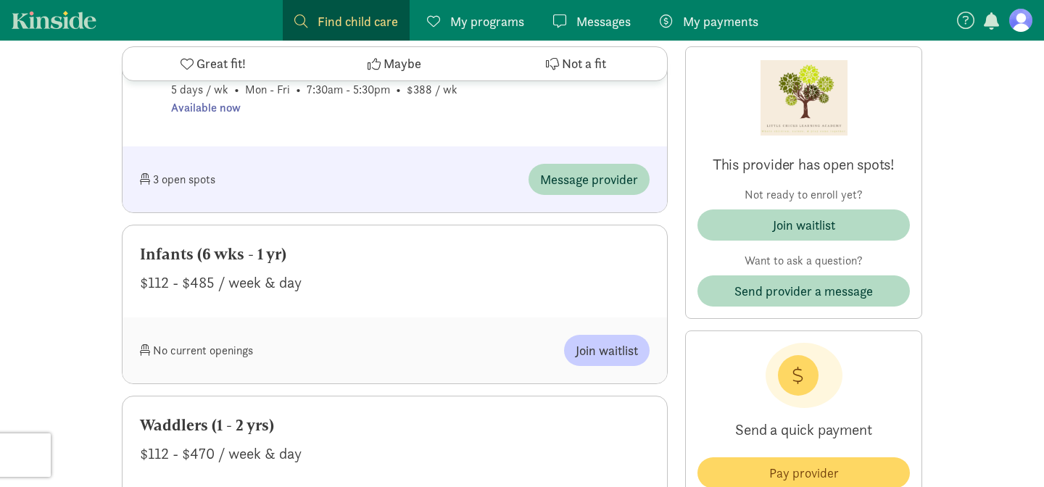
scroll to position [1003, 0]
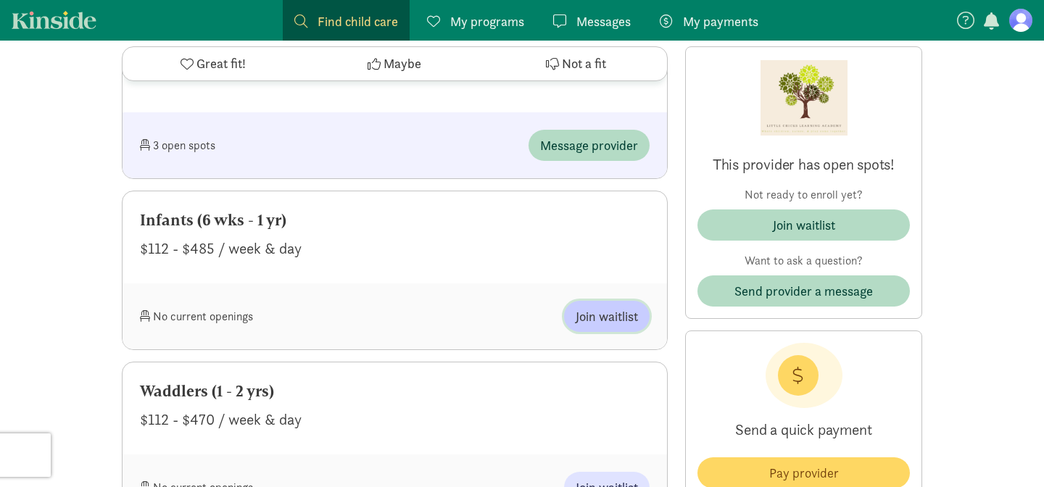
click at [595, 328] on button "Join waitlist" at bounding box center [607, 316] width 86 height 31
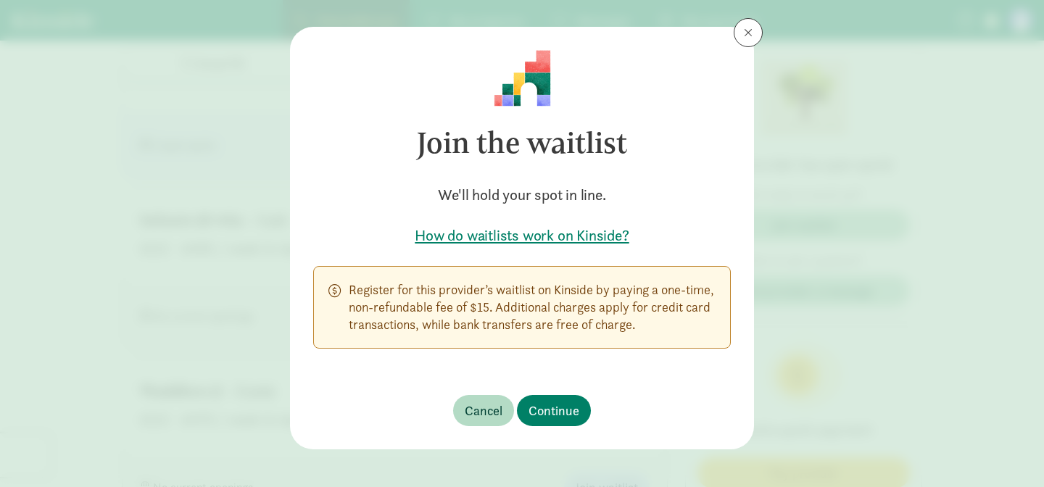
scroll to position [21, 0]
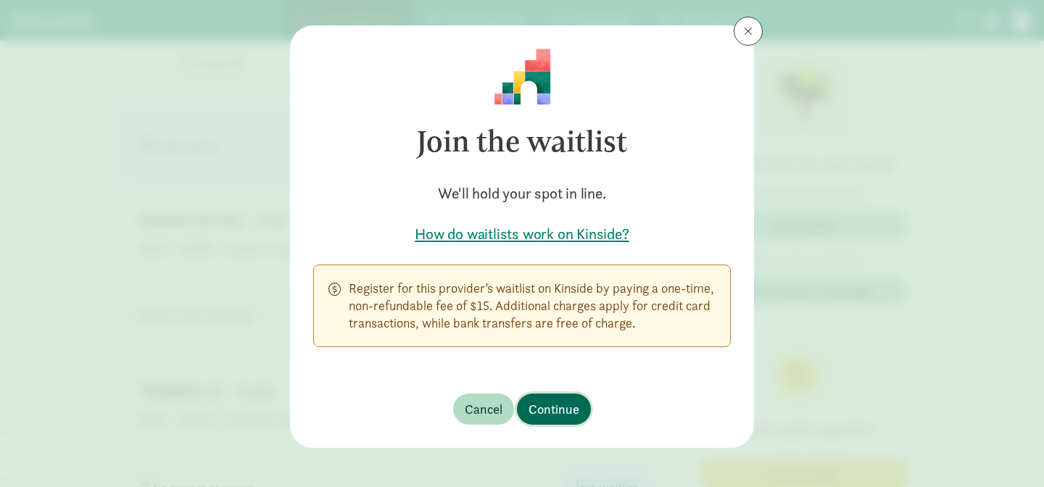
click at [562, 403] on span "Continue" at bounding box center [554, 410] width 51 height 20
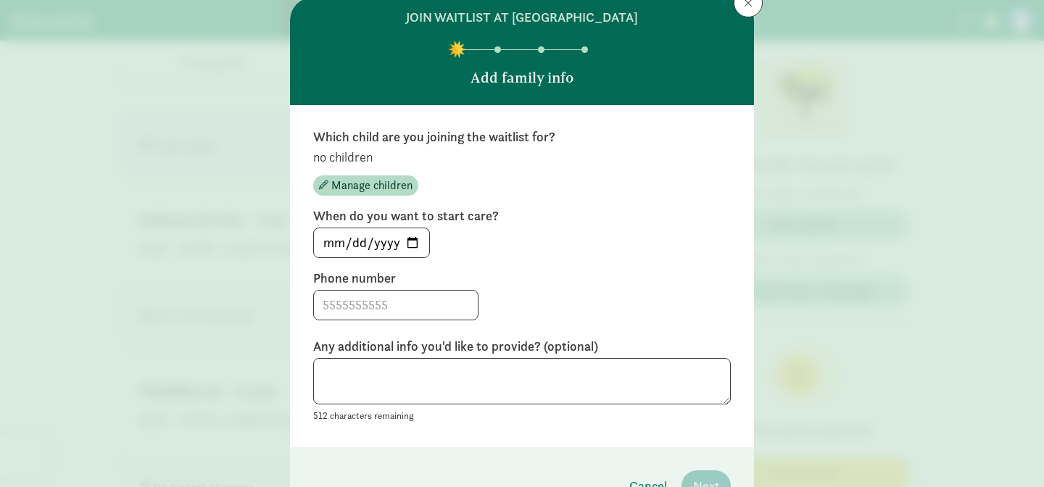
scroll to position [50, 0]
click at [419, 241] on input "[DATE]" at bounding box center [371, 242] width 115 height 29
type input "[DATE]"
click at [520, 220] on label "When do you want to start care?" at bounding box center [522, 215] width 418 height 17
click at [431, 299] on input at bounding box center [396, 304] width 164 height 29
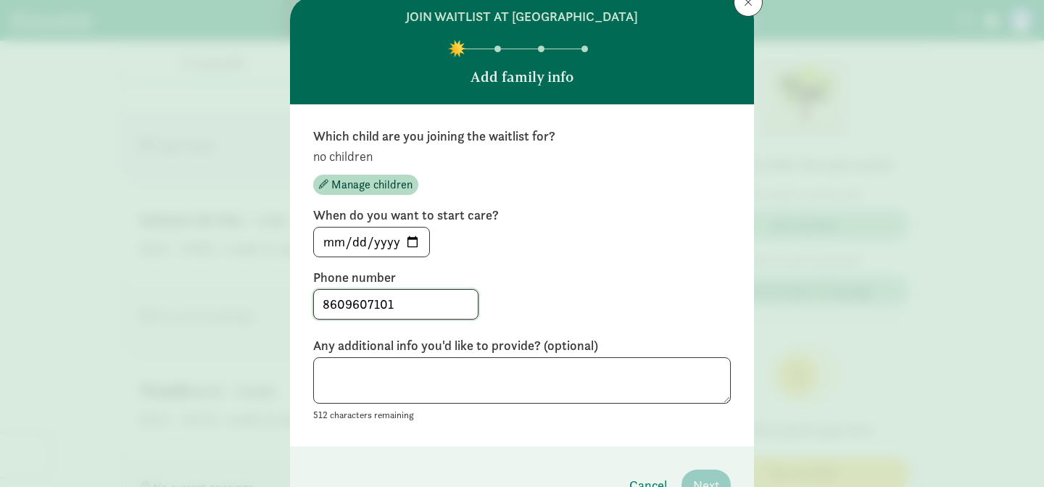
type input "8609607101"
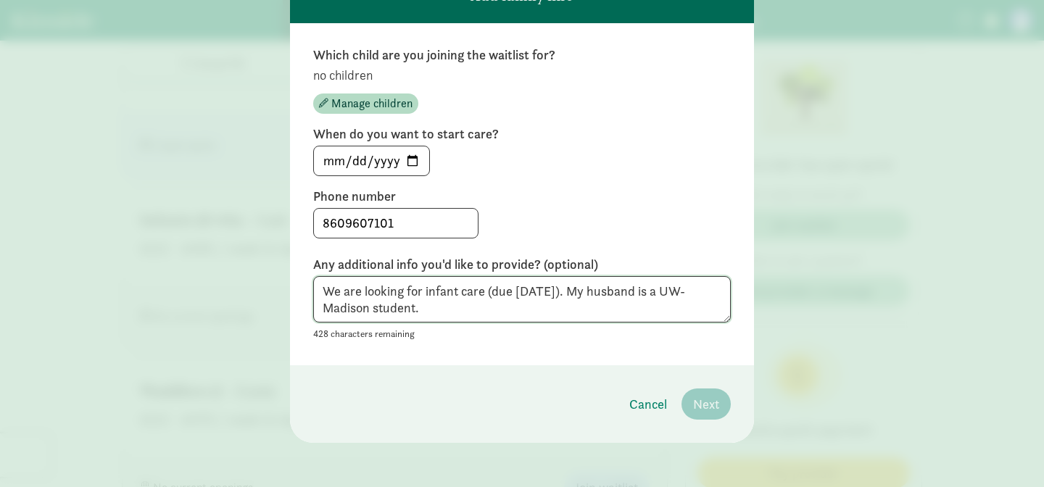
scroll to position [133, 0]
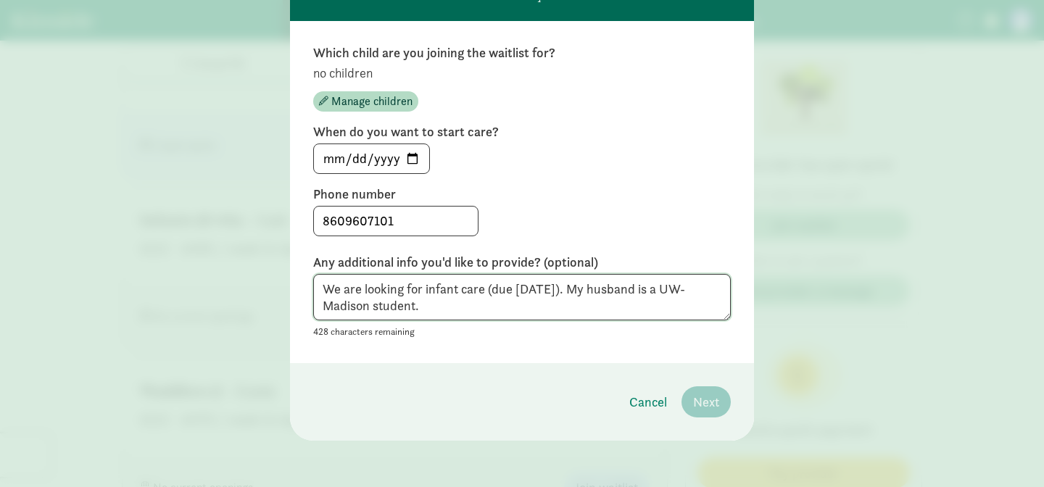
type textarea "We are looking for infant care (due [DATE]). My husband is a UW-Madison student."
click at [579, 352] on div "Which child are you joining the waitlist for? no children Manage children When …" at bounding box center [522, 192] width 464 height 342
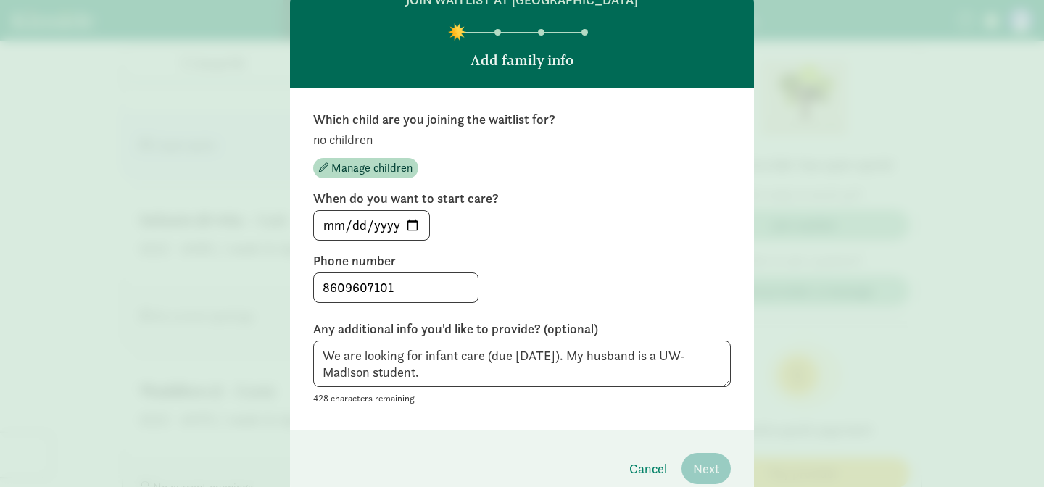
scroll to position [65, 0]
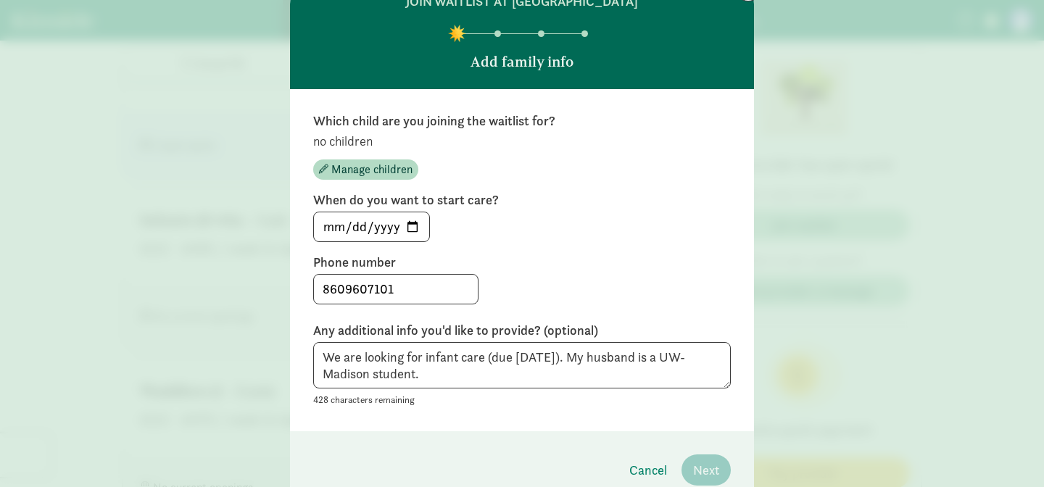
click at [536, 300] on div "8609607101" at bounding box center [522, 289] width 418 height 30
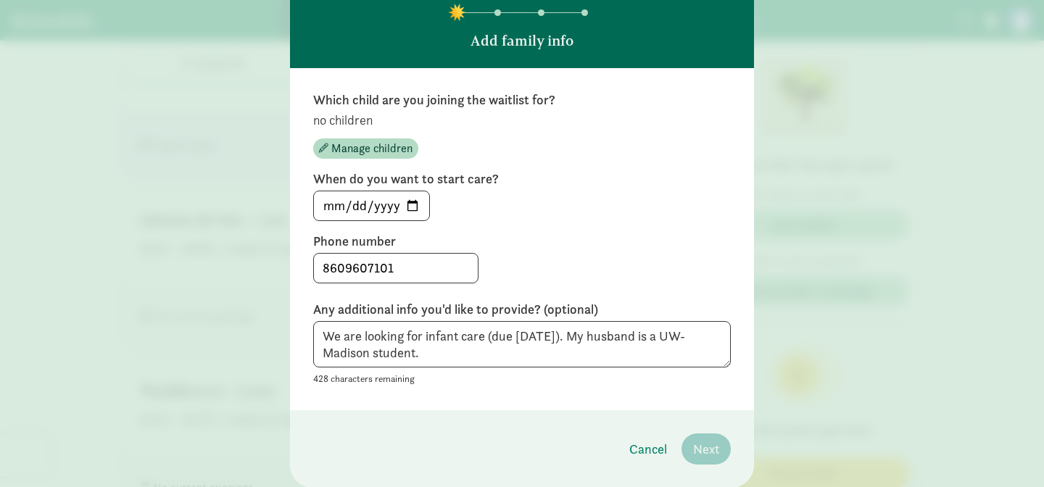
scroll to position [93, 0]
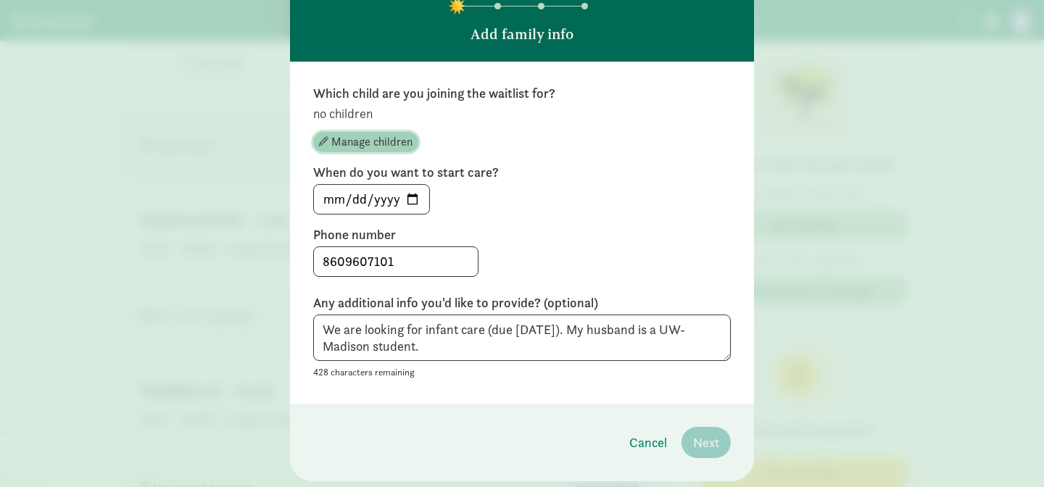
click at [363, 141] on span "Manage children" at bounding box center [371, 141] width 81 height 17
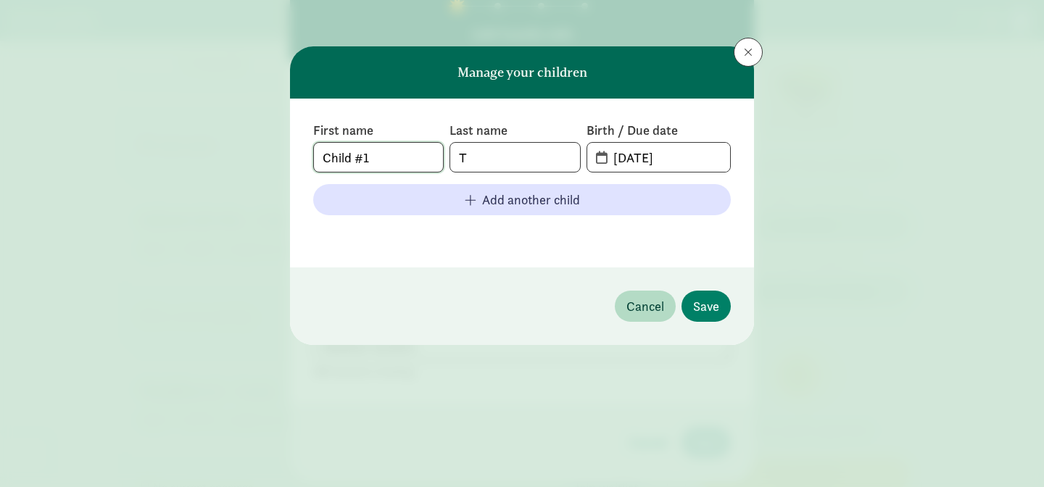
click at [410, 155] on input "Child #1" at bounding box center [378, 157] width 129 height 29
click at [484, 157] on input "T" at bounding box center [514, 157] width 129 height 29
type input "[PERSON_NAME]"
click at [635, 162] on input "[DATE]" at bounding box center [667, 157] width 125 height 29
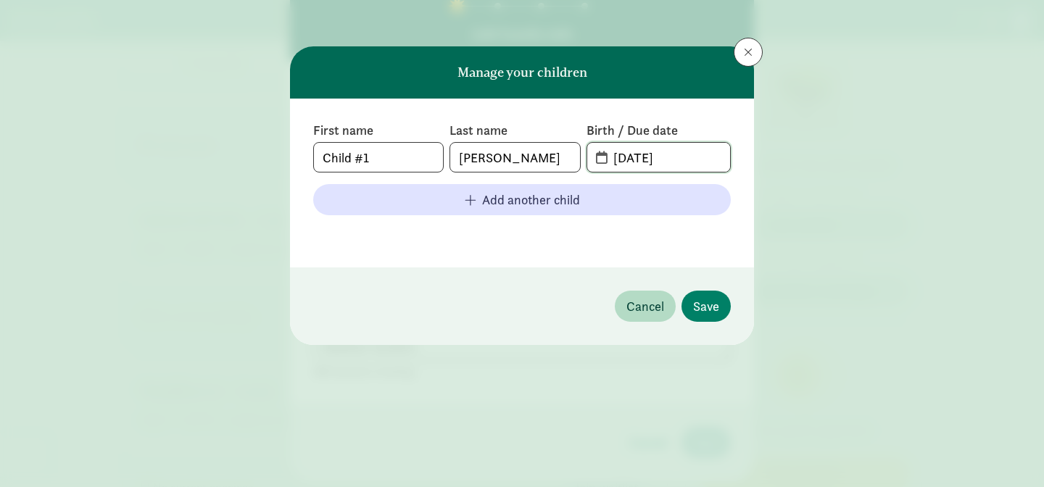
click at [635, 162] on input "[DATE]" at bounding box center [667, 157] width 125 height 29
type input "2"
type input "[DATE]"
click at [634, 230] on footer at bounding box center [522, 235] width 418 height 17
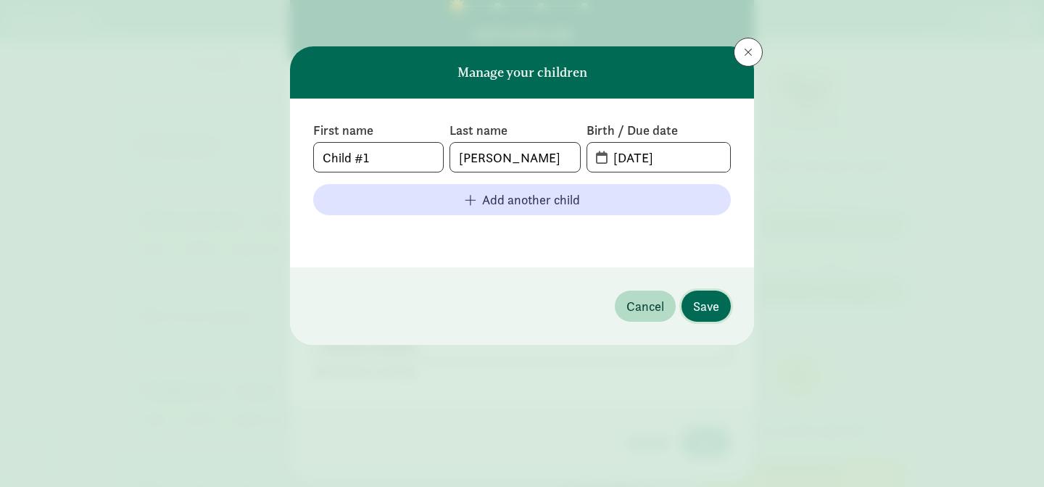
click at [717, 308] on span "Save" at bounding box center [706, 307] width 26 height 20
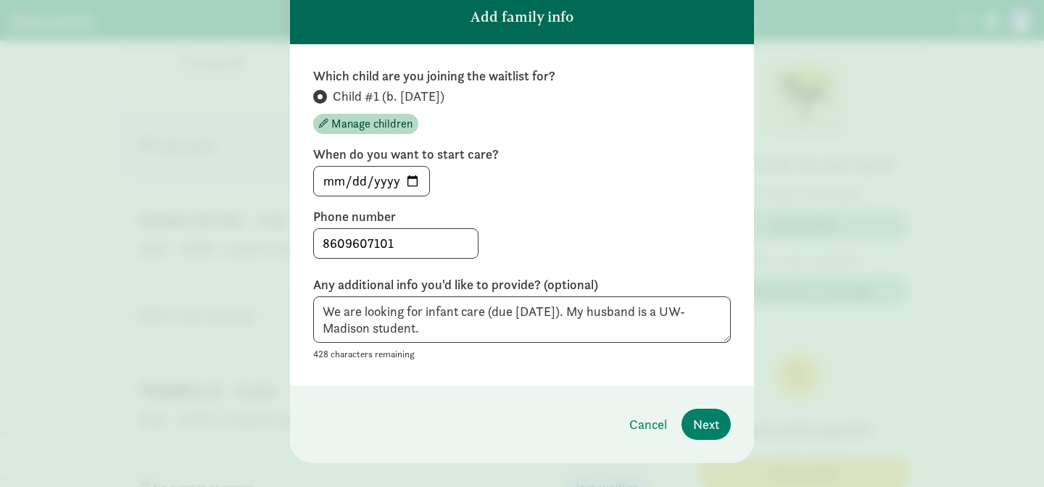
scroll to position [133, 0]
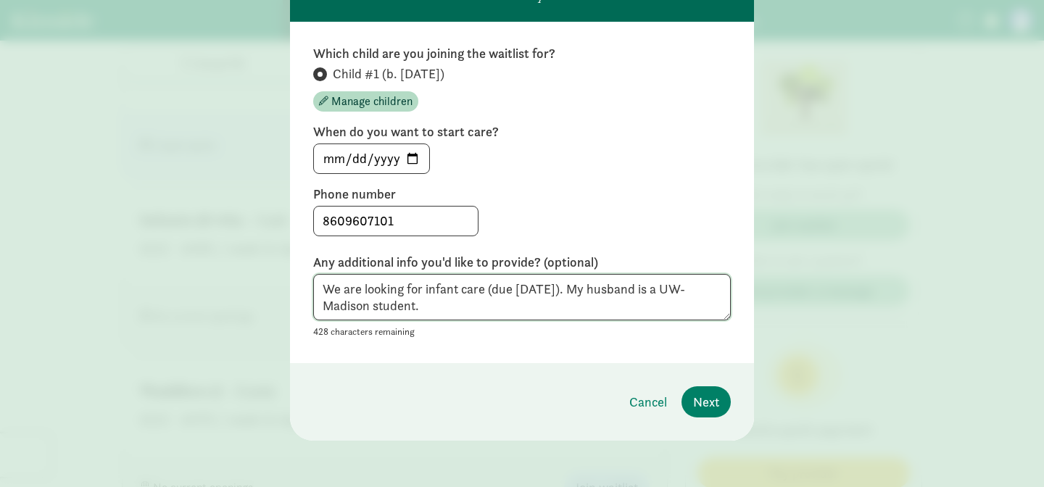
click at [489, 293] on textarea "We are looking for infant care (due [DATE]). My husband is a UW-Madison student." at bounding box center [522, 297] width 418 height 47
type textarea "We are looking for infant care starting spring/summer 2026 (due [DATE]). My hus…"
click at [711, 408] on span "Next" at bounding box center [706, 402] width 26 height 20
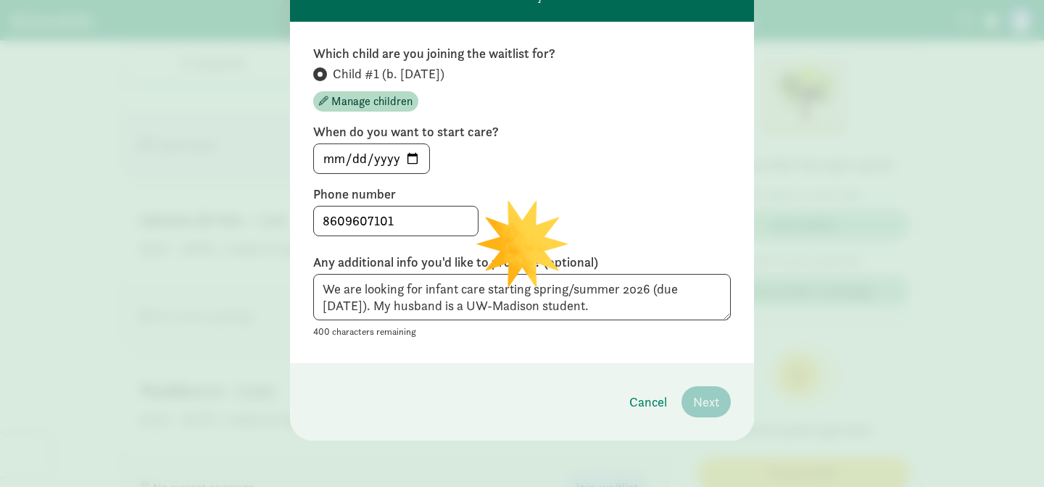
scroll to position [12, 0]
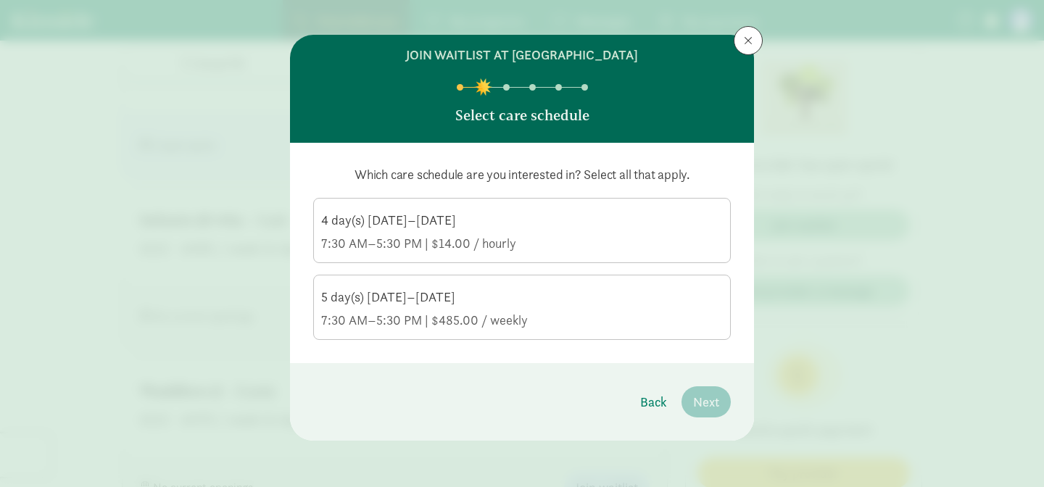
click at [466, 243] on div "7:30 AM–5:30 PM | $14.00 / hourly" at bounding box center [522, 243] width 402 height 17
click at [0, 0] on input "4 day(s) [DATE]–[DATE] 7:30 AM–5:30 PM | $14.00 / hourly" at bounding box center [0, 0] width 0 height 0
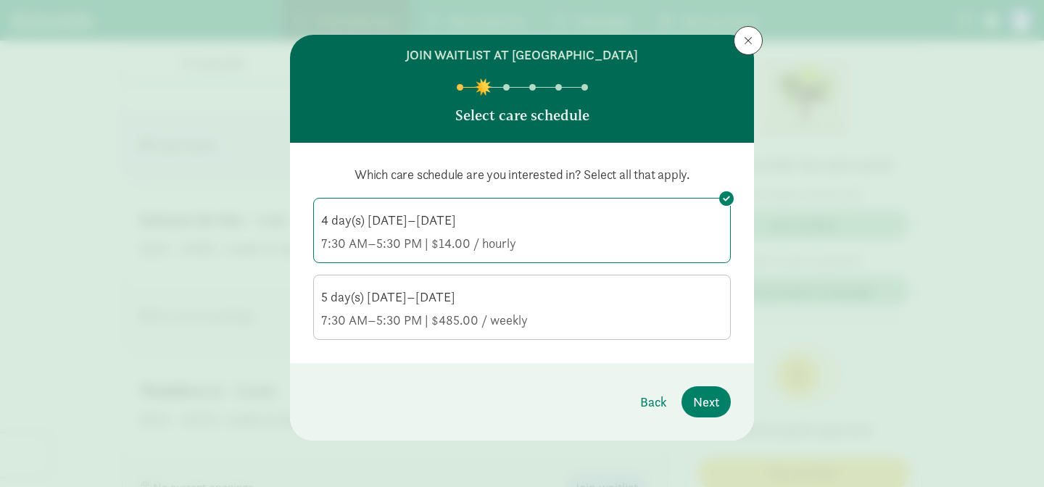
click at [467, 327] on div "7:30 AM–5:30 PM | $485.00 / weekly" at bounding box center [522, 320] width 402 height 17
click at [0, 0] on input "5 day(s) [DATE]–[DATE] 7:30 AM–5:30 PM | $485.00 / weekly" at bounding box center [0, 0] width 0 height 0
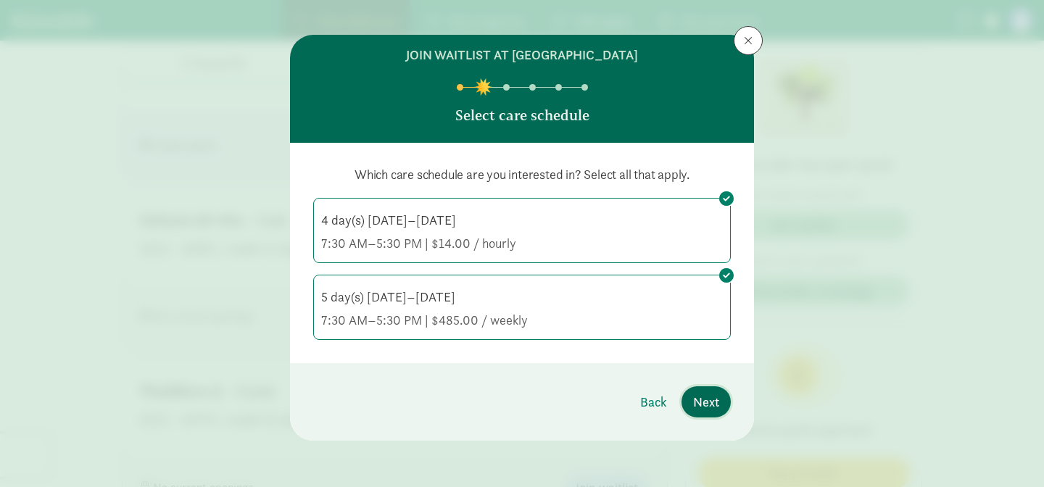
click at [695, 394] on span "Next" at bounding box center [706, 402] width 26 height 20
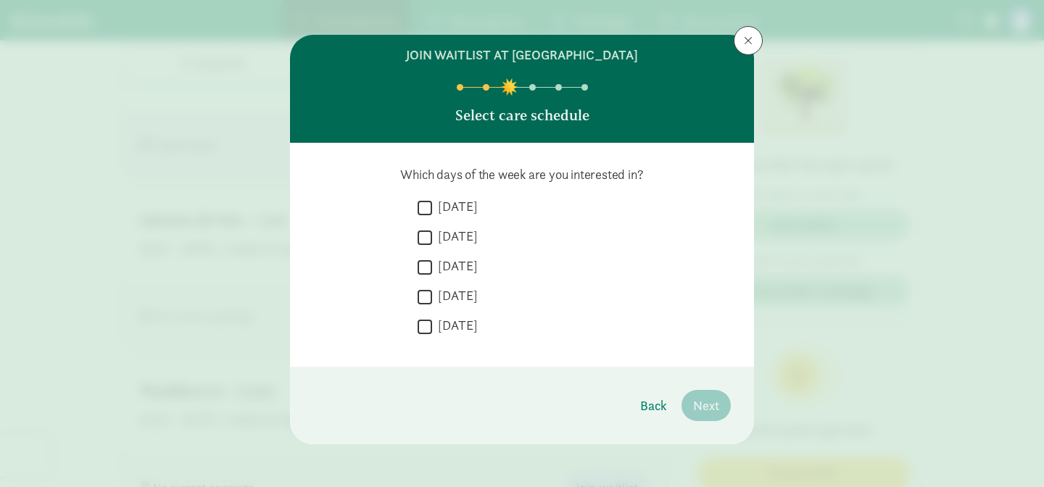
click at [424, 206] on input "[DATE]" at bounding box center [425, 208] width 15 height 20
checkbox input "true"
click at [424, 235] on input "[DATE]" at bounding box center [425, 238] width 15 height 20
checkbox input "true"
click at [424, 263] on input "[DATE]" at bounding box center [425, 267] width 15 height 20
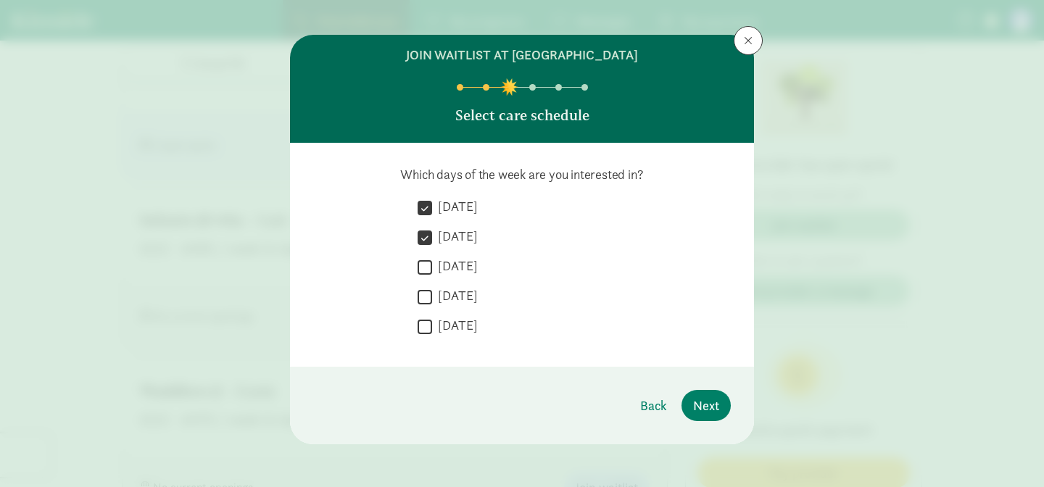
checkbox input "true"
click at [424, 298] on input "[DATE]" at bounding box center [425, 297] width 15 height 20
checkbox input "true"
click at [427, 336] on input "[DATE]" at bounding box center [425, 327] width 15 height 20
checkbox input "true"
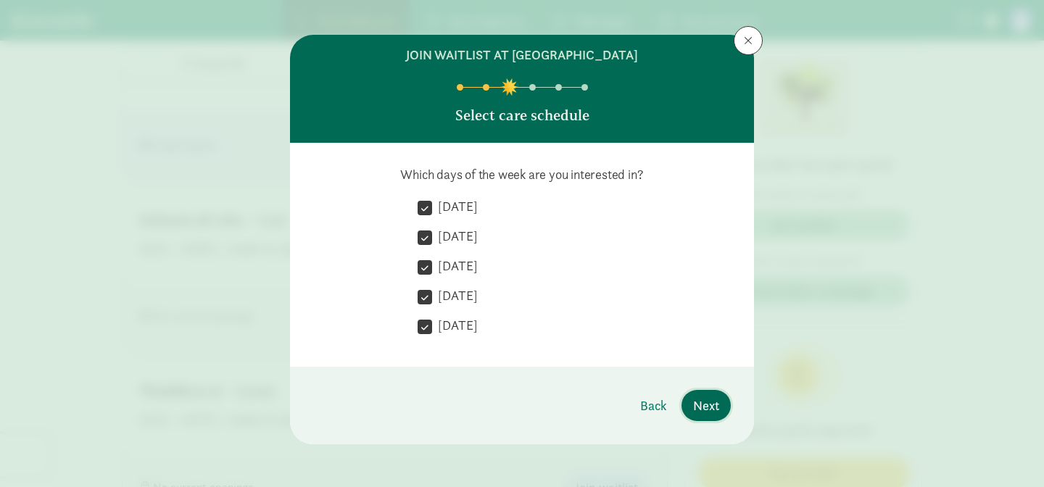
click at [698, 396] on span "Next" at bounding box center [706, 406] width 26 height 20
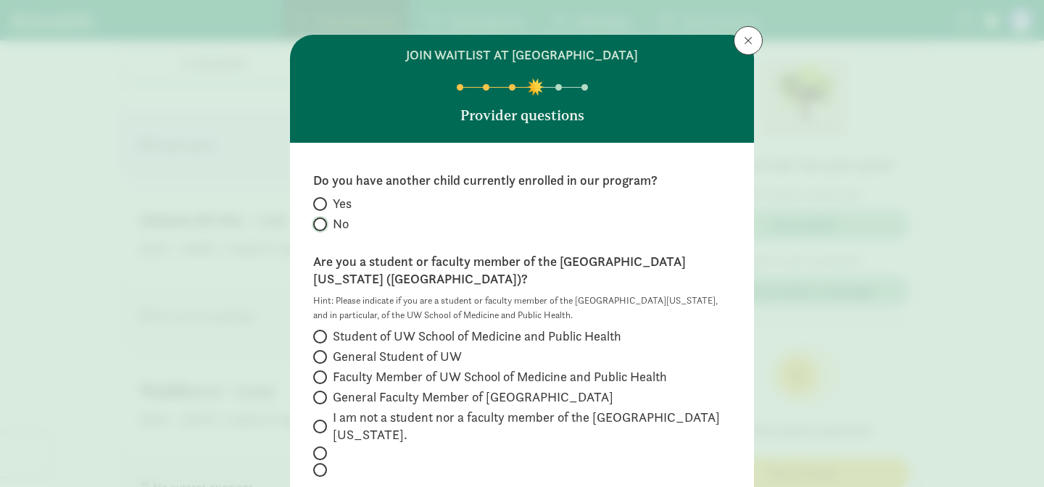
click at [316, 223] on input "No" at bounding box center [317, 224] width 9 height 9
radio input "true"
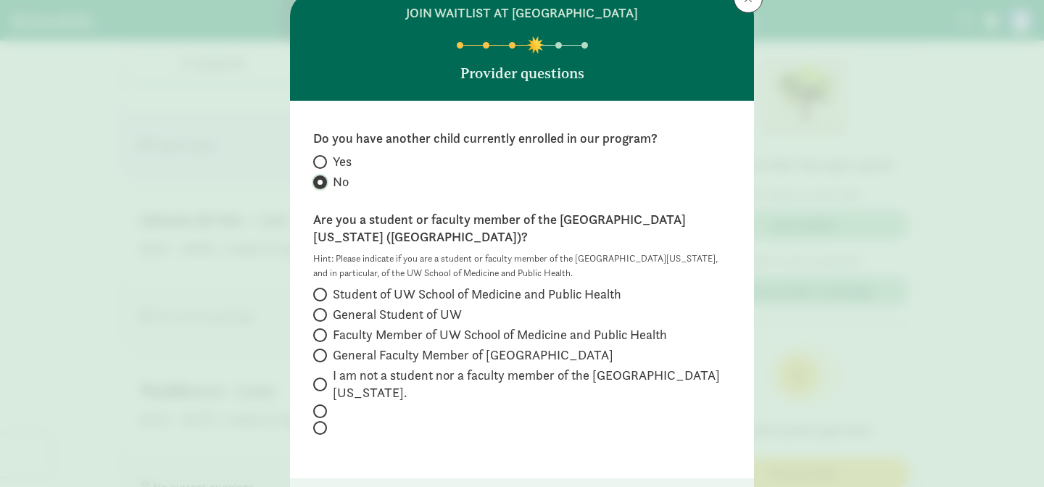
scroll to position [80, 0]
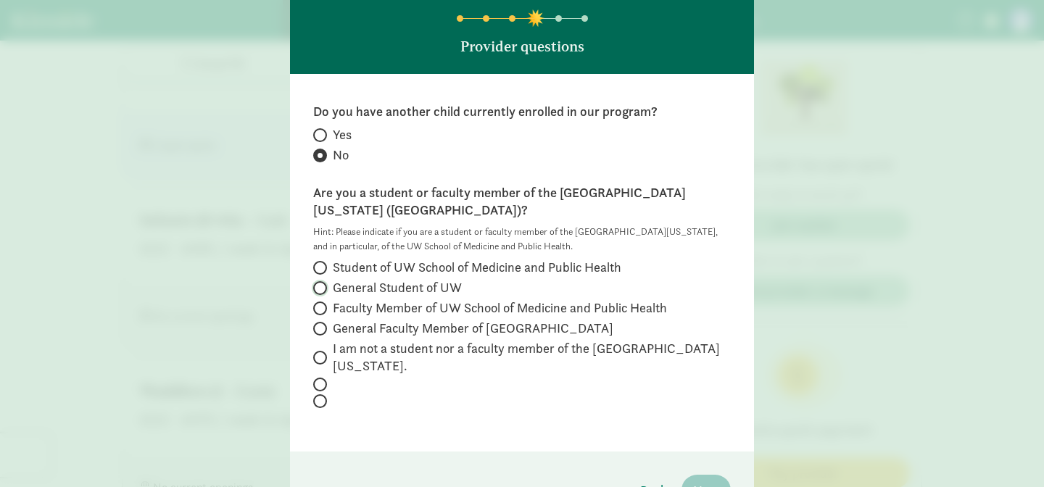
click at [317, 284] on input "General Student of UW" at bounding box center [317, 288] width 9 height 9
radio input "true"
click at [317, 284] on input "General Student of UW" at bounding box center [317, 288] width 9 height 9
click at [718, 481] on span "Next" at bounding box center [706, 491] width 26 height 20
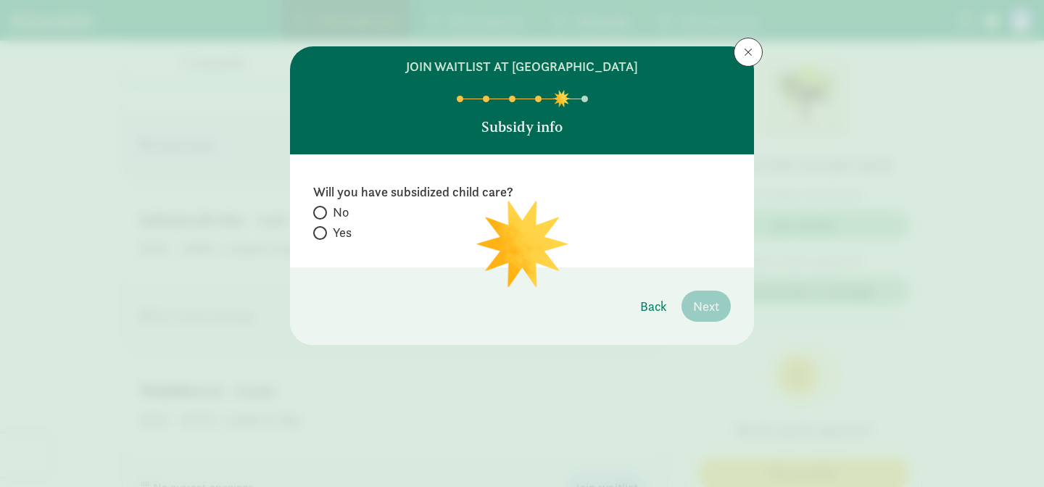
scroll to position [0, 0]
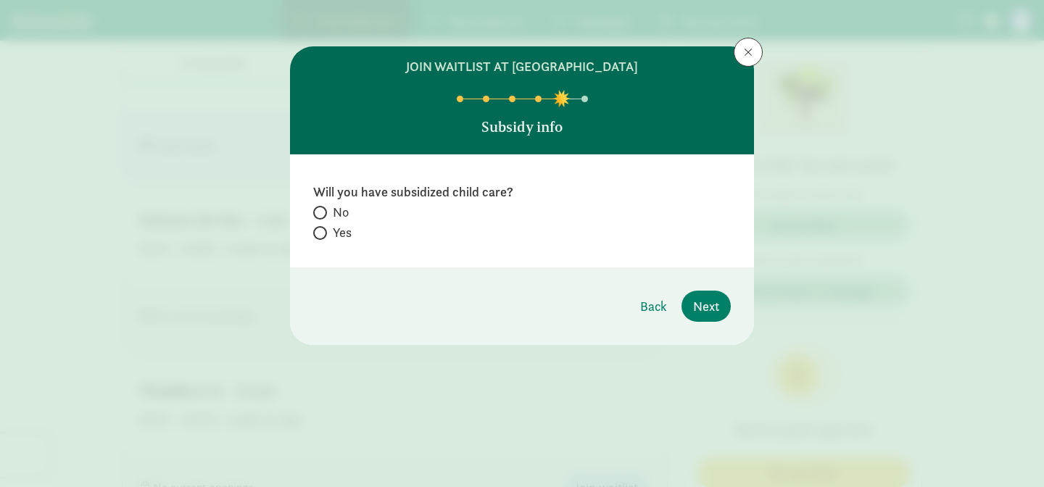
click at [324, 231] on span at bounding box center [320, 233] width 14 height 14
click at [323, 231] on input "Yes" at bounding box center [317, 232] width 9 height 9
radio input "true"
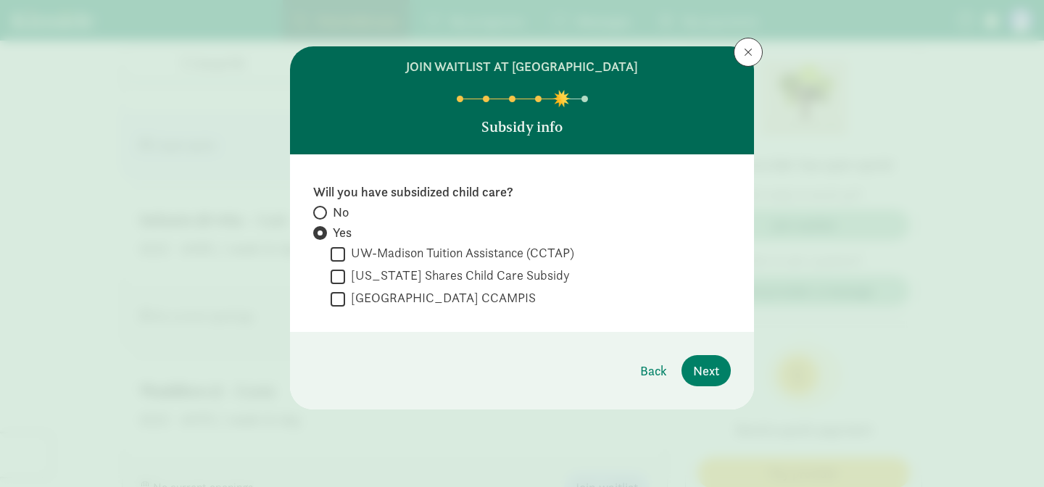
click at [339, 252] on input "UW-Madison Tuition Assistance (CCTAP)" at bounding box center [338, 254] width 15 height 20
checkbox input "true"
click at [706, 365] on span "Next" at bounding box center [706, 371] width 26 height 20
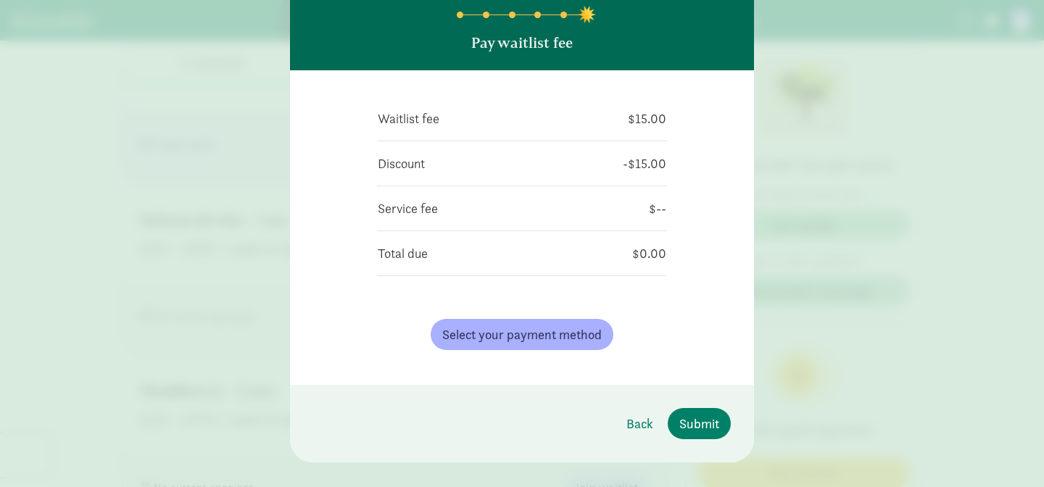
scroll to position [87, 0]
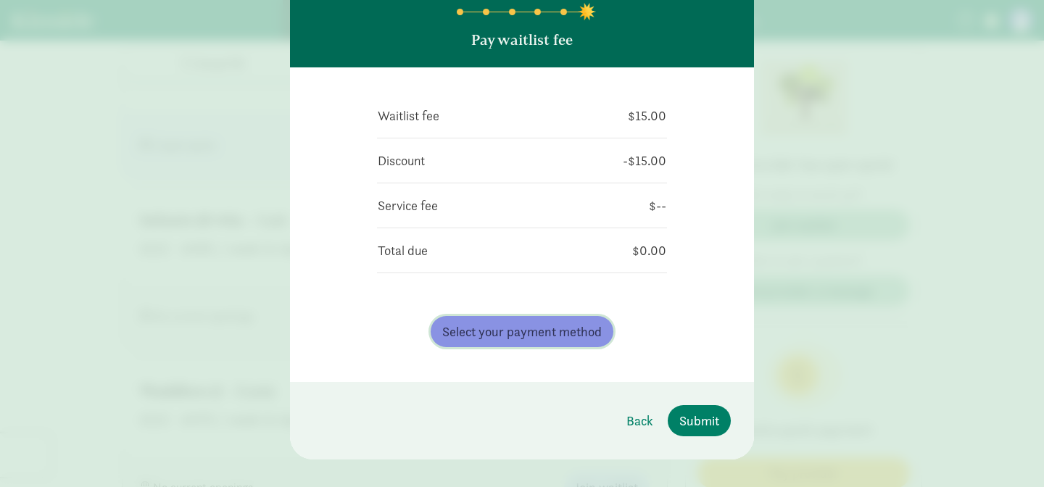
click at [592, 336] on span "Select your payment method" at bounding box center [522, 332] width 160 height 20
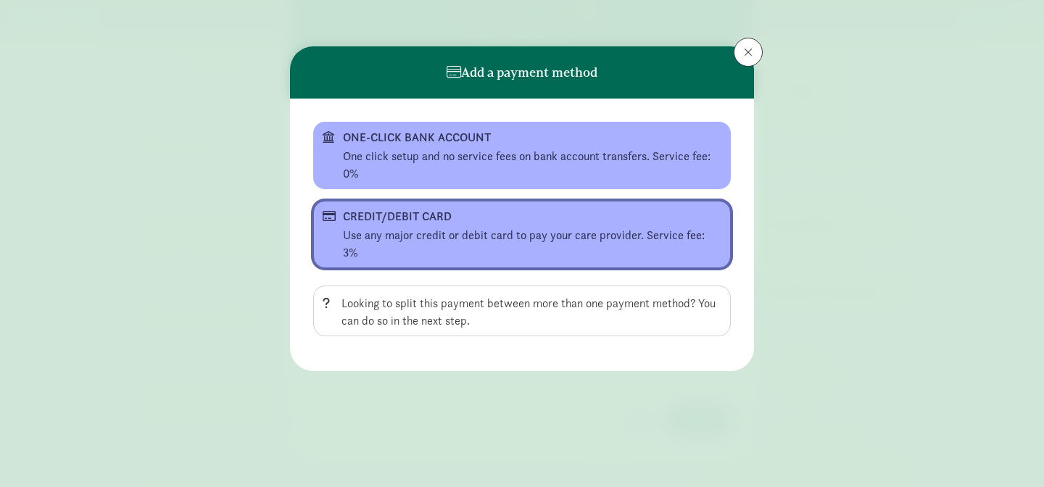
click at [489, 234] on div "Use any major credit or debit card to pay your care provider. Service fee: 3%" at bounding box center [532, 244] width 379 height 35
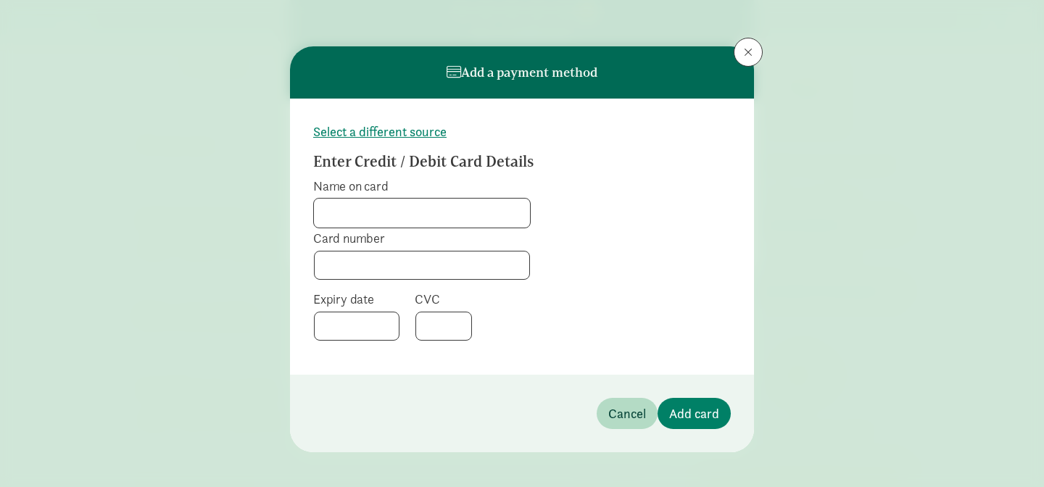
click at [459, 210] on input "Name on card" at bounding box center [422, 213] width 216 height 29
type input "[PERSON_NAME]"
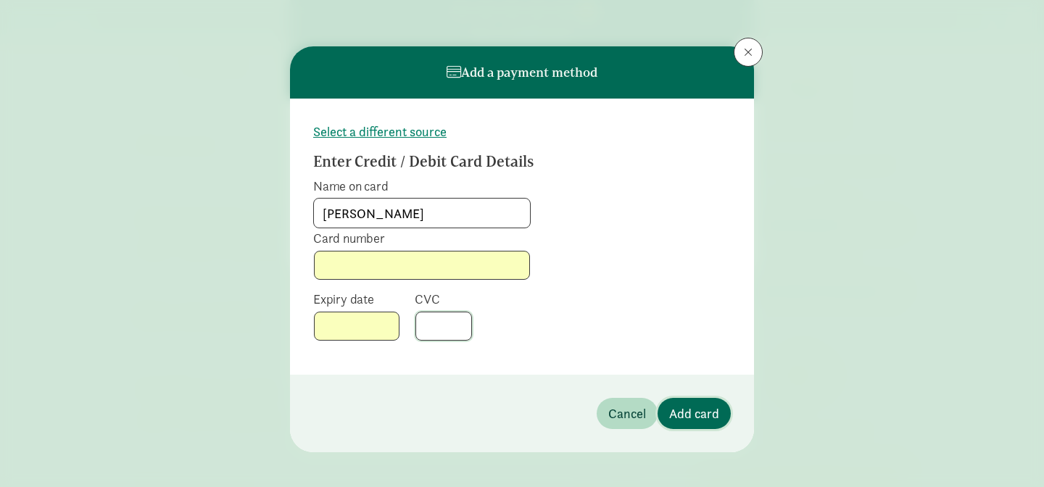
click at [689, 408] on span "Add card" at bounding box center [694, 414] width 50 height 20
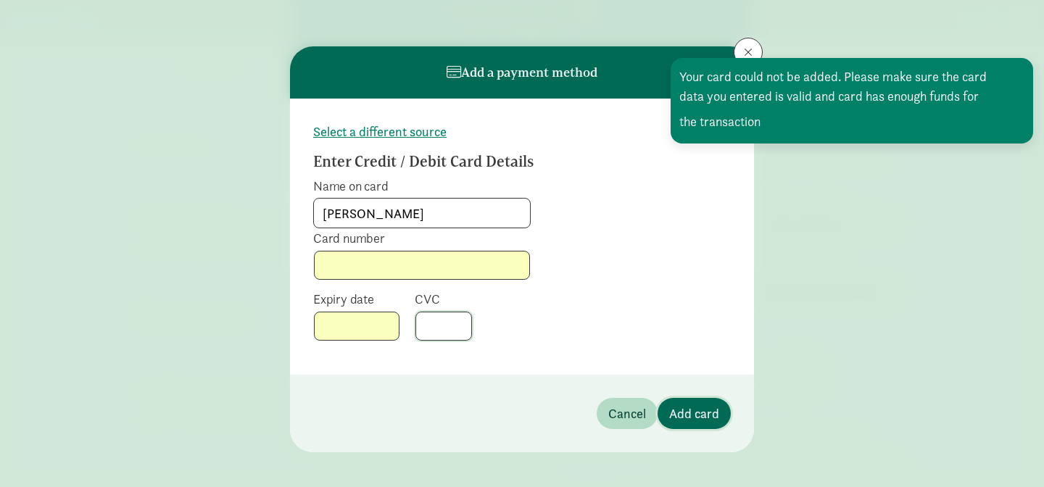
click at [690, 405] on span "Add card" at bounding box center [694, 414] width 50 height 20
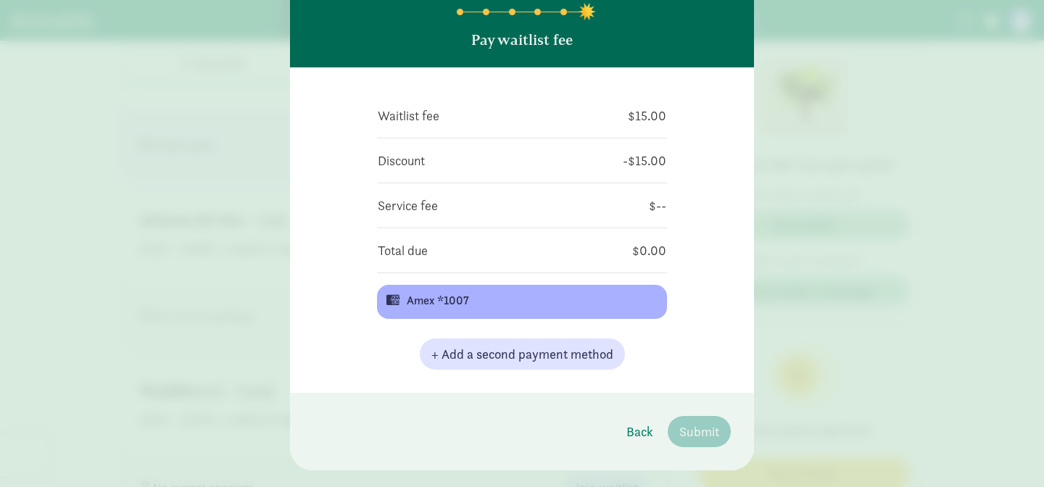
click at [711, 341] on div "Waitlist fee $15.00 Discount -$15.00 Service fee $-- Total due $0.00 Amex *1007…" at bounding box center [522, 230] width 464 height 326
click at [598, 191] on div "Waitlist fee $15.00 Discount -$15.00 Service fee $-- Total due $0.00 Amex *1007…" at bounding box center [522, 230] width 290 height 279
click at [698, 200] on div "Waitlist fee $15.00 Discount -$15.00 Service fee $-- Total due $0.00 Amex *1007…" at bounding box center [522, 230] width 464 height 326
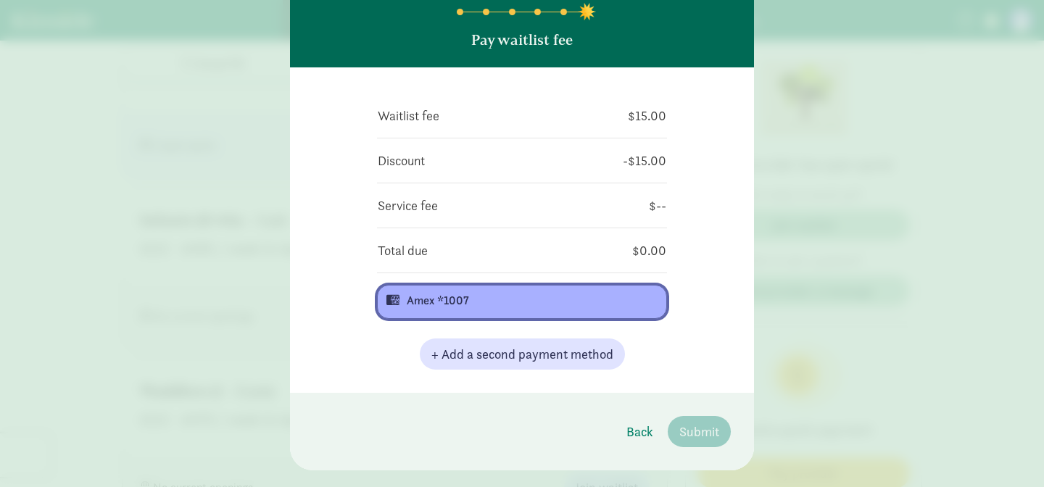
click at [600, 313] on button "Amex *1007" at bounding box center [522, 302] width 290 height 34
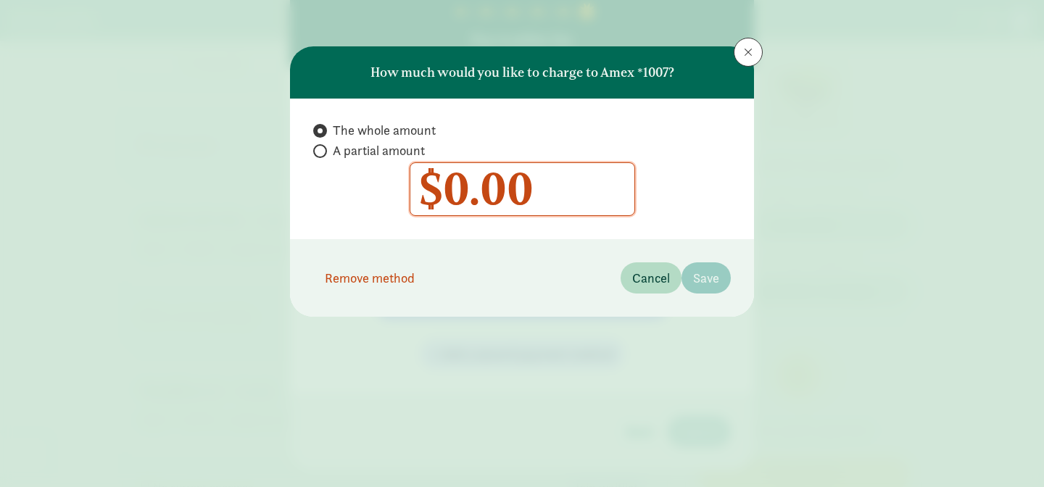
click at [505, 300] on footer "Remove method Cancel Save" at bounding box center [522, 278] width 464 height 78
click at [396, 307] on footer "Remove method Cancel Save" at bounding box center [522, 278] width 464 height 78
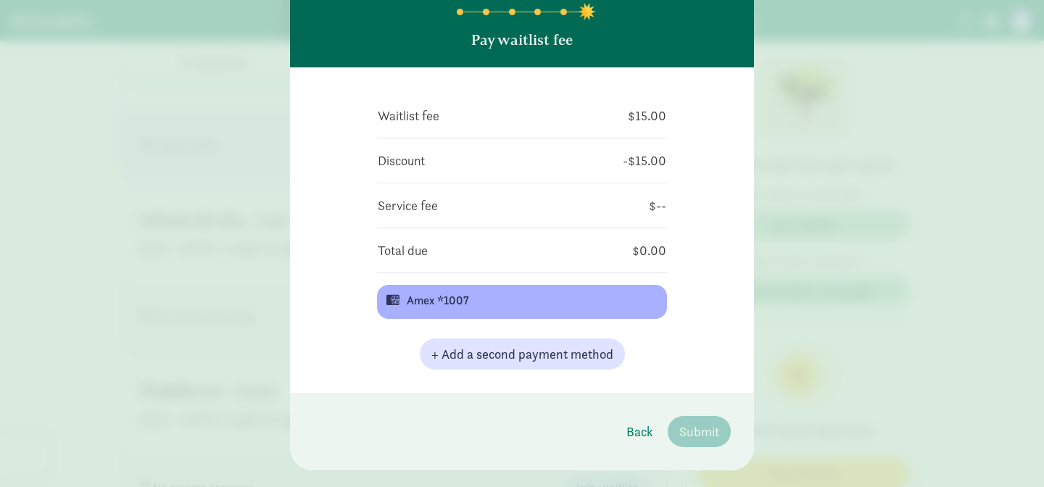
click at [673, 410] on footer "Back Submit" at bounding box center [522, 432] width 464 height 78
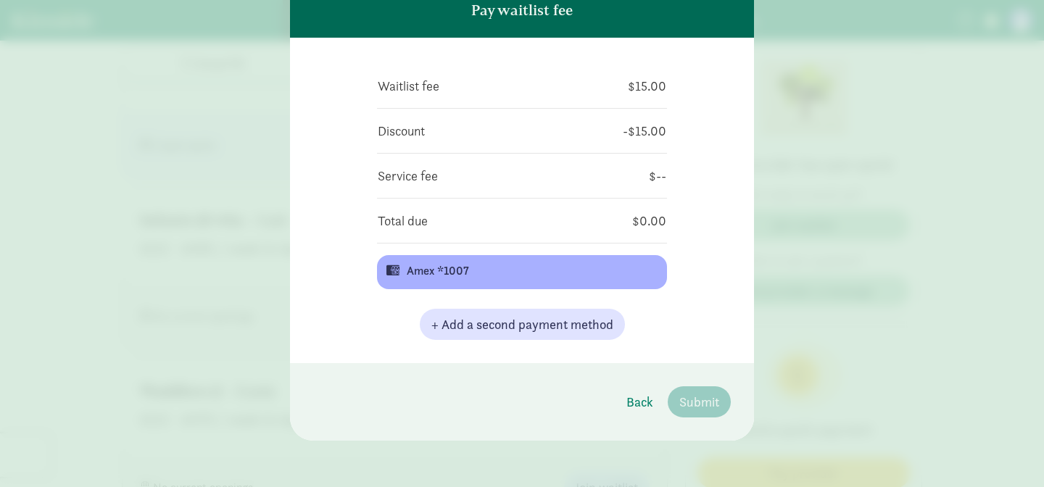
scroll to position [0, 0]
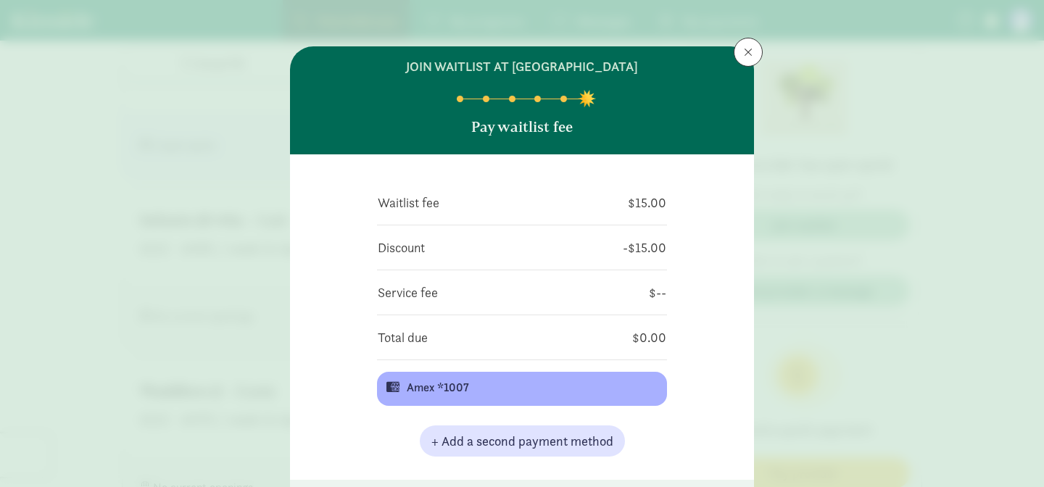
click at [575, 239] on td "-$15.00" at bounding box center [597, 247] width 139 height 21
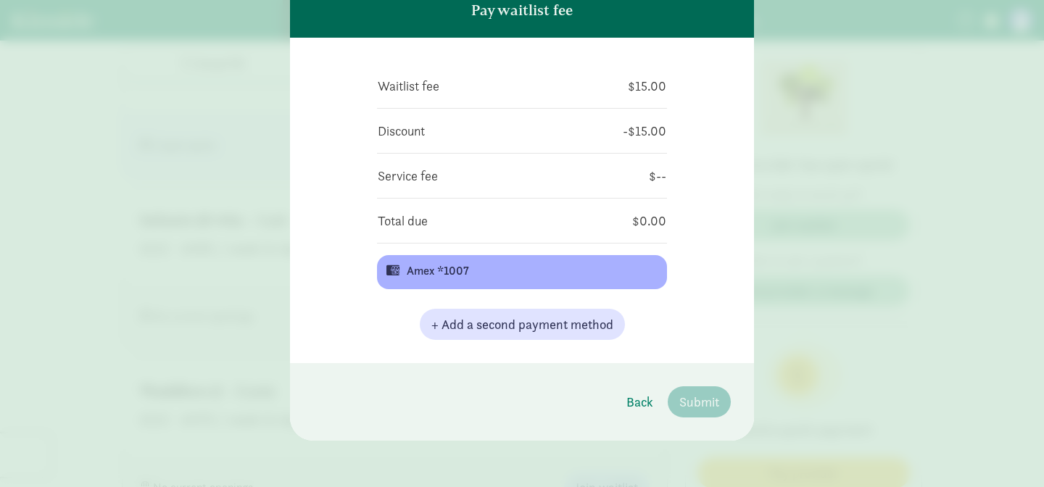
scroll to position [116, 0]
click at [631, 400] on span "Back" at bounding box center [639, 403] width 27 height 20
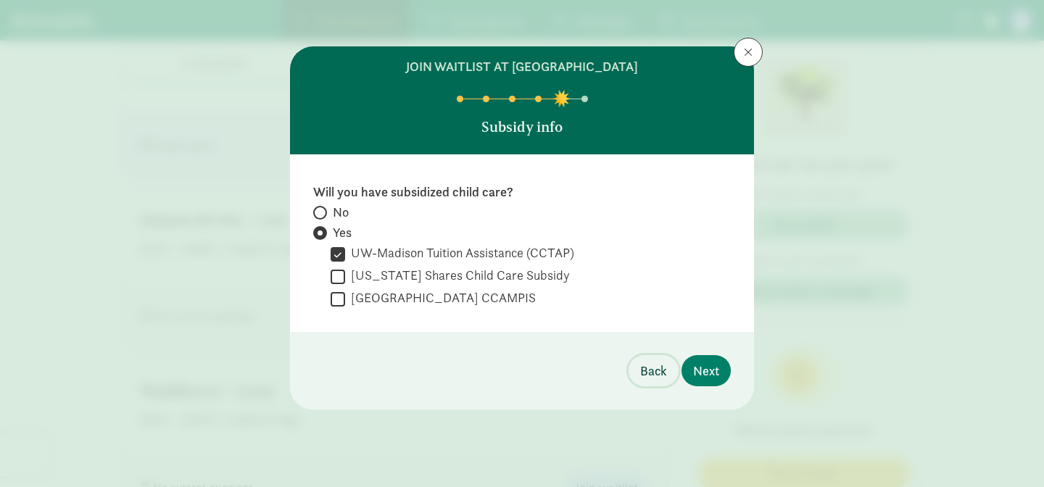
click at [654, 376] on span "Back" at bounding box center [653, 371] width 27 height 20
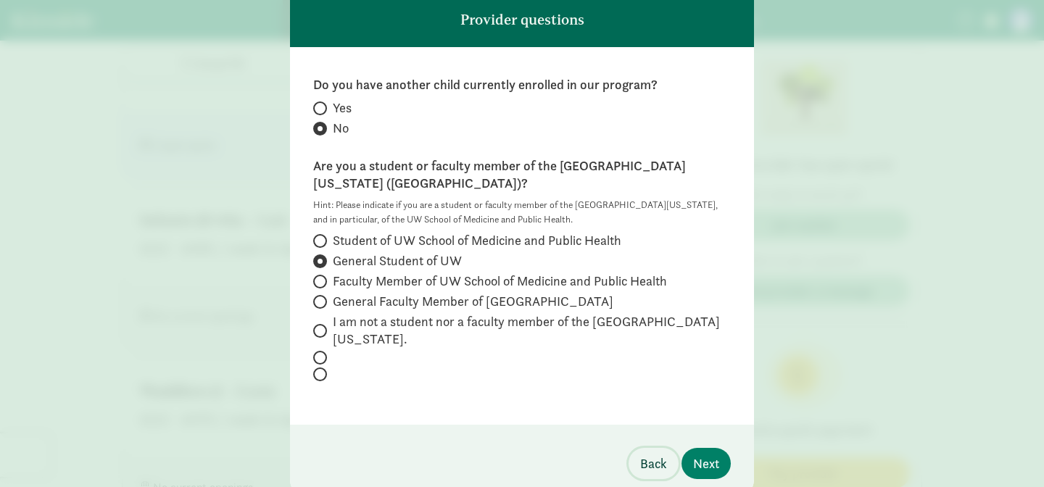
scroll to position [134, 0]
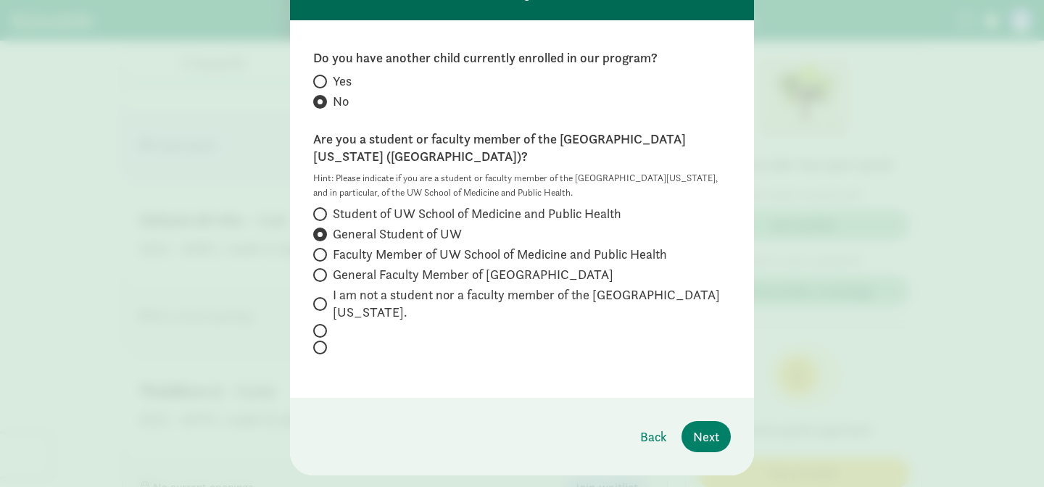
click at [652, 398] on footer "Back Next" at bounding box center [522, 437] width 464 height 78
click at [651, 427] on span "Back" at bounding box center [653, 437] width 27 height 20
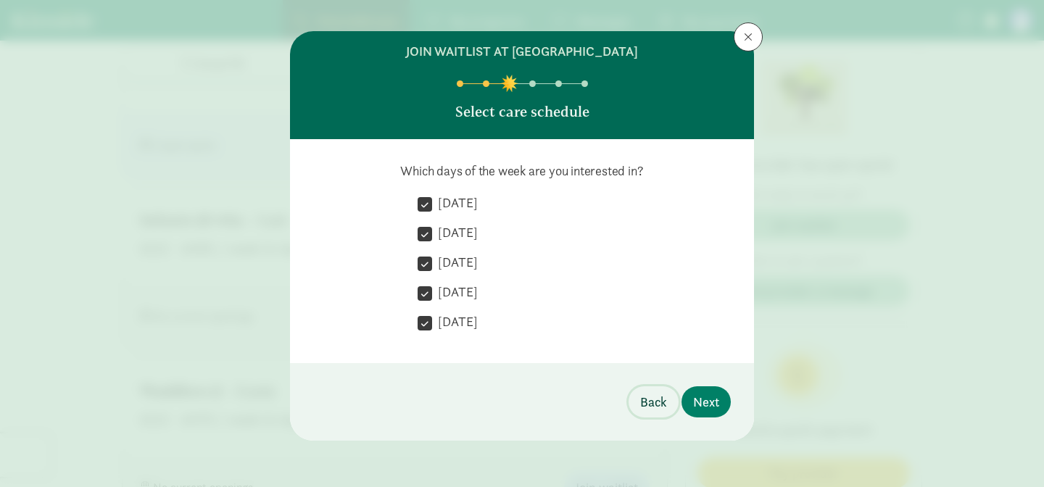
click at [651, 401] on span "Back" at bounding box center [653, 402] width 27 height 20
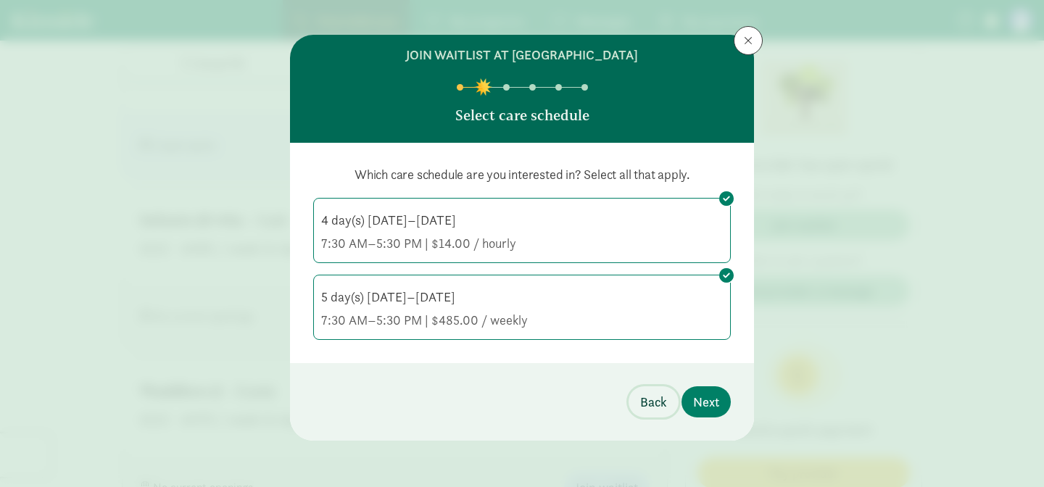
click at [651, 401] on span "Back" at bounding box center [653, 402] width 27 height 20
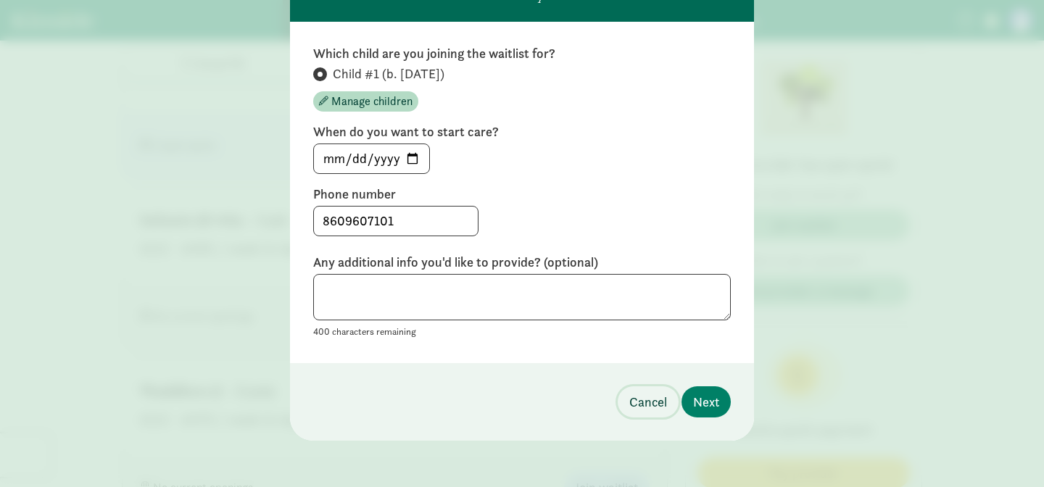
scroll to position [133, 0]
click at [627, 312] on textarea at bounding box center [522, 297] width 418 height 47
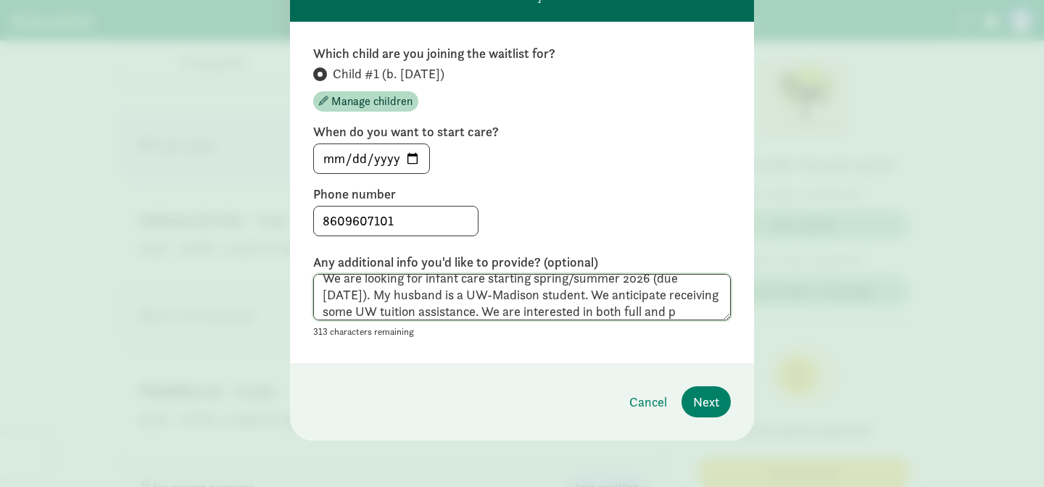
scroll to position [28, 0]
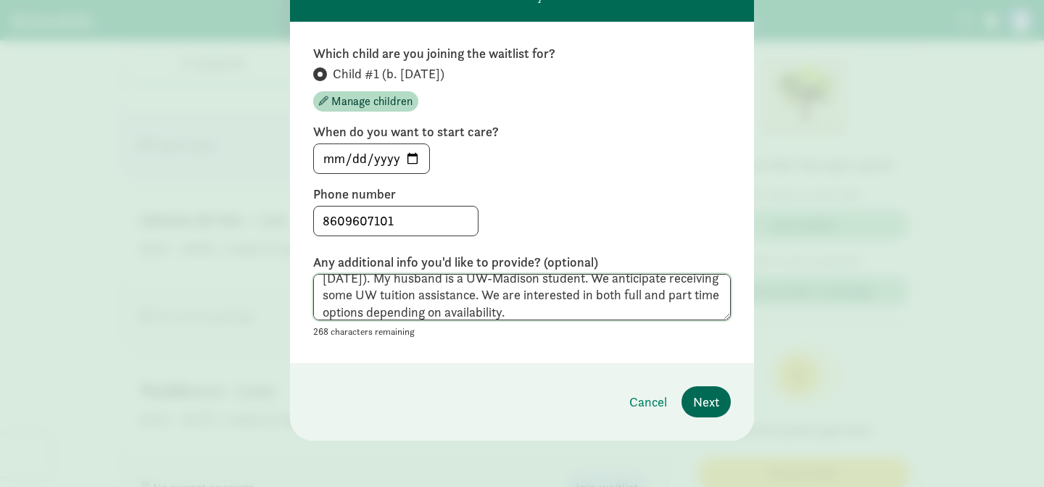
type textarea "We are looking for infant care starting spring/summer 2026 (due [DATE]). My hus…"
click at [708, 401] on span "Next" at bounding box center [706, 402] width 26 height 20
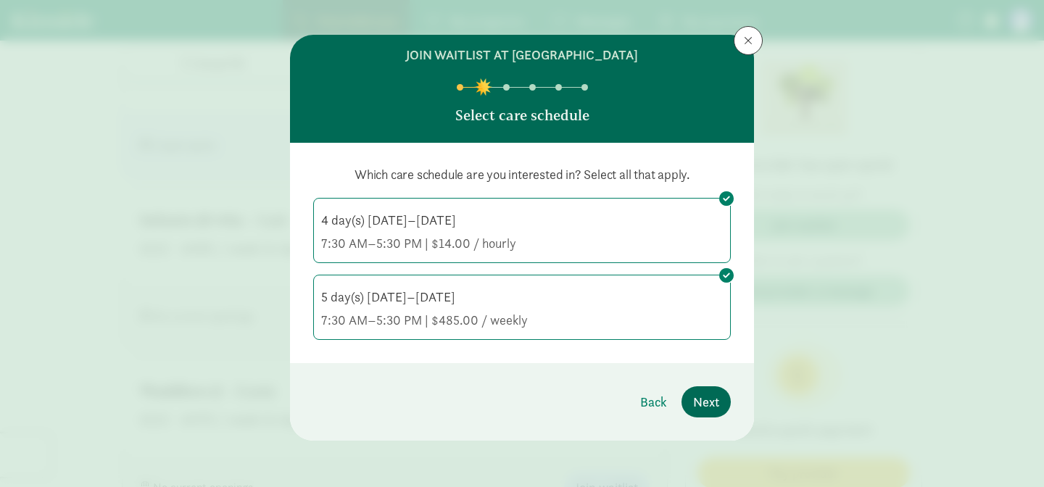
scroll to position [12, 0]
click at [707, 394] on span "Next" at bounding box center [706, 402] width 26 height 20
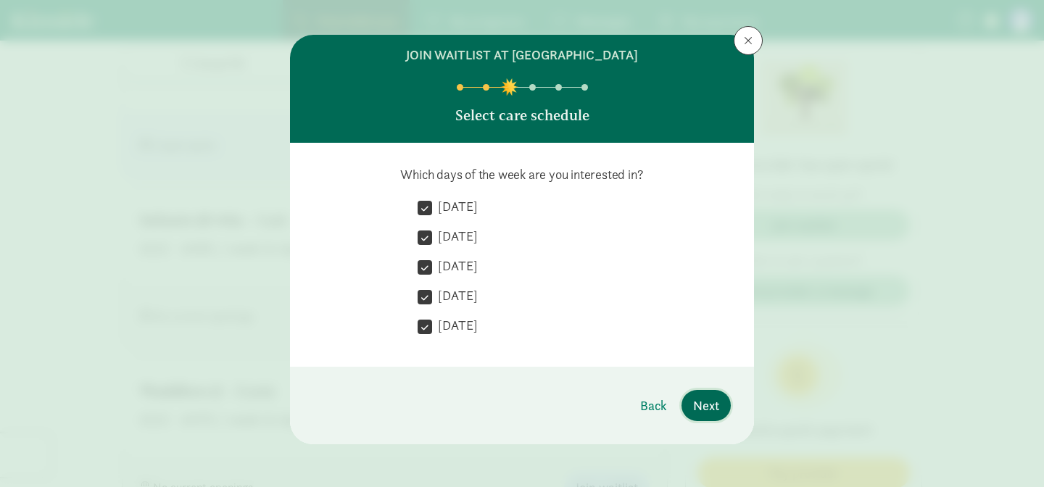
click at [707, 394] on button "Next" at bounding box center [706, 405] width 49 height 31
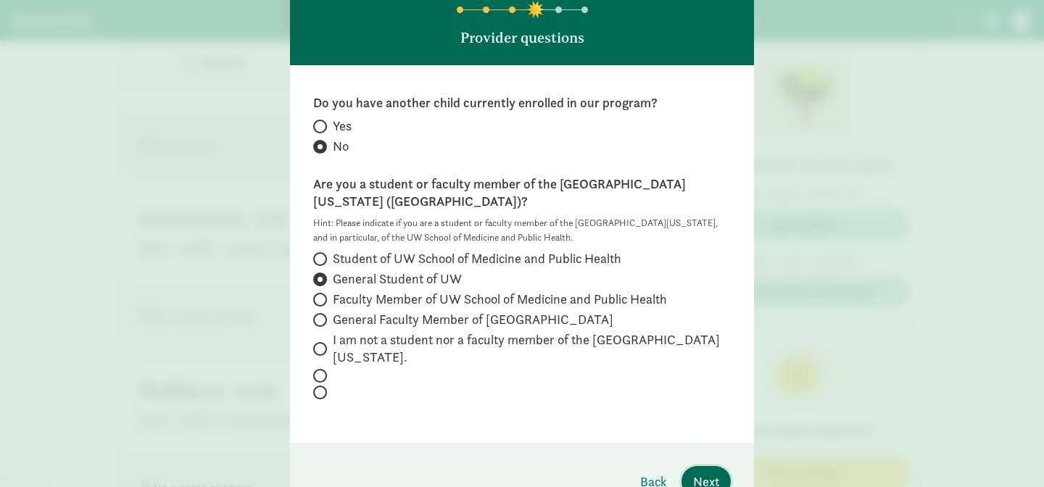
scroll to position [94, 0]
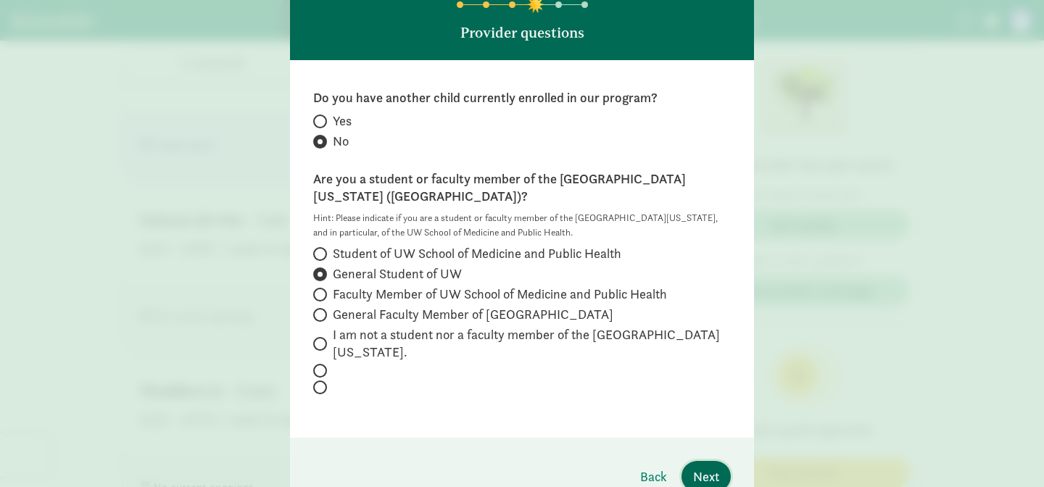
click at [707, 467] on span "Next" at bounding box center [706, 477] width 26 height 20
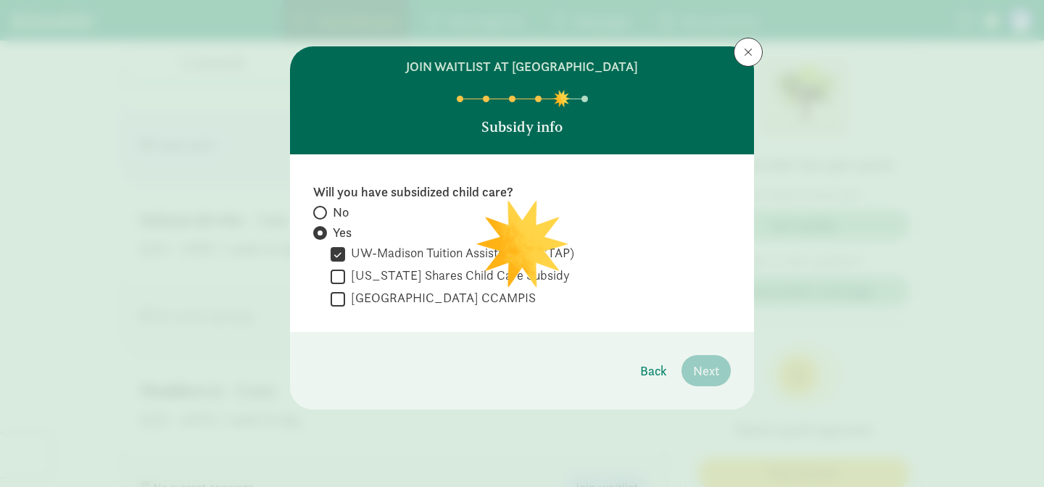
scroll to position [0, 0]
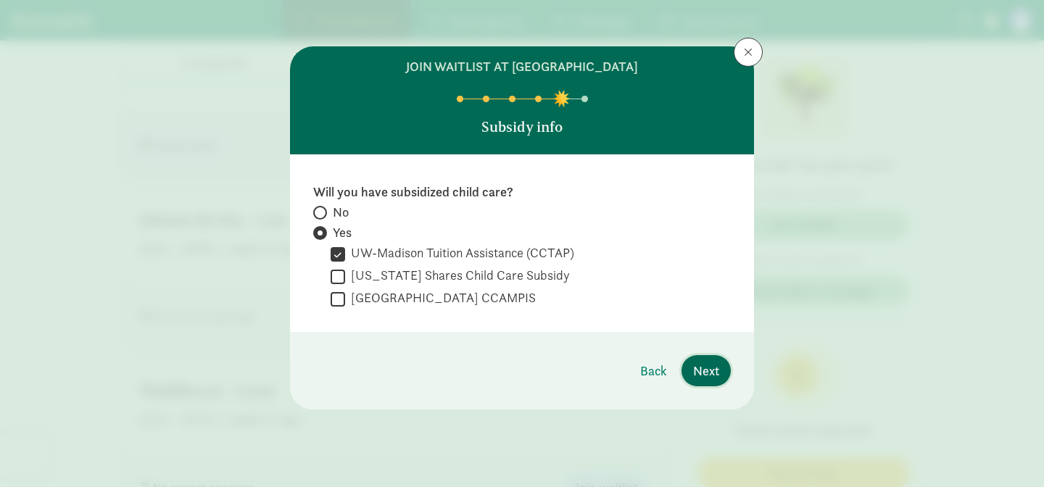
click at [711, 371] on span "Next" at bounding box center [706, 371] width 26 height 20
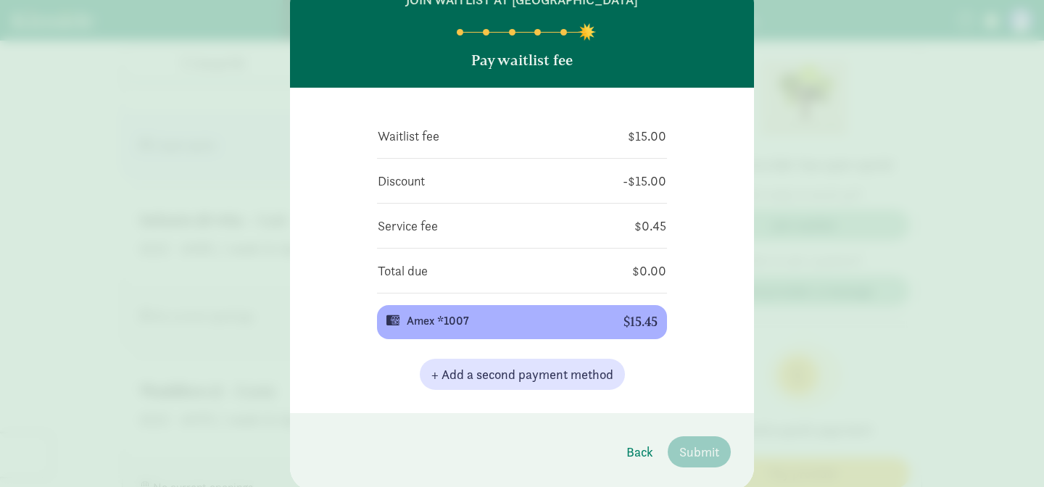
scroll to position [117, 0]
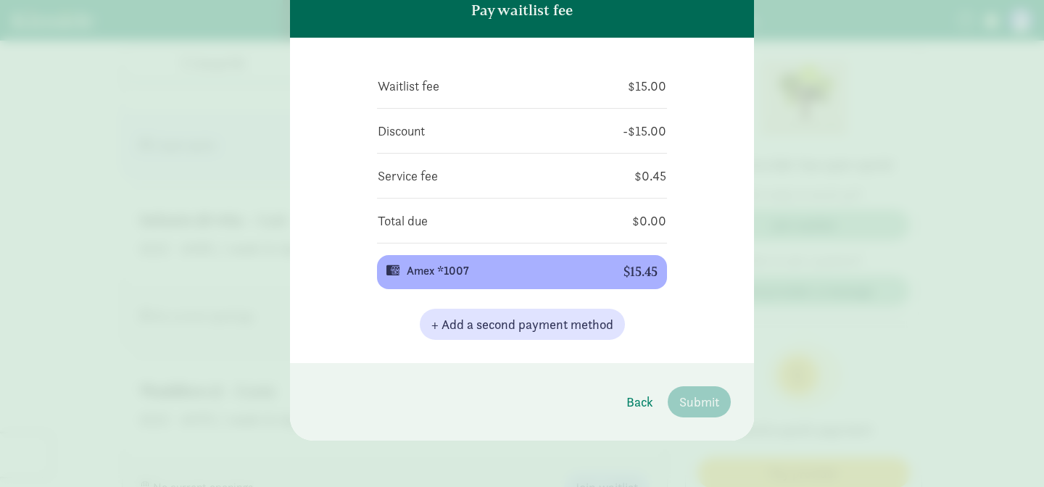
click at [684, 305] on div "Waitlist fee $15.00 Discount -$15.00 Service fee $0.45 Total due $0.00 Amex *10…" at bounding box center [522, 201] width 464 height 326
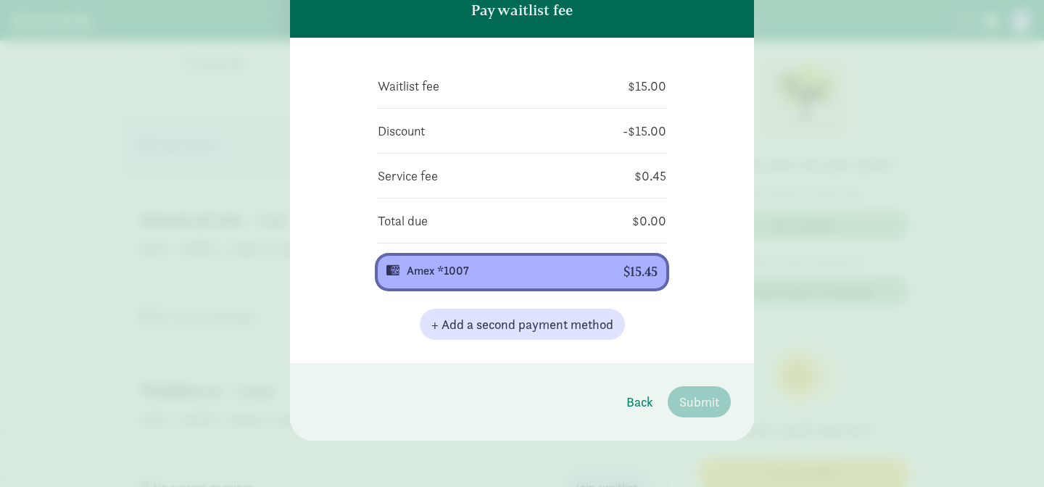
click at [630, 268] on div "$15.45" at bounding box center [641, 272] width 34 height 15
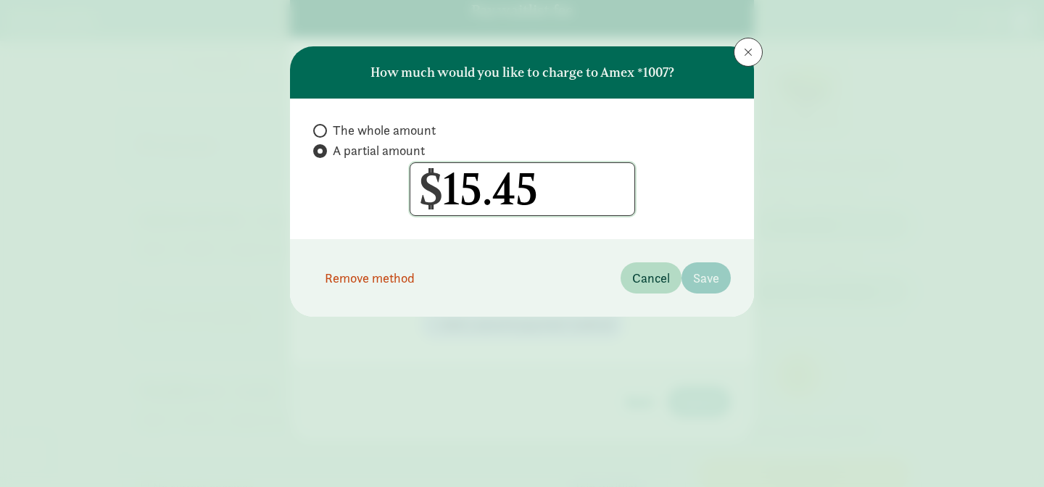
click at [513, 190] on input "15.45" at bounding box center [522, 189] width 224 height 52
click at [321, 124] on span at bounding box center [320, 131] width 14 height 14
click at [321, 126] on input "The whole amount" at bounding box center [317, 130] width 9 height 9
radio input "true"
radio input "false"
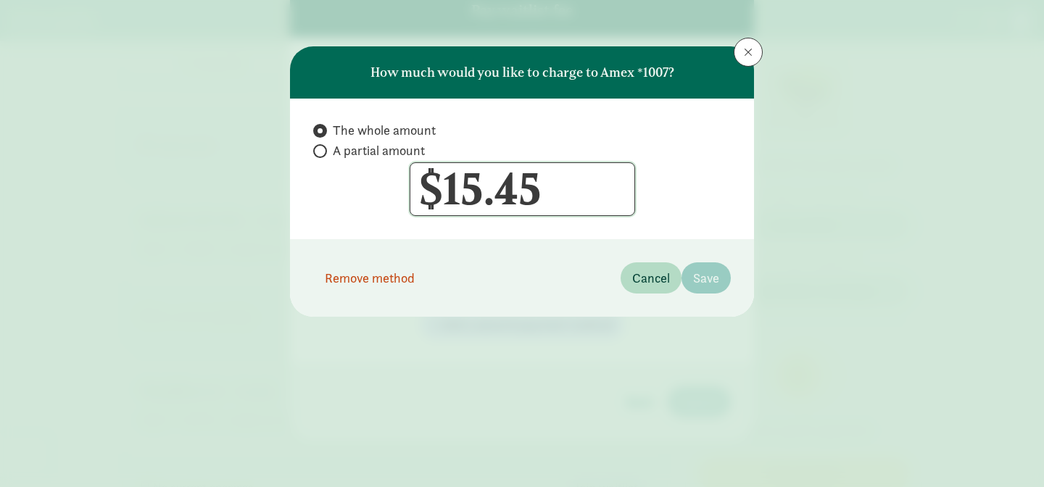
click at [573, 197] on input "15.45" at bounding box center [522, 189] width 224 height 52
drag, startPoint x: 545, startPoint y: 200, endPoint x: 265, endPoint y: 174, distance: 281.1
click at [265, 174] on div "How much would you like to charge to Amex *1007? The whole amount A partial amo…" at bounding box center [522, 243] width 1044 height 487
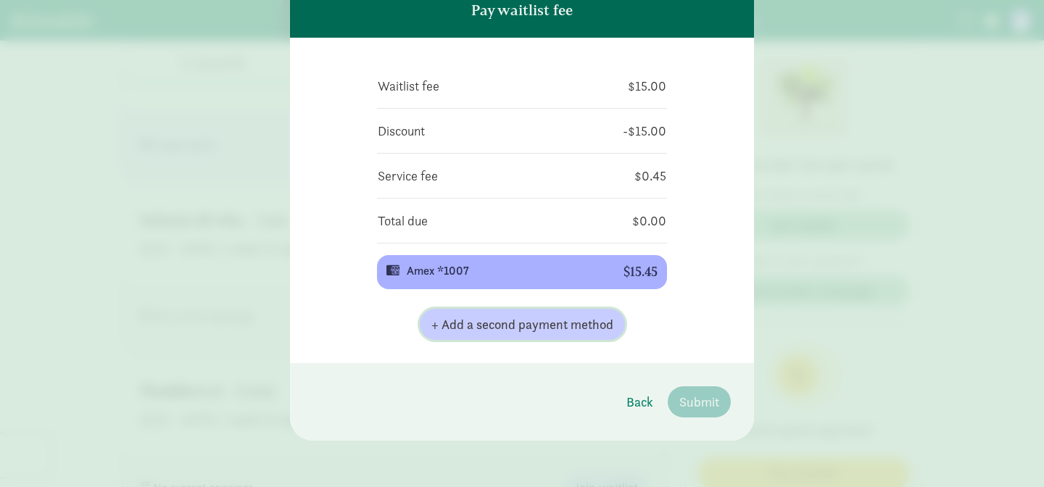
click at [574, 331] on span "+ Add a second payment method" at bounding box center [522, 325] width 182 height 20
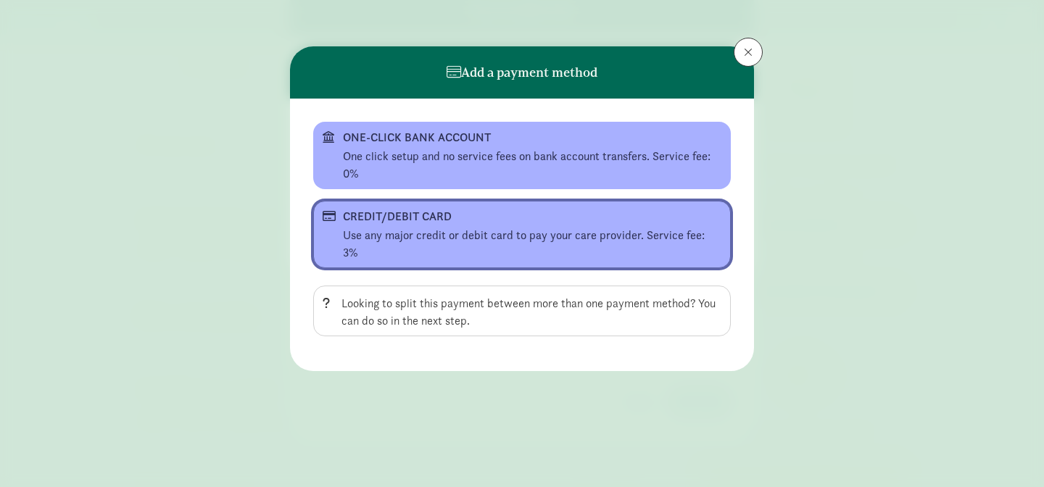
click at [389, 218] on div "CREDIT/DEBIT CARD" at bounding box center [520, 216] width 355 height 17
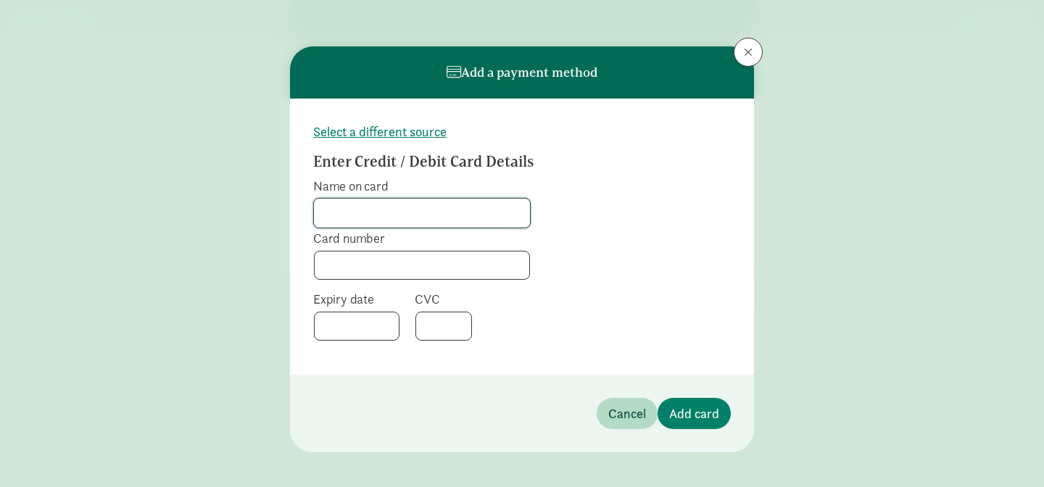
click at [388, 215] on input "Name on card" at bounding box center [422, 213] width 216 height 29
type input "[PERSON_NAME]"
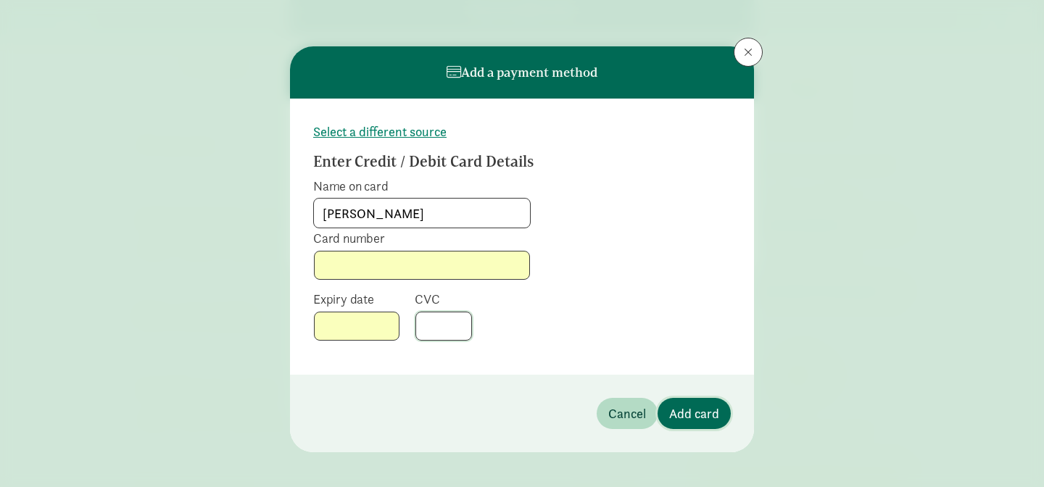
click at [691, 402] on button "Add card" at bounding box center [694, 413] width 73 height 31
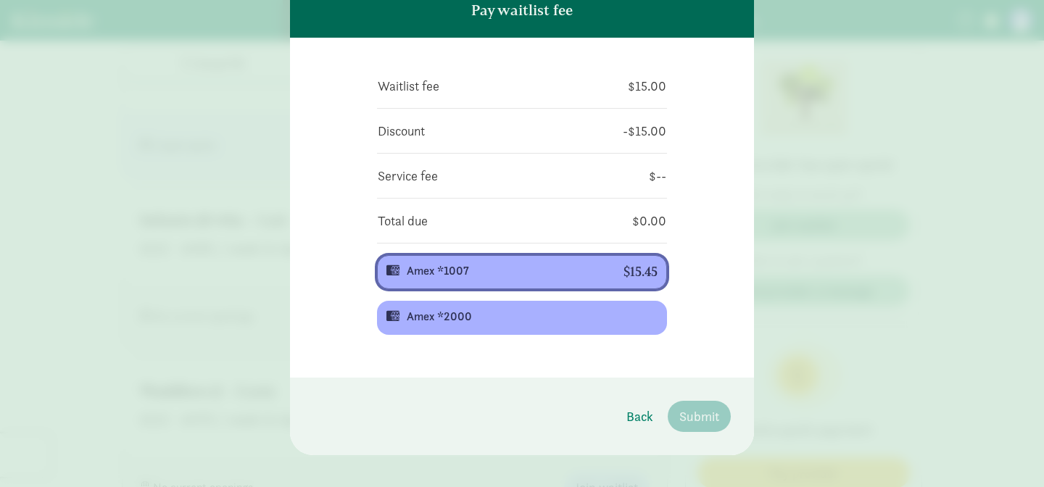
click at [554, 273] on div "Amex *1007" at bounding box center [504, 270] width 194 height 17
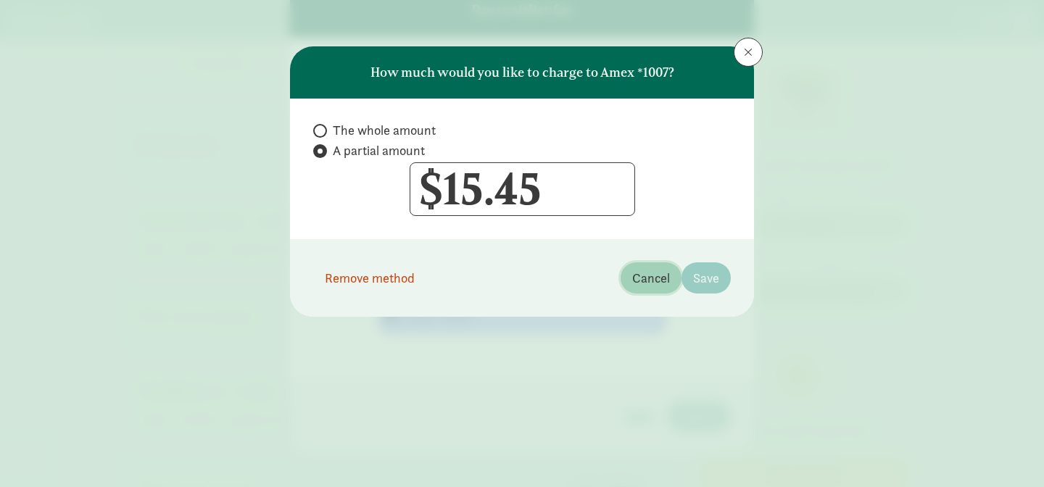
click at [640, 276] on span "Cancel" at bounding box center [651, 278] width 38 height 20
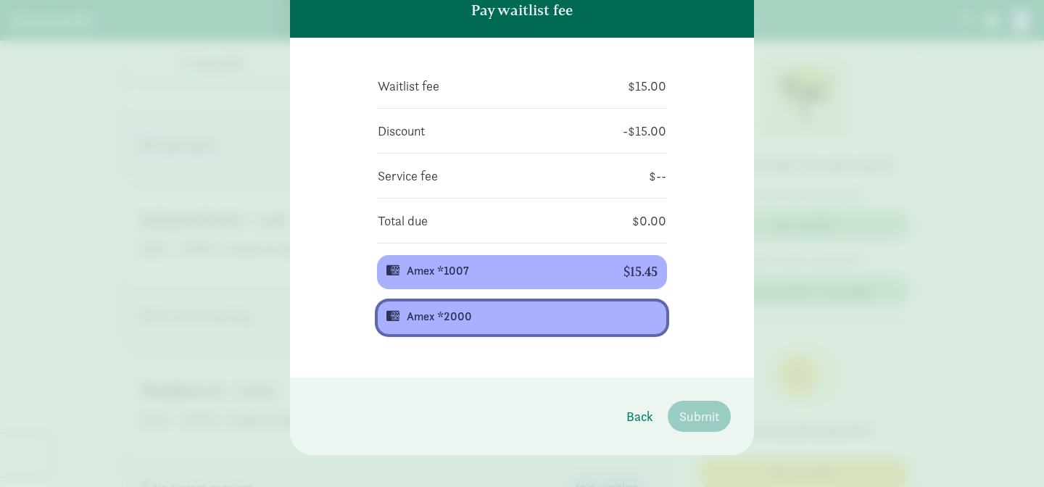
click at [568, 320] on div "Amex *2000" at bounding box center [521, 316] width 228 height 17
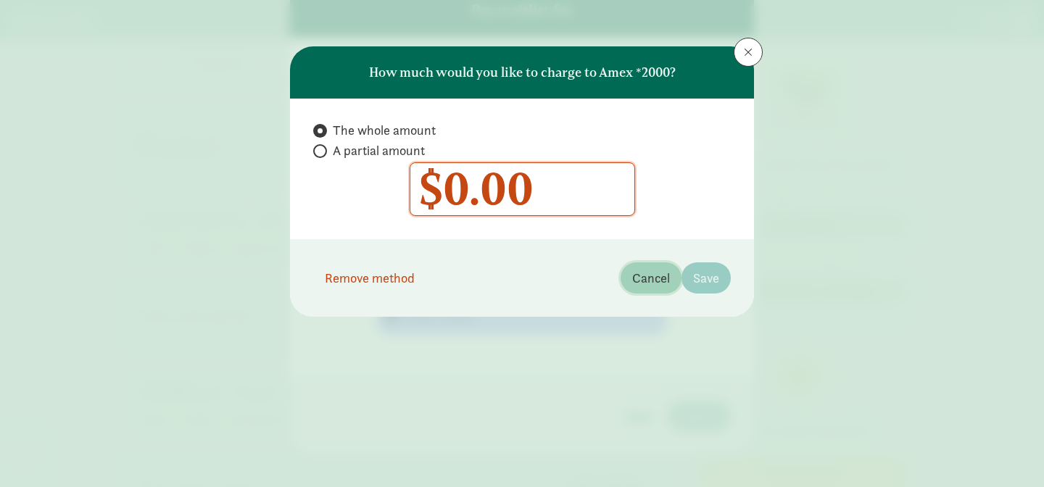
click at [649, 280] on span "Cancel" at bounding box center [651, 278] width 38 height 20
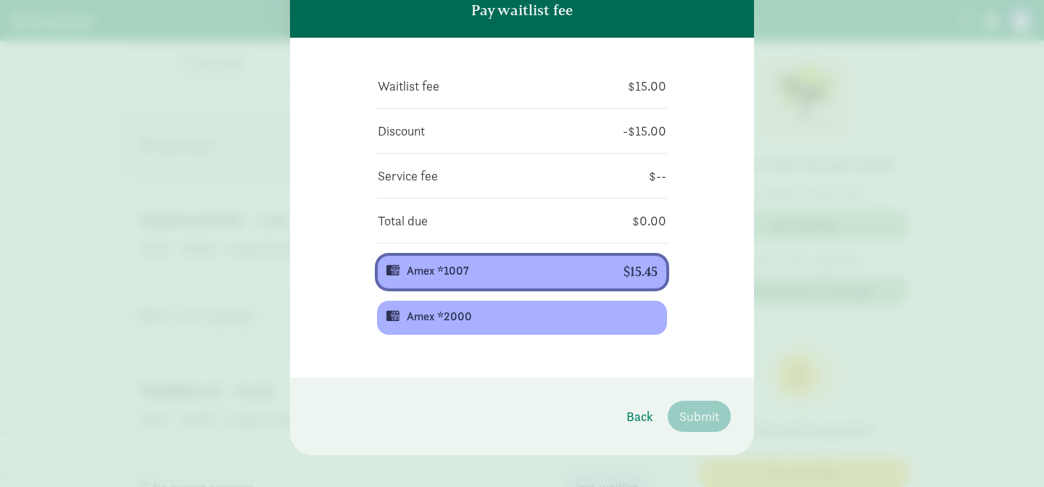
click at [567, 262] on button "Amex *1007 $15.45" at bounding box center [522, 272] width 290 height 34
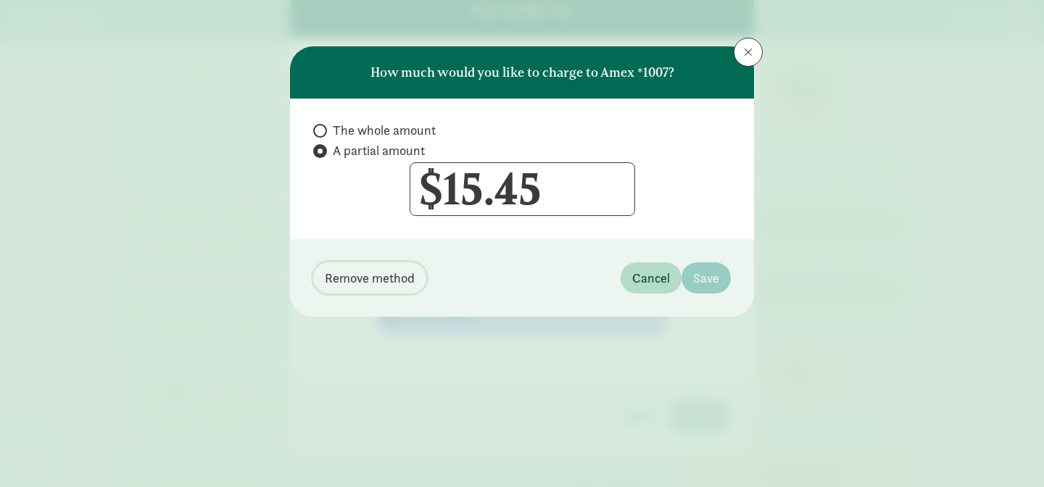
click at [355, 279] on span "Remove method" at bounding box center [370, 278] width 90 height 20
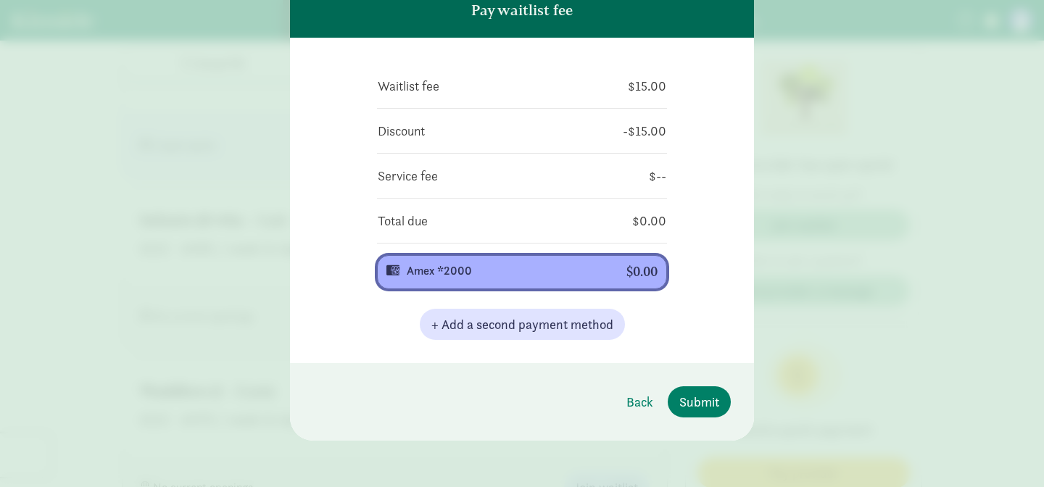
click at [607, 278] on div "Amex *2000 $0.00" at bounding box center [521, 272] width 271 height 15
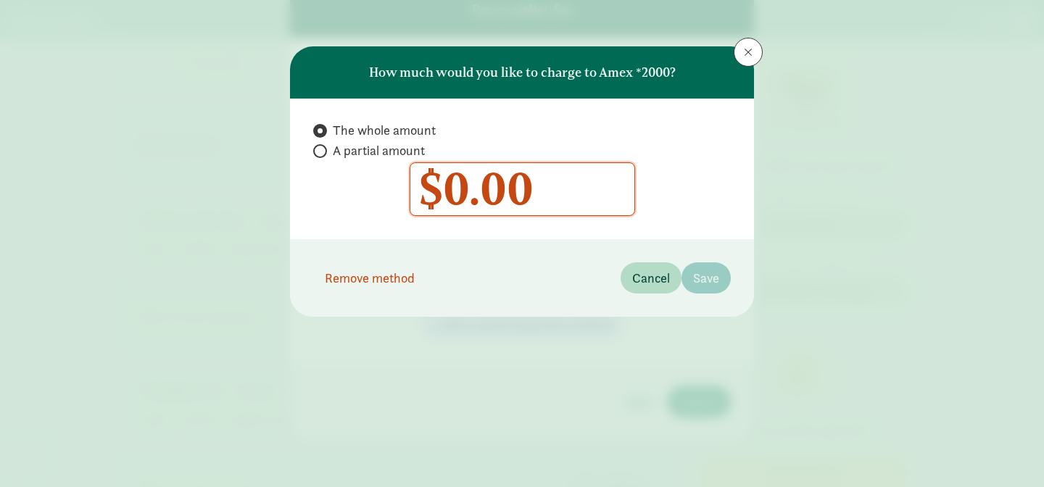
click at [678, 267] on footer "Remove method Cancel Save" at bounding box center [522, 278] width 464 height 78
click at [321, 141] on div "The whole amount A partial amount $ 0.00 0" at bounding box center [522, 169] width 464 height 141
click at [320, 154] on input "A partial amount" at bounding box center [317, 150] width 9 height 9
radio input "true"
radio input "false"
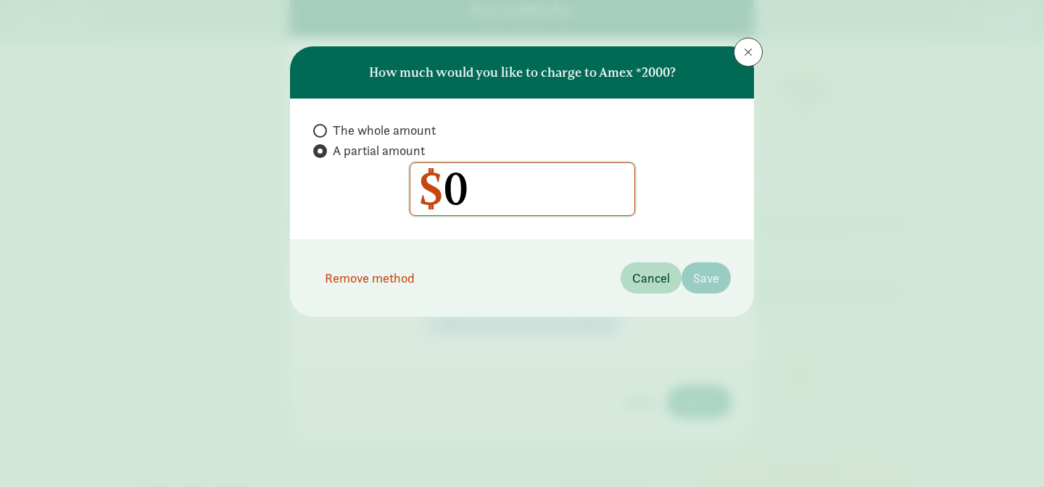
click at [477, 194] on input "0" at bounding box center [522, 189] width 224 height 52
click at [483, 198] on input "0" at bounding box center [522, 189] width 224 height 52
click at [378, 279] on span "Remove method" at bounding box center [370, 278] width 90 height 20
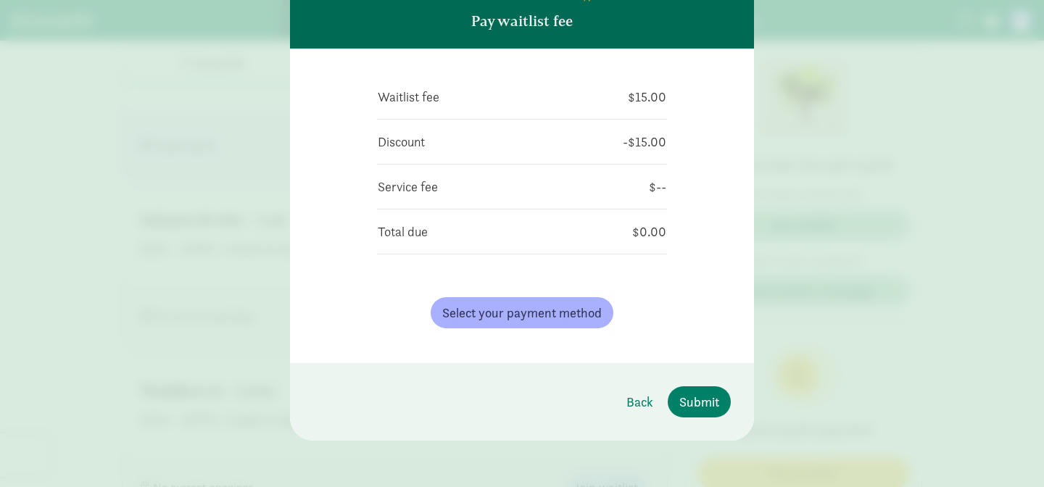
scroll to position [106, 0]
click at [635, 402] on span "Back" at bounding box center [639, 402] width 27 height 20
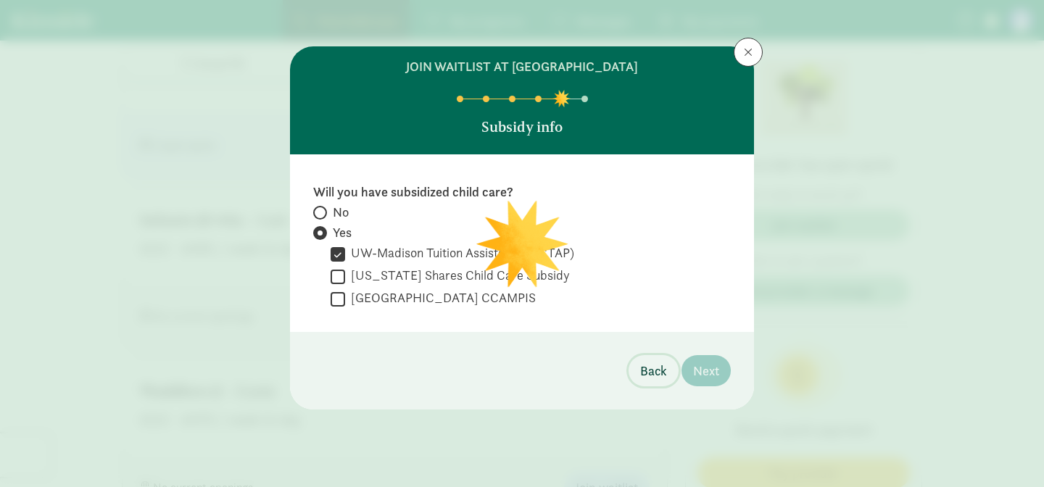
scroll to position [0, 0]
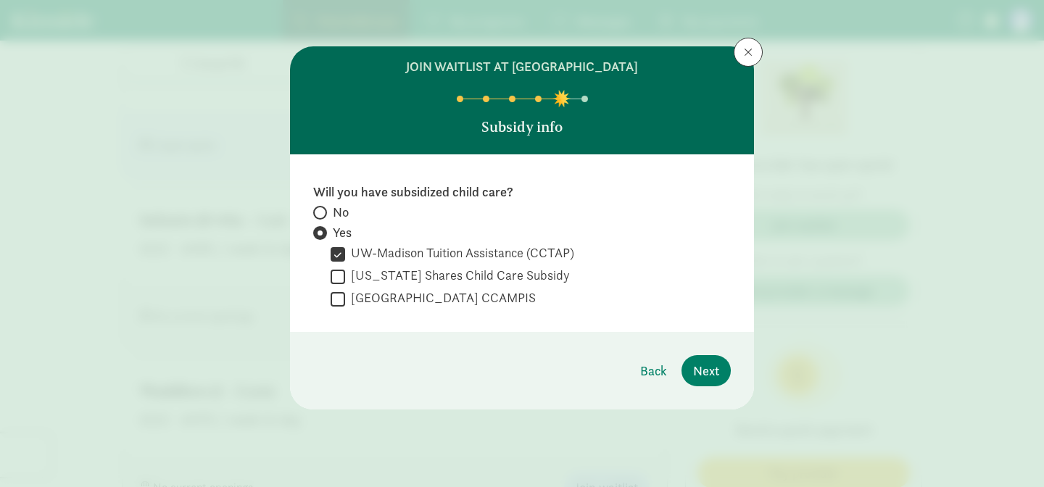
click at [333, 255] on input "UW-Madison Tuition Assistance (CCTAP)" at bounding box center [338, 254] width 15 height 20
checkbox input "false"
click at [323, 215] on span at bounding box center [320, 213] width 14 height 14
click at [323, 215] on input "No" at bounding box center [317, 212] width 9 height 9
radio input "true"
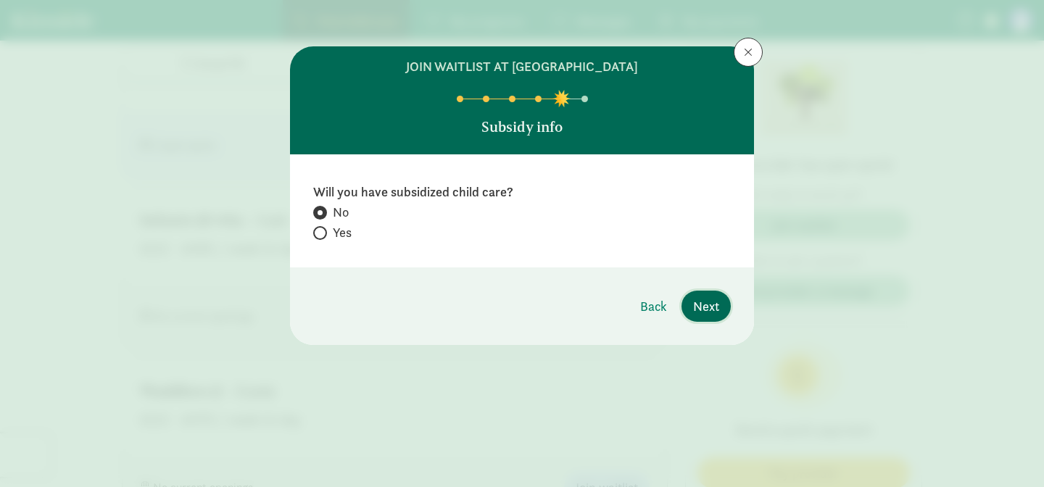
click at [711, 302] on span "Next" at bounding box center [706, 307] width 26 height 20
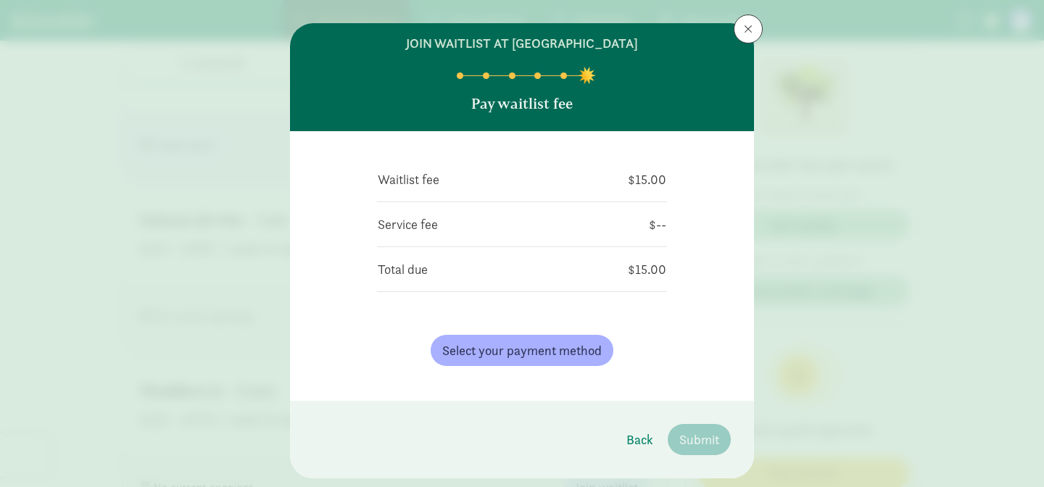
scroll to position [61, 0]
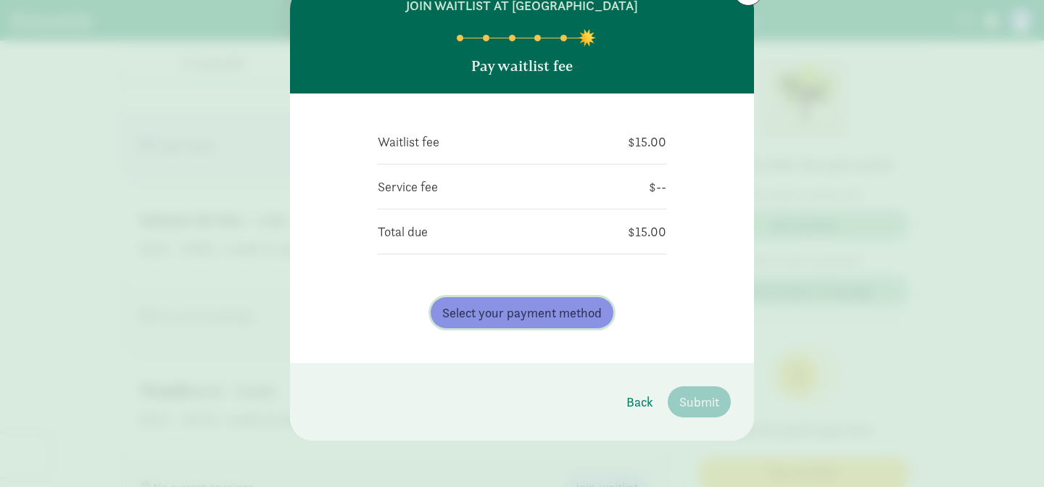
click at [554, 315] on span "Select your payment method" at bounding box center [522, 313] width 160 height 20
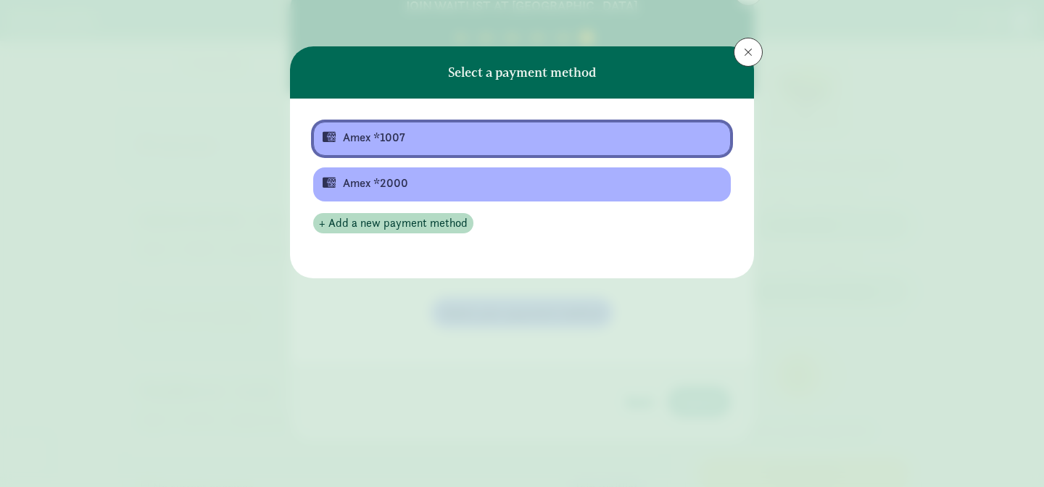
click at [443, 122] on button "Amex *1007" at bounding box center [522, 139] width 418 height 34
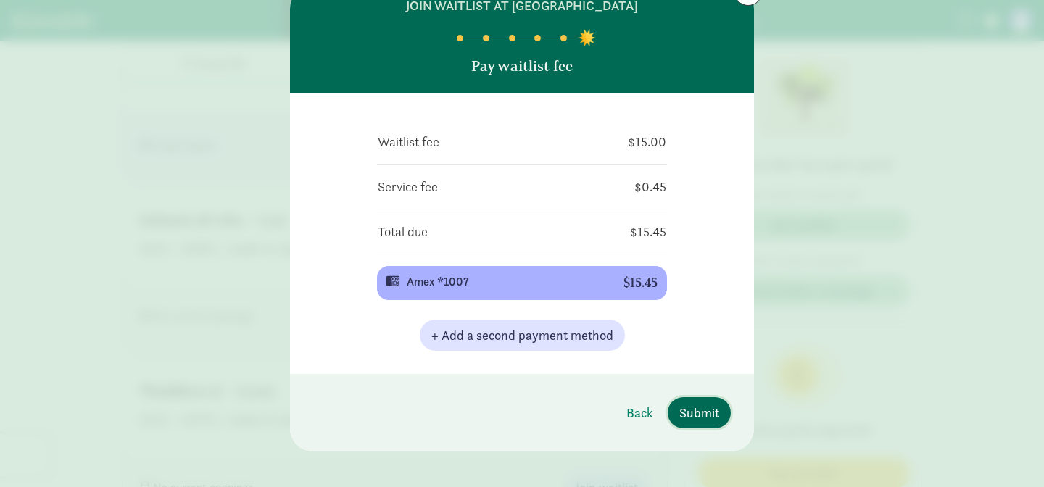
click at [716, 410] on span "Submit" at bounding box center [699, 413] width 40 height 20
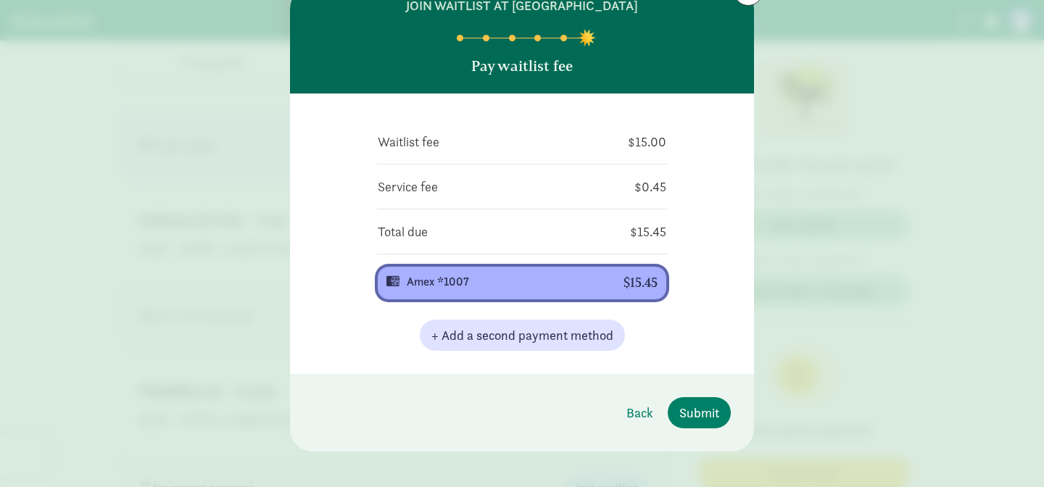
click at [563, 294] on button "Amex *1007 $15.45" at bounding box center [522, 283] width 290 height 34
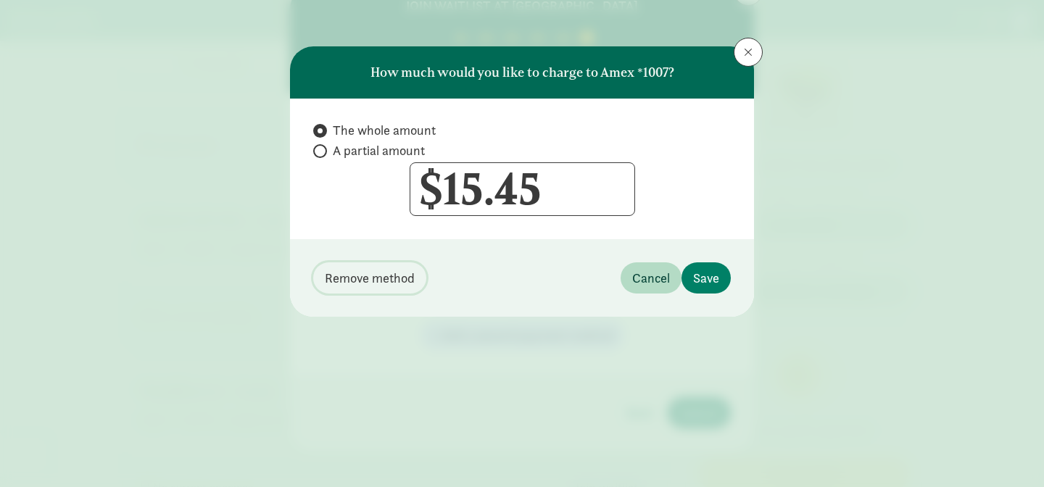
click at [363, 271] on span "Remove method" at bounding box center [370, 278] width 90 height 20
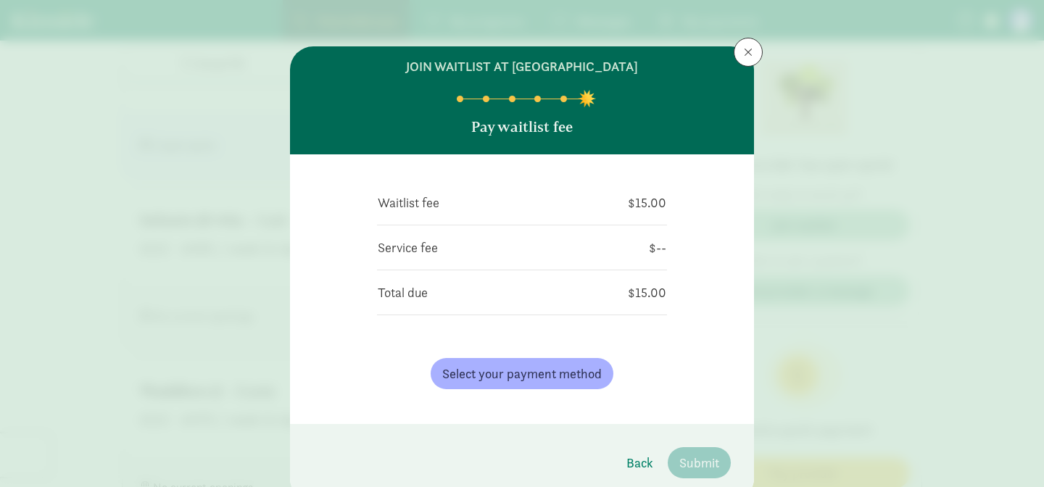
scroll to position [2, 0]
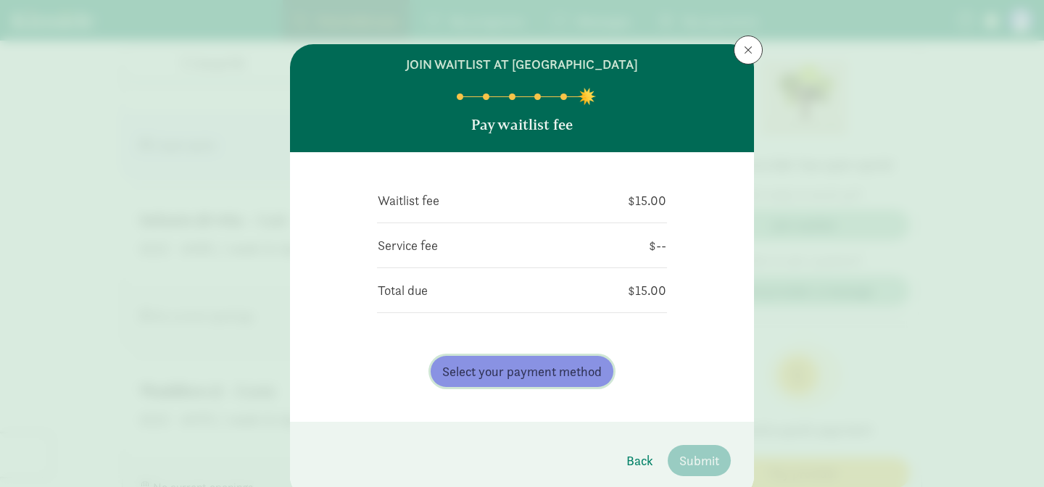
click at [551, 372] on span "Select your payment method" at bounding box center [522, 372] width 160 height 20
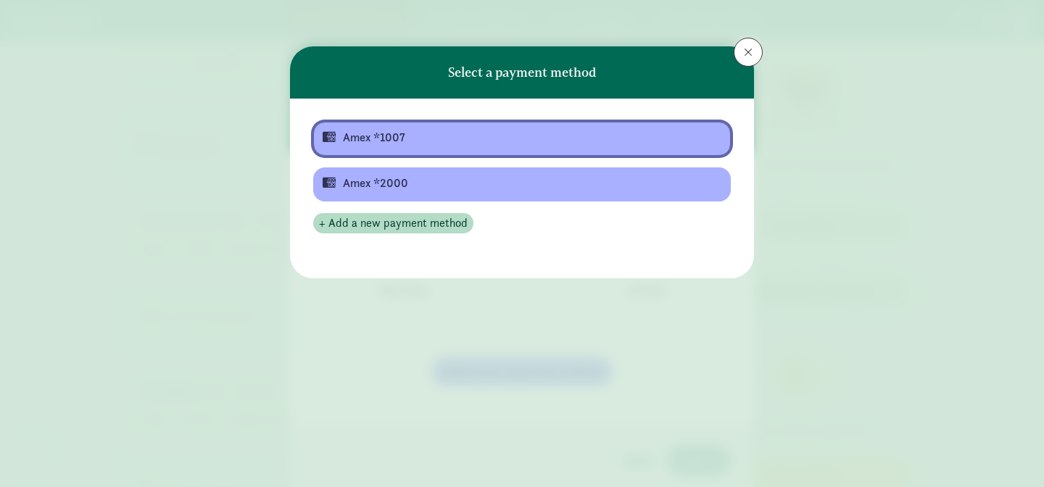
click at [516, 123] on button "Amex *1007" at bounding box center [522, 139] width 418 height 34
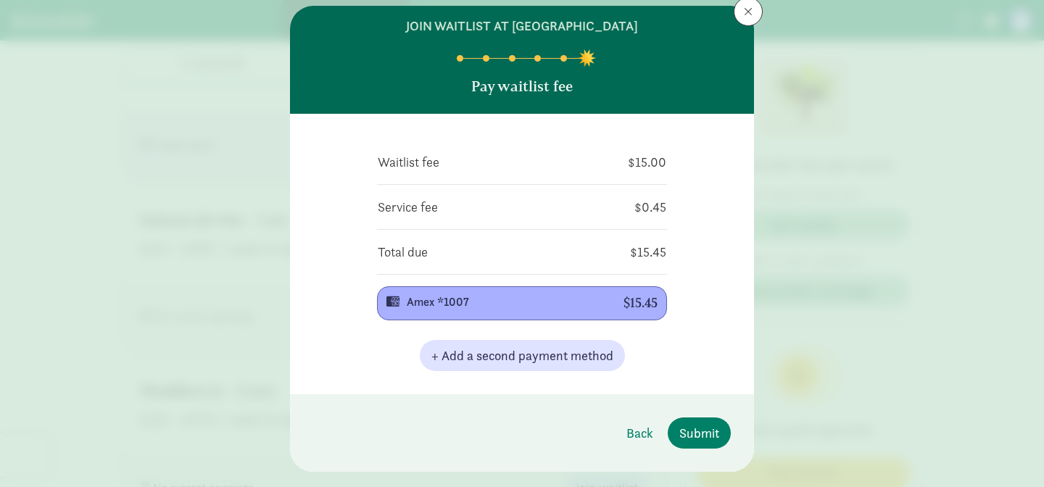
scroll to position [72, 0]
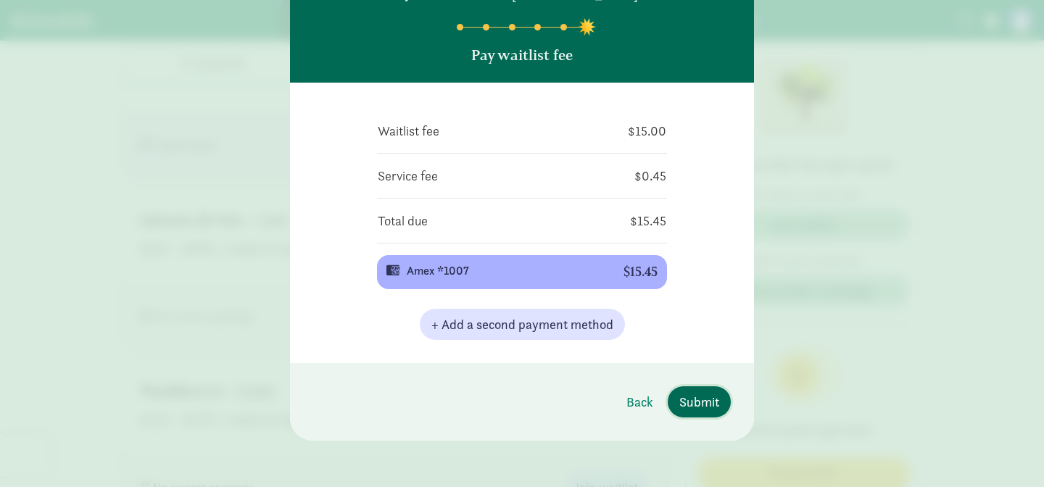
click at [689, 396] on span "Submit" at bounding box center [699, 402] width 40 height 20
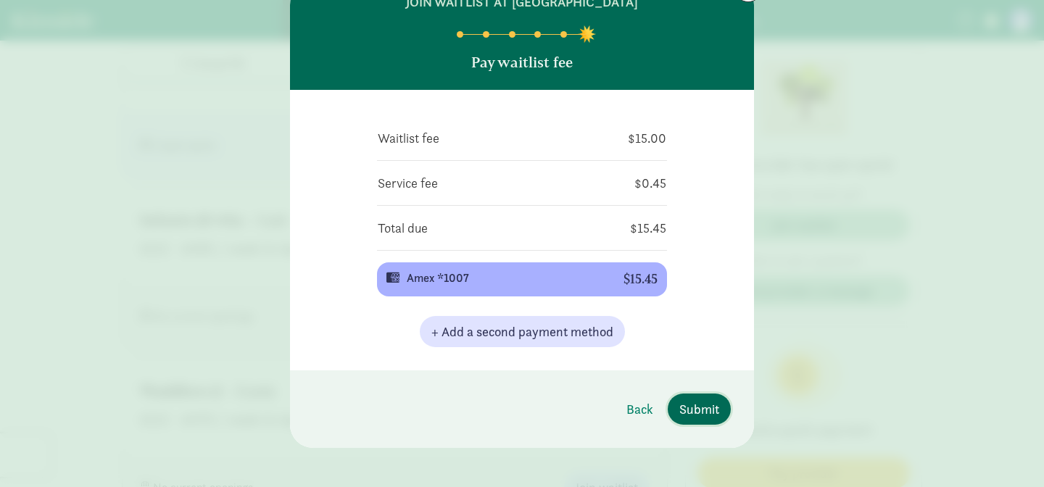
scroll to position [63, 0]
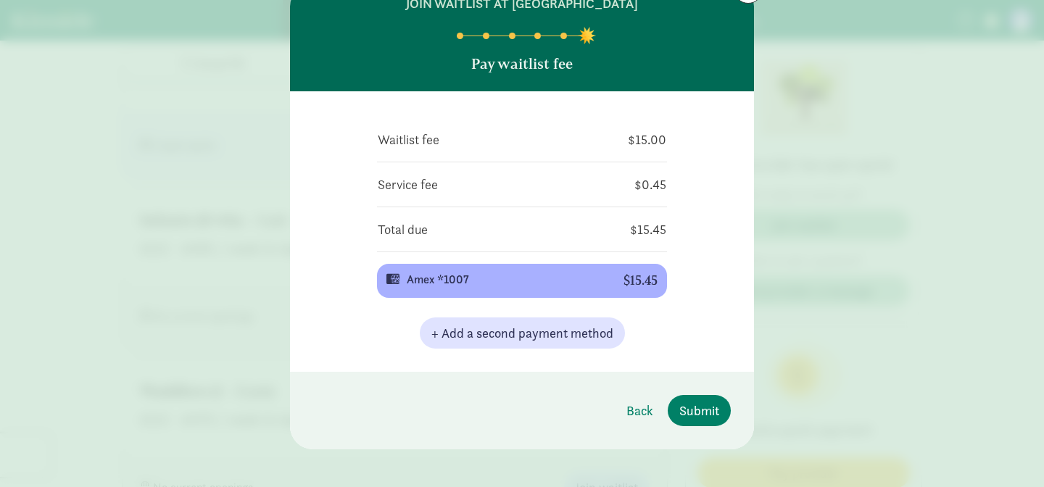
click at [743, 442] on footer "Back Submit" at bounding box center [522, 411] width 464 height 78
click at [698, 408] on span "Submit" at bounding box center [699, 411] width 40 height 20
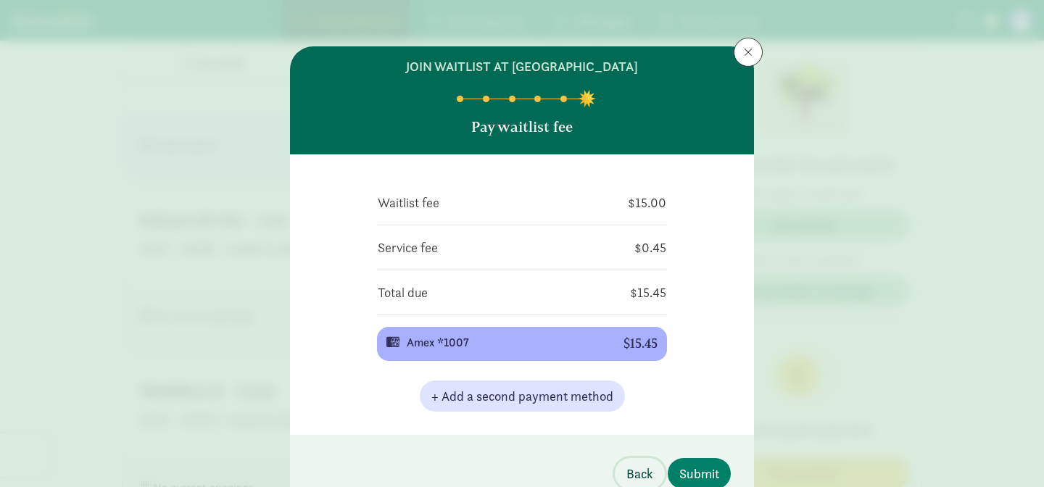
click at [648, 468] on span "Back" at bounding box center [639, 474] width 27 height 20
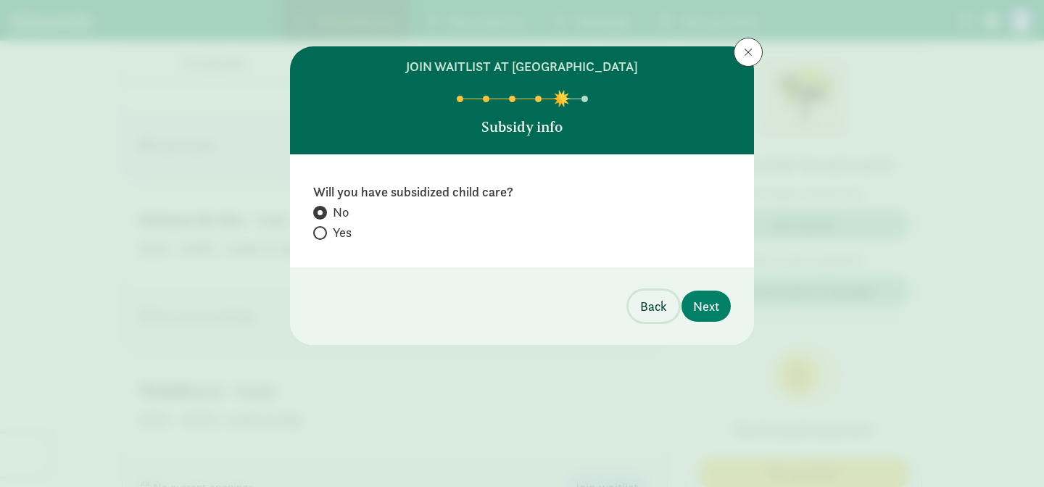
click at [642, 305] on span "Back" at bounding box center [653, 307] width 27 height 20
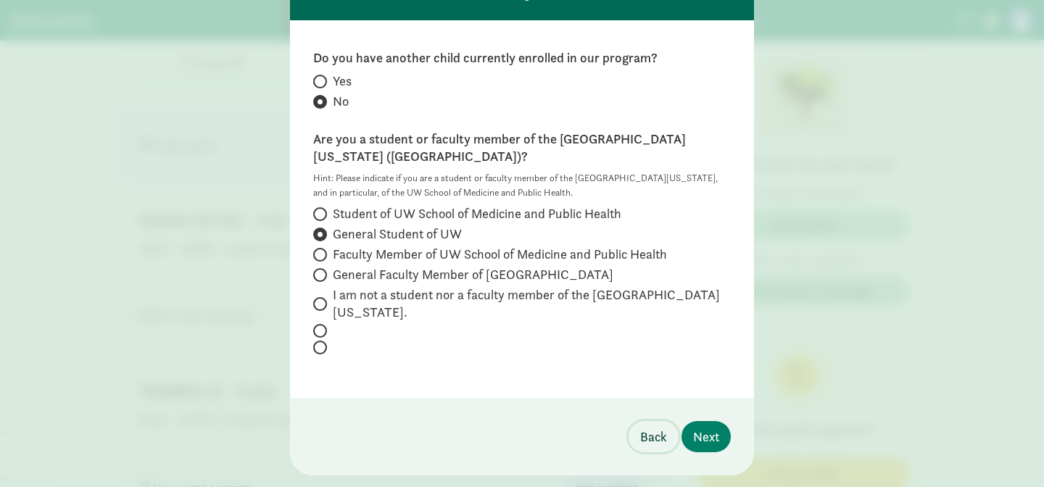
click at [653, 427] on span "Back" at bounding box center [653, 437] width 27 height 20
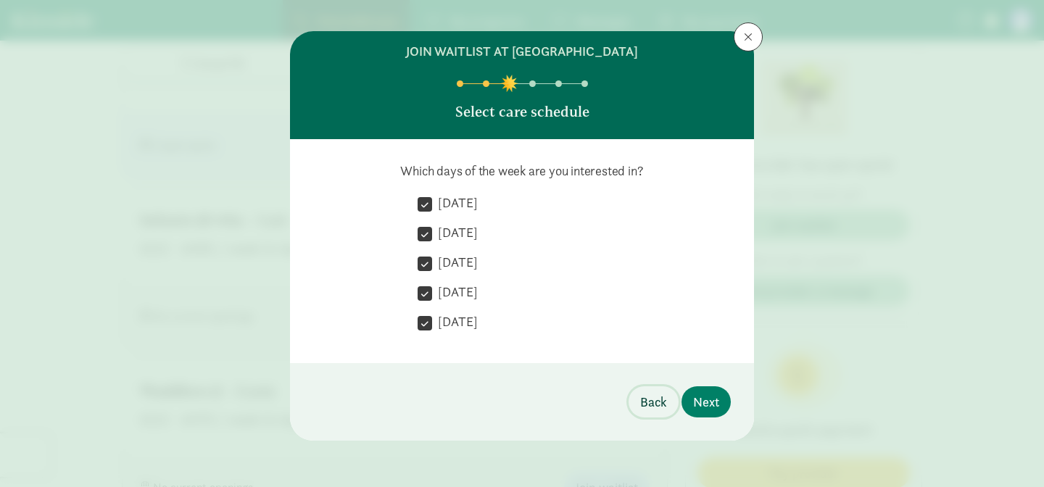
click at [653, 402] on span "Back" at bounding box center [653, 402] width 27 height 20
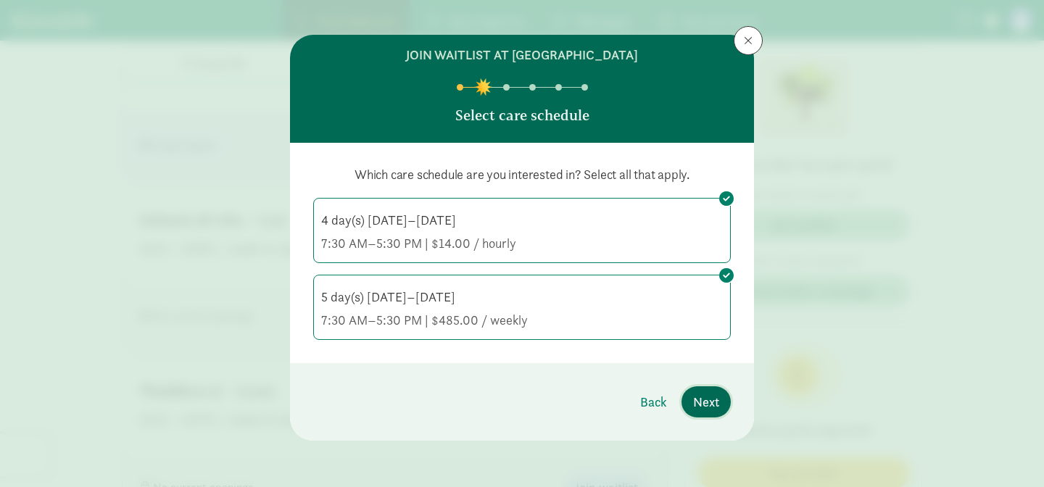
click at [710, 407] on span "Next" at bounding box center [706, 402] width 26 height 20
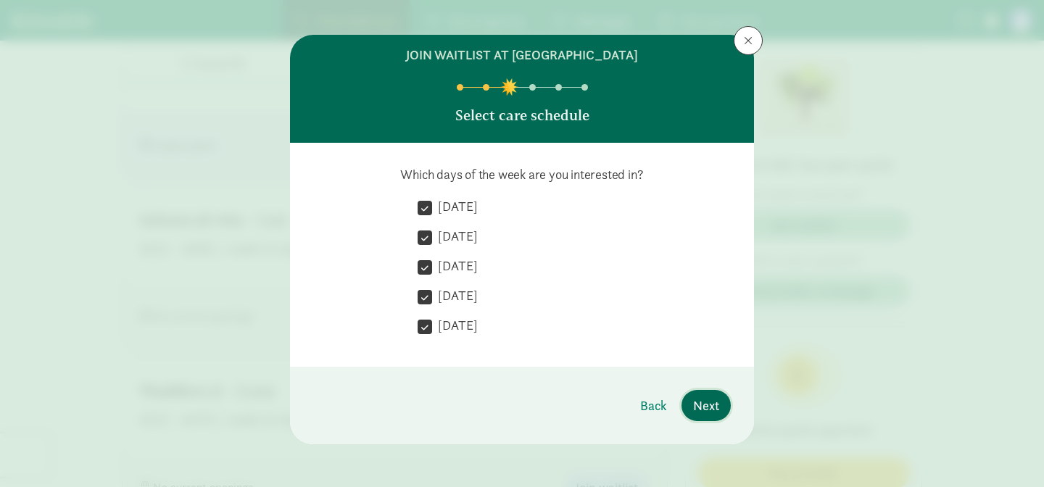
click at [710, 405] on span "Next" at bounding box center [706, 406] width 26 height 20
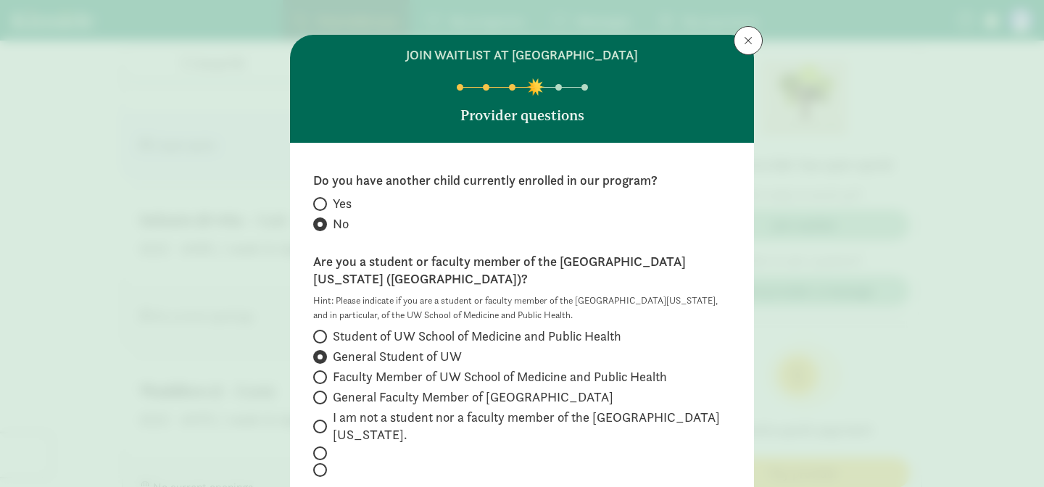
scroll to position [134, 0]
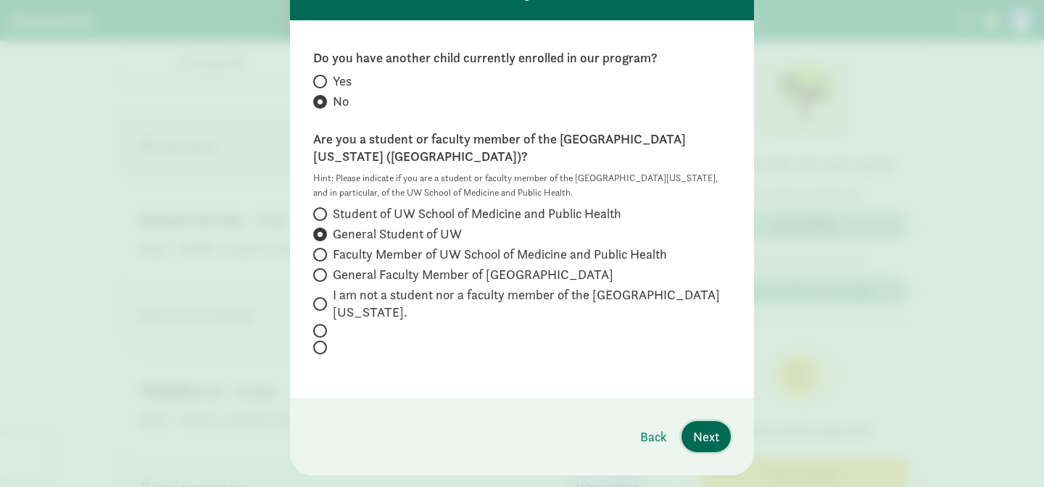
click at [710, 427] on span "Next" at bounding box center [706, 437] width 26 height 20
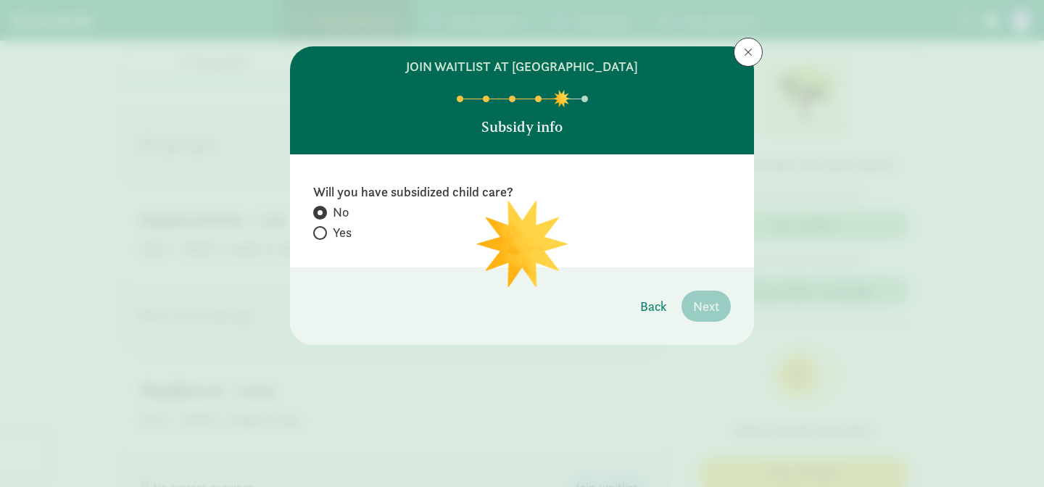
scroll to position [0, 0]
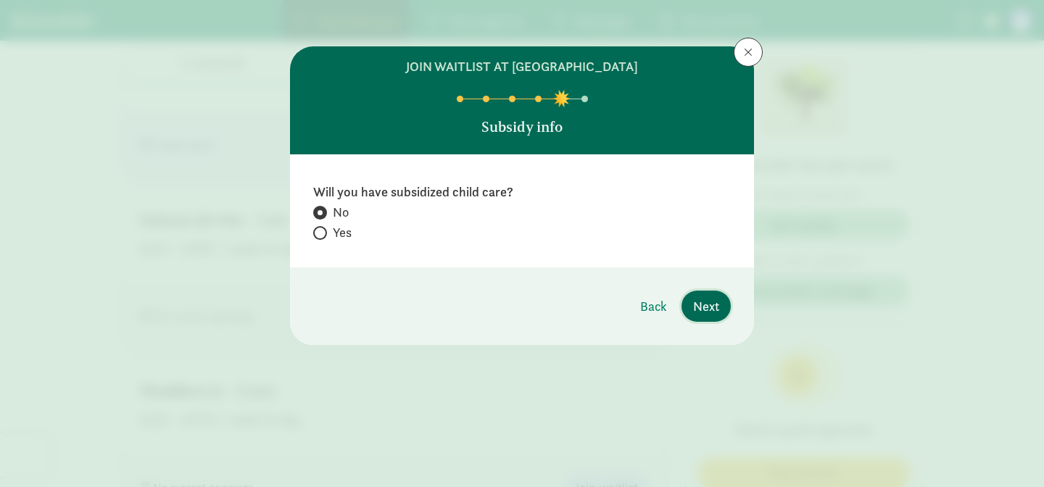
click at [697, 308] on span "Next" at bounding box center [706, 307] width 26 height 20
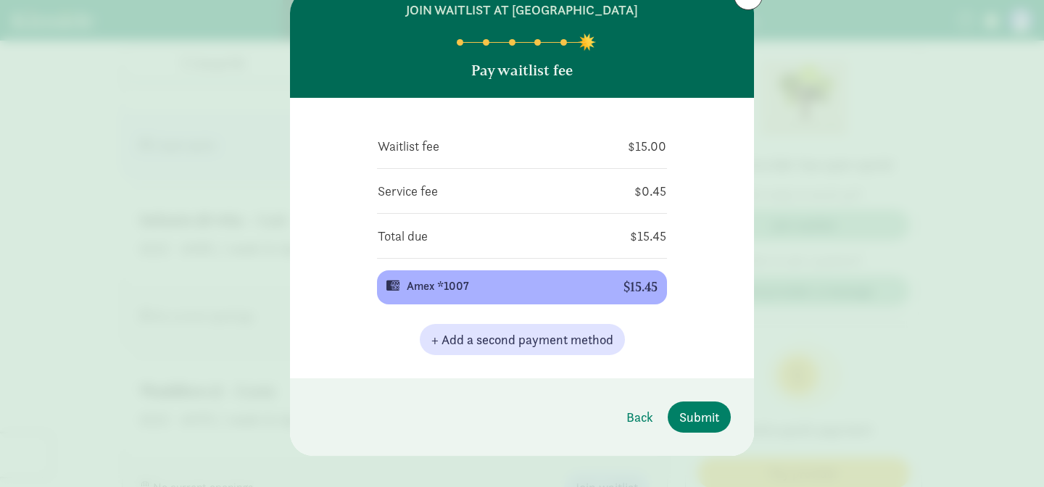
scroll to position [72, 0]
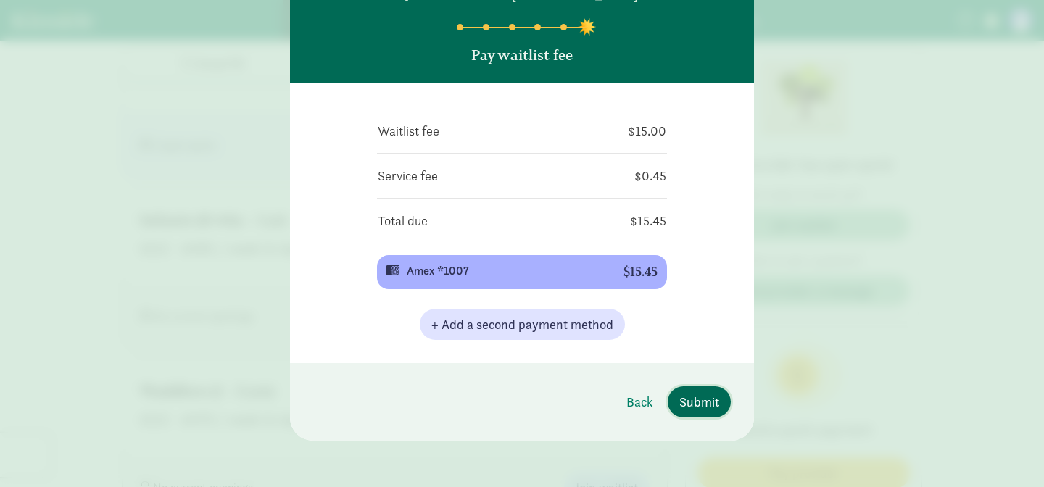
click at [685, 398] on span "Submit" at bounding box center [699, 402] width 40 height 20
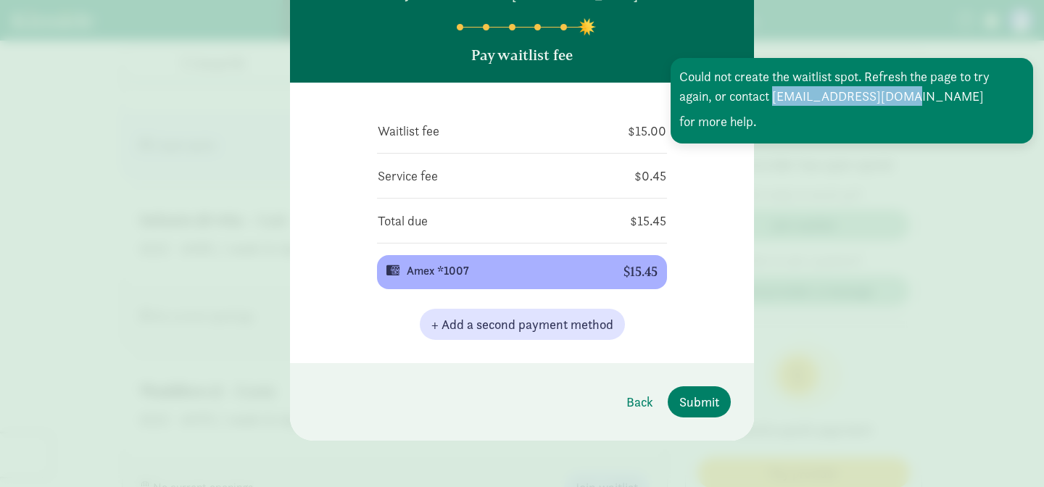
drag, startPoint x: 776, startPoint y: 99, endPoint x: 896, endPoint y: 103, distance: 120.4
click at [896, 104] on div "Could not create the waitlist spot. Refresh the page to try again, or contact […" at bounding box center [852, 101] width 363 height 86
click at [727, 195] on div "Waitlist fee $15.00 Service fee $0.45 Total due $15.45 Amex *1007 $15.45 + Add …" at bounding box center [522, 223] width 464 height 281
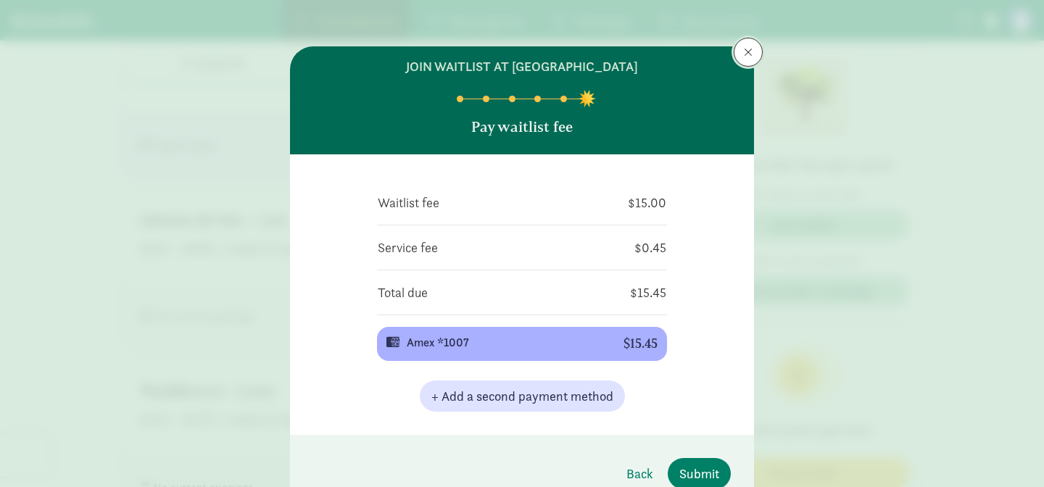
click at [744, 49] on span at bounding box center [748, 52] width 9 height 12
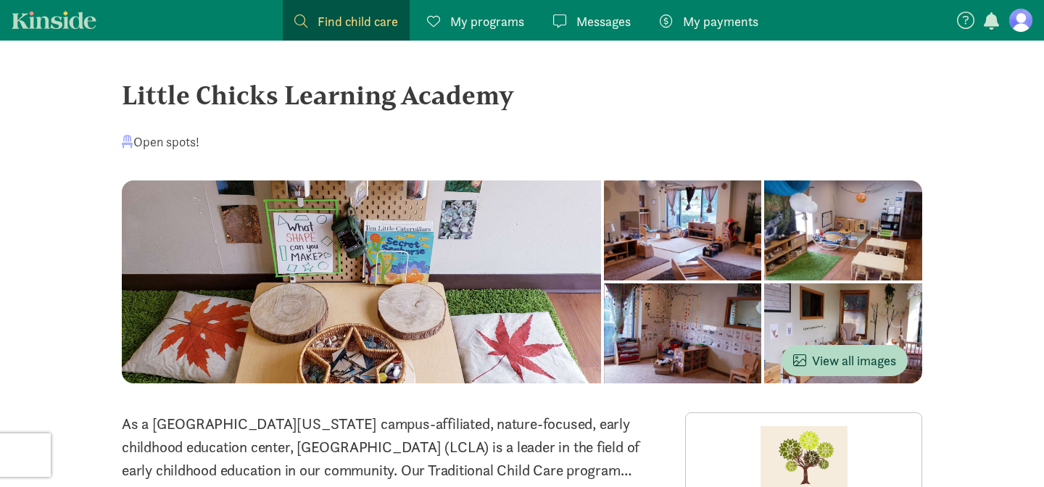
click at [1025, 30] on figure at bounding box center [1020, 20] width 23 height 23
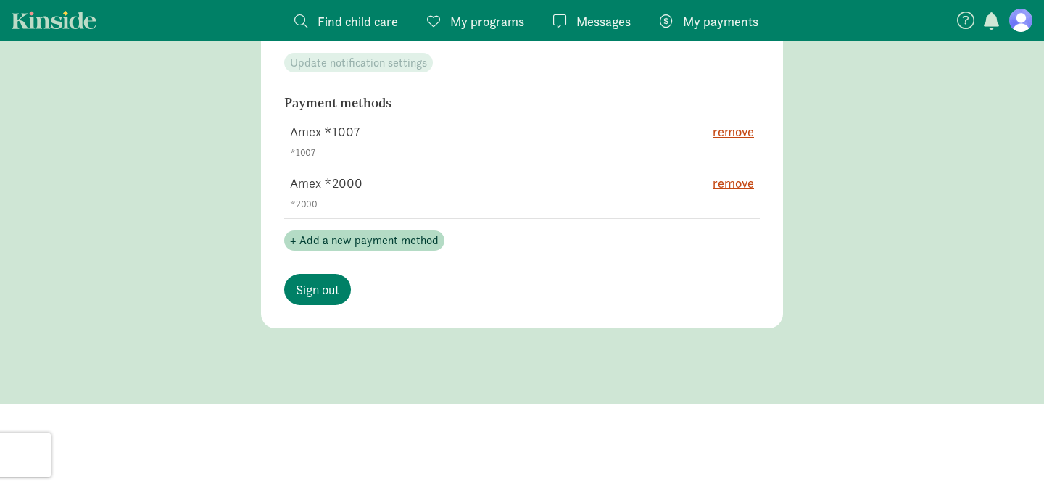
scroll to position [898, 0]
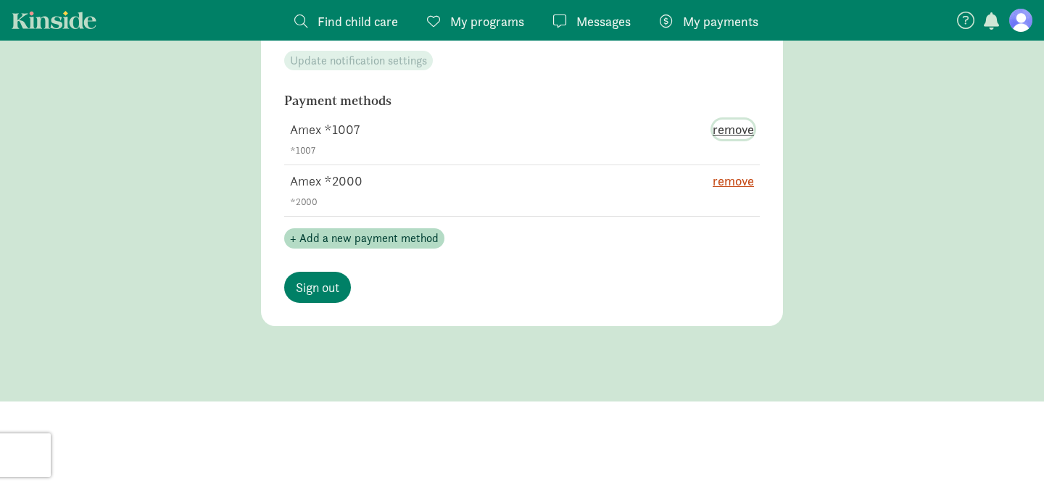
click at [728, 125] on span "remove" at bounding box center [733, 130] width 41 height 20
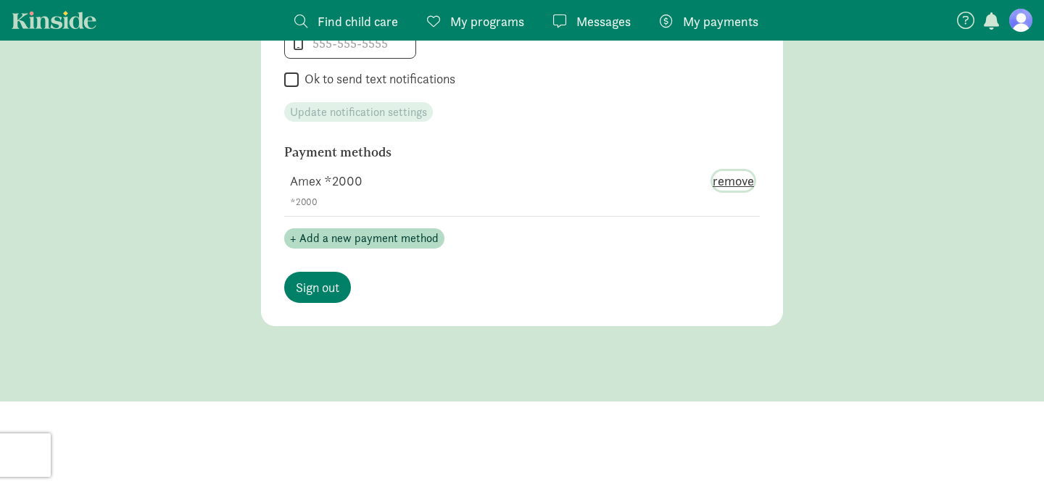
click at [724, 173] on span "remove" at bounding box center [733, 181] width 41 height 20
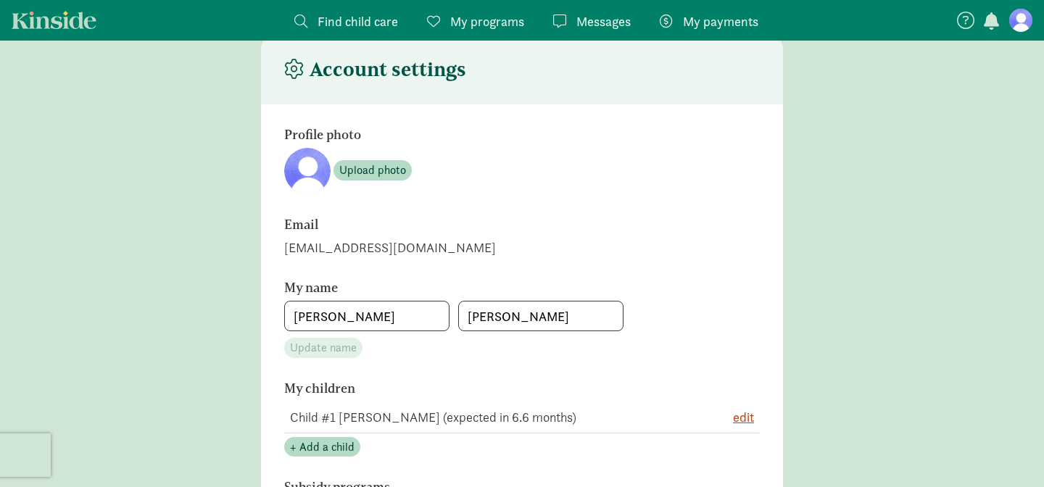
scroll to position [0, 0]
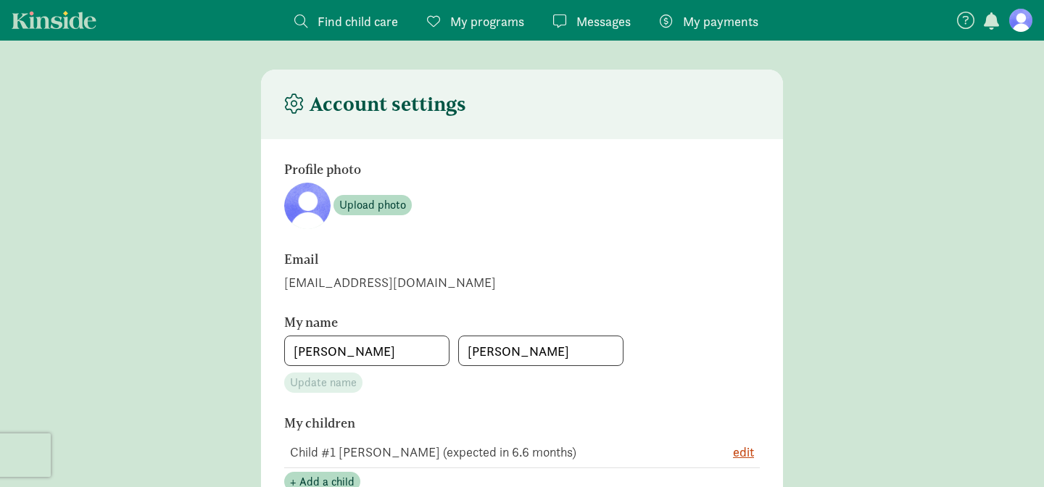
click at [354, 30] on span "Find child care" at bounding box center [358, 22] width 80 height 20
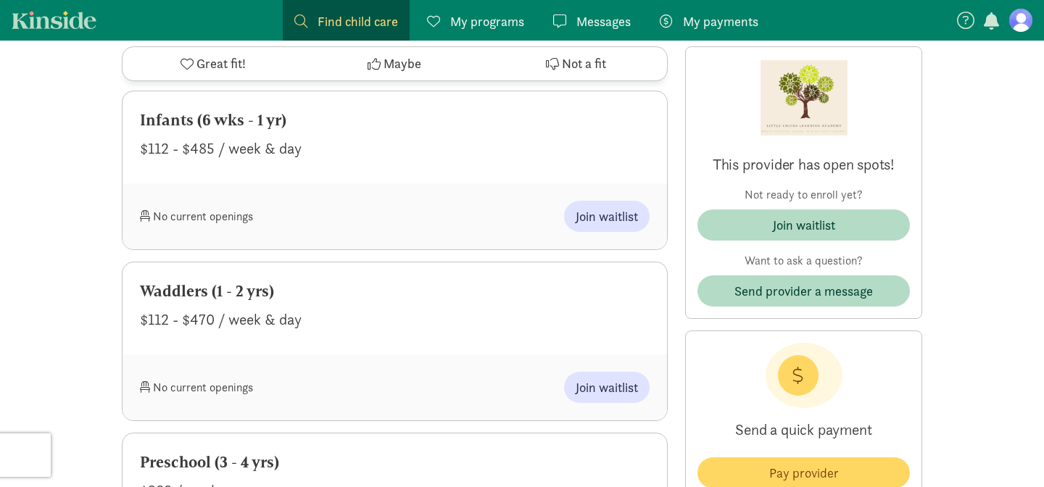
scroll to position [1104, 0]
click at [622, 212] on span "Join waitlist" at bounding box center [607, 216] width 62 height 20
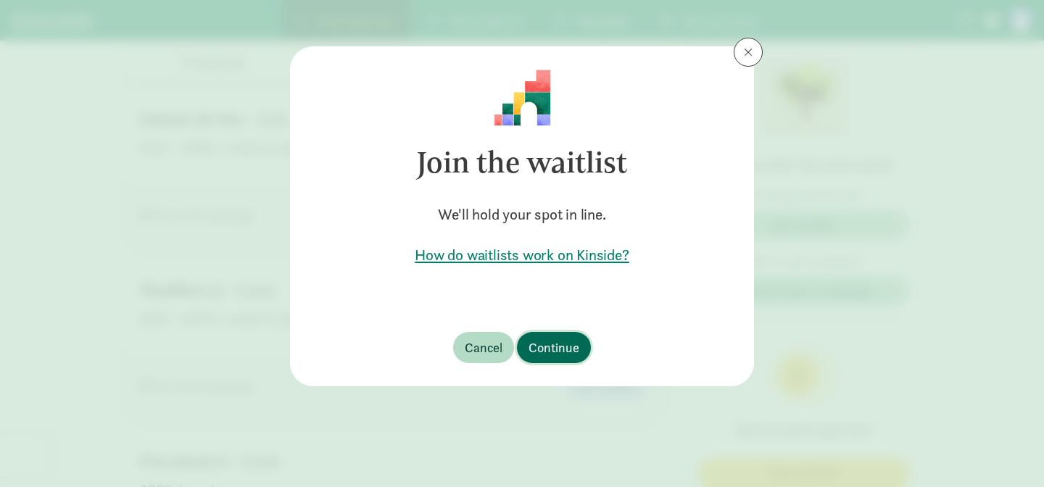
click at [574, 357] on button "Continue" at bounding box center [554, 347] width 74 height 31
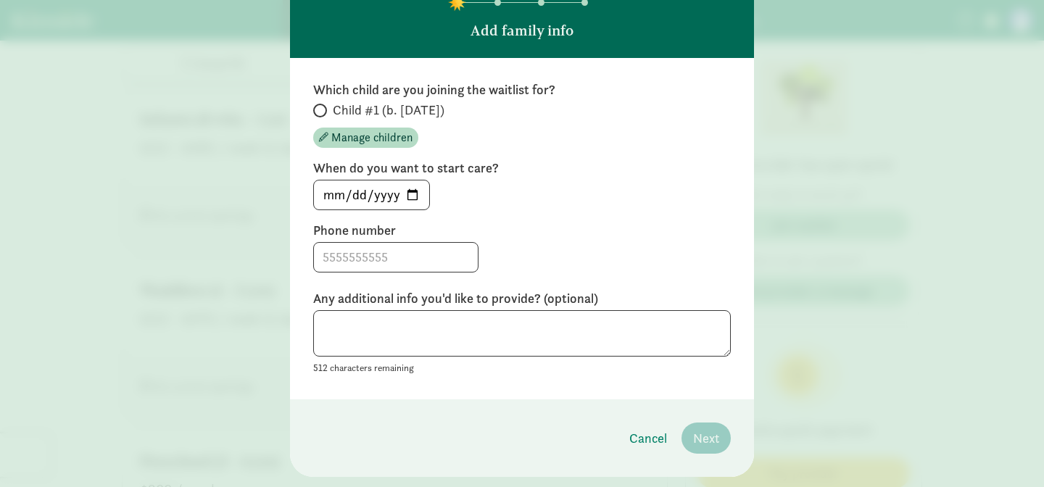
scroll to position [98, 0]
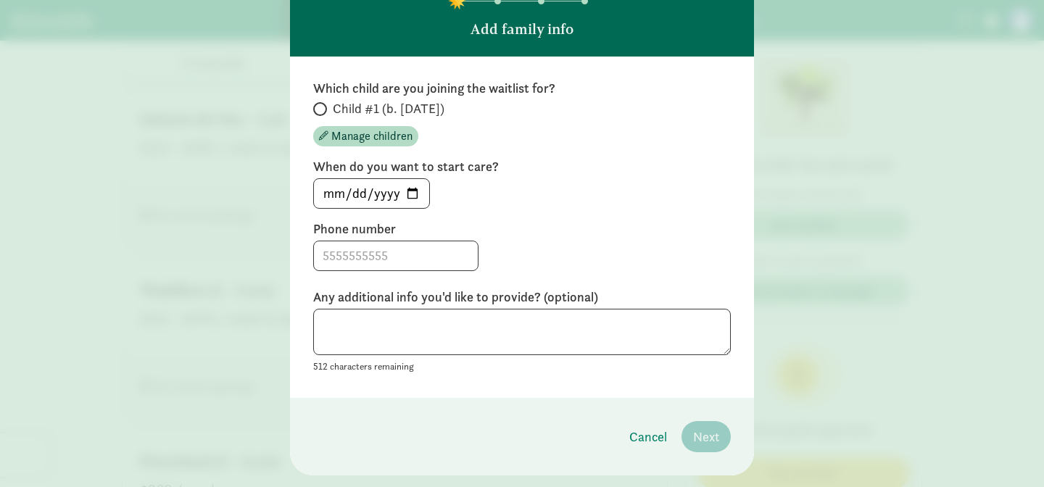
click at [320, 113] on span at bounding box center [320, 109] width 14 height 14
click at [320, 113] on input "Child #1 (b. [DATE])" at bounding box center [317, 108] width 9 height 9
radio input "true"
click at [410, 198] on input "[DATE]" at bounding box center [371, 193] width 115 height 29
type input "[DATE]"
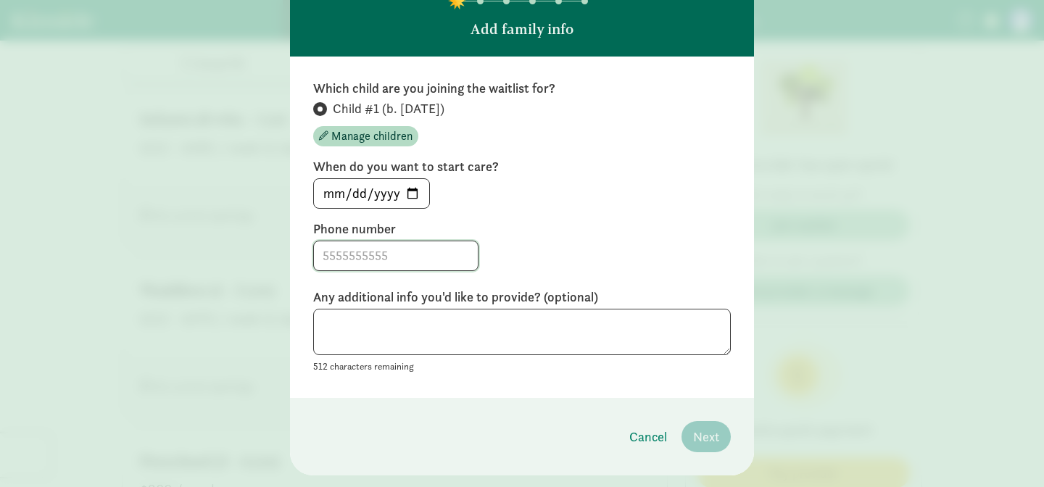
click at [355, 262] on input at bounding box center [396, 255] width 164 height 29
type input "8609607101"
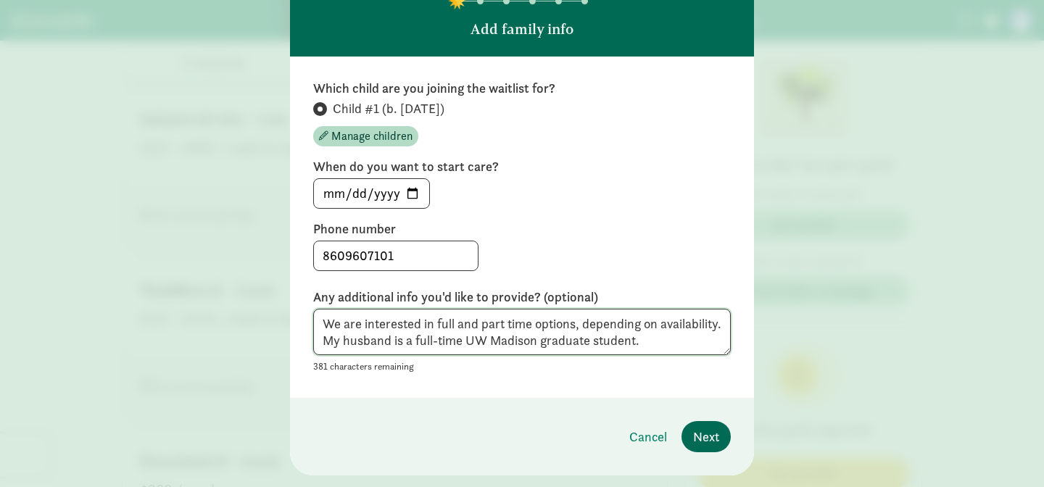
type textarea "We are interested in full and part time options, depending on availability. My …"
click at [712, 444] on span "Next" at bounding box center [706, 437] width 26 height 20
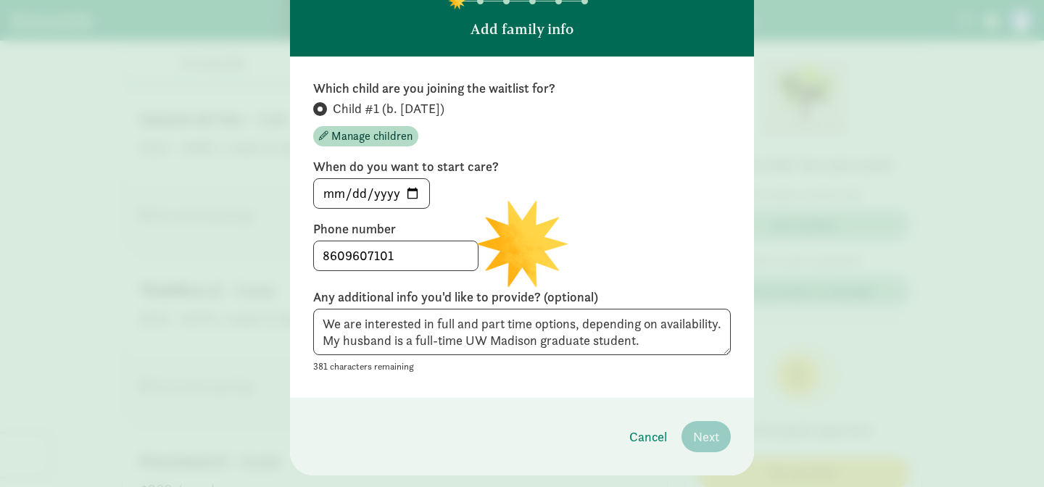
scroll to position [12, 0]
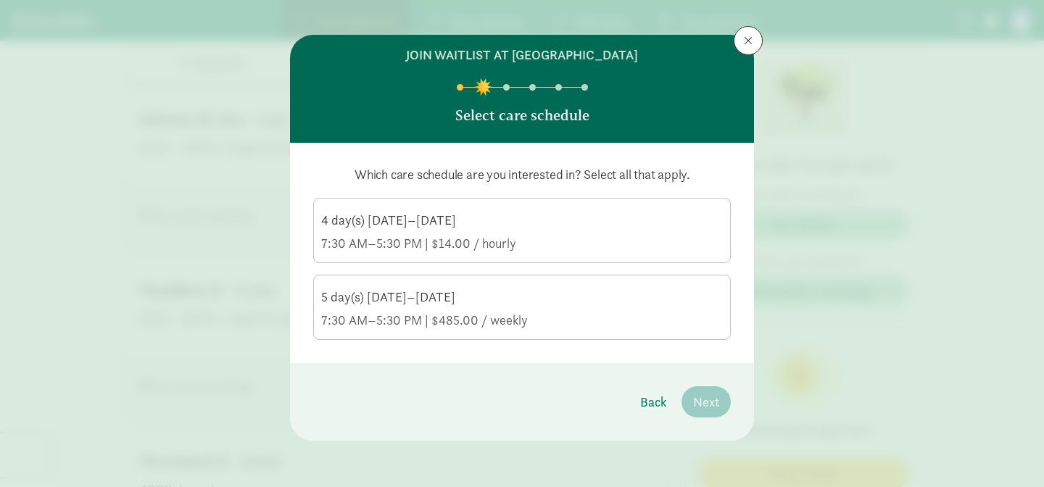
click at [611, 235] on div "7:30 AM–5:30 PM | $14.00 / hourly" at bounding box center [522, 243] width 402 height 17
click at [0, 0] on input "4 day(s) [DATE]–[DATE] 7:30 AM–5:30 PM | $14.00 / hourly" at bounding box center [0, 0] width 0 height 0
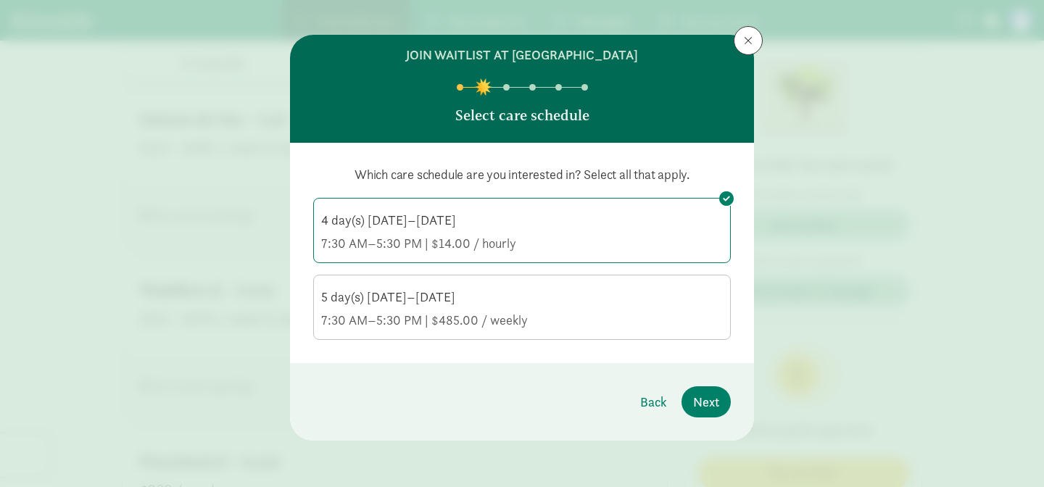
click at [611, 316] on div "7:30 AM–5:30 PM | $485.00 / weekly" at bounding box center [522, 320] width 402 height 17
click at [0, 0] on input "5 day(s) [DATE]–[DATE] 7:30 AM–5:30 PM | $485.00 / weekly" at bounding box center [0, 0] width 0 height 0
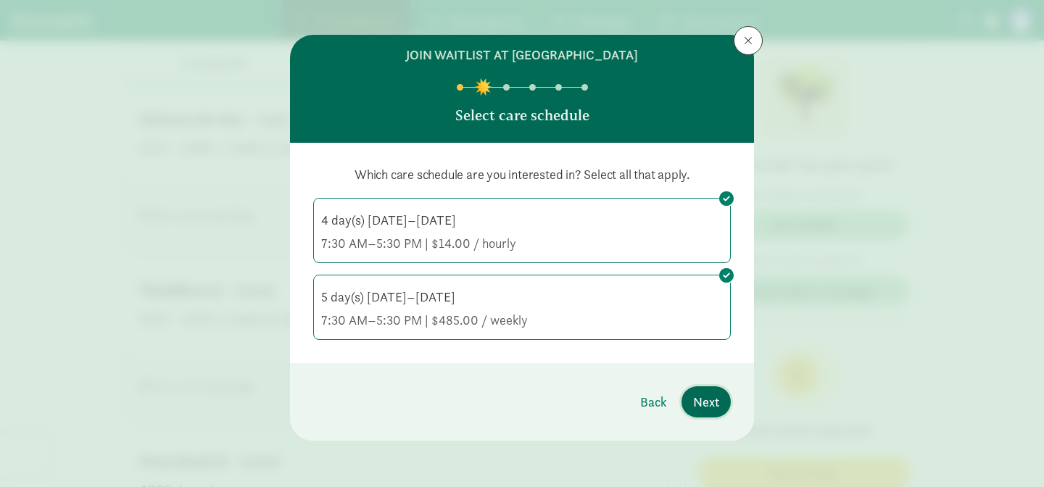
click at [691, 408] on button "Next" at bounding box center [706, 401] width 49 height 31
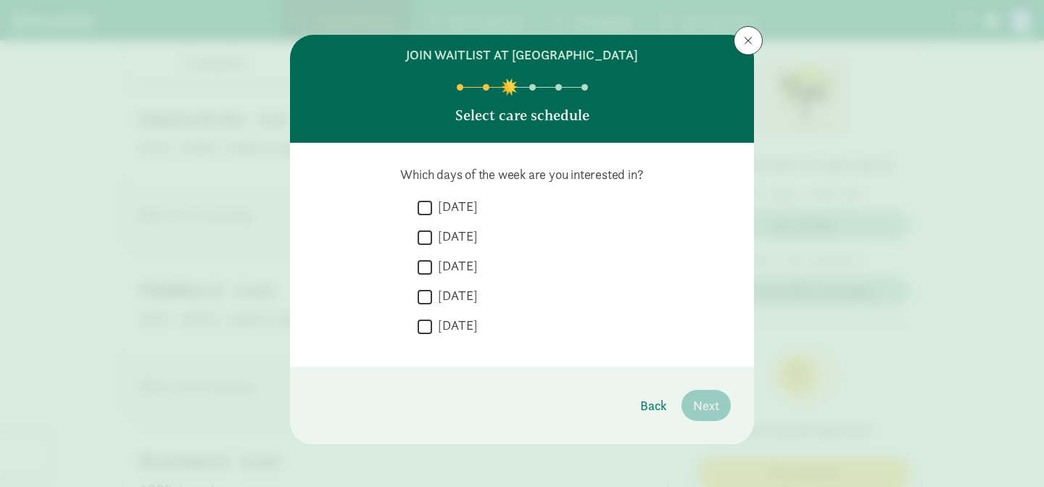
click at [428, 212] on input "[DATE]" at bounding box center [425, 208] width 15 height 20
checkbox input "true"
click at [428, 234] on input "[DATE]" at bounding box center [425, 238] width 15 height 20
checkbox input "true"
click at [429, 268] on input "[DATE]" at bounding box center [425, 267] width 15 height 20
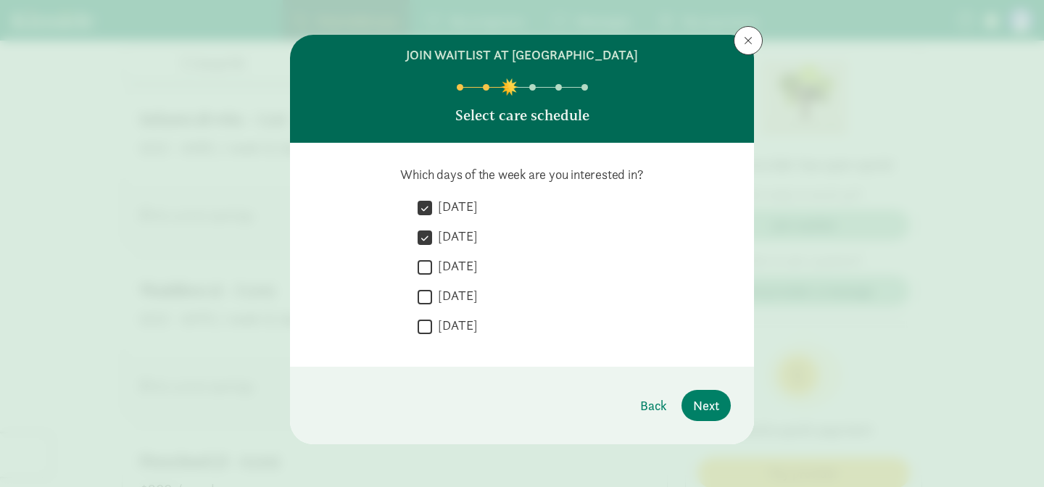
checkbox input "true"
click at [426, 301] on input "[DATE]" at bounding box center [425, 297] width 15 height 20
checkbox input "true"
click at [426, 331] on input "[DATE]" at bounding box center [425, 327] width 15 height 20
checkbox input "true"
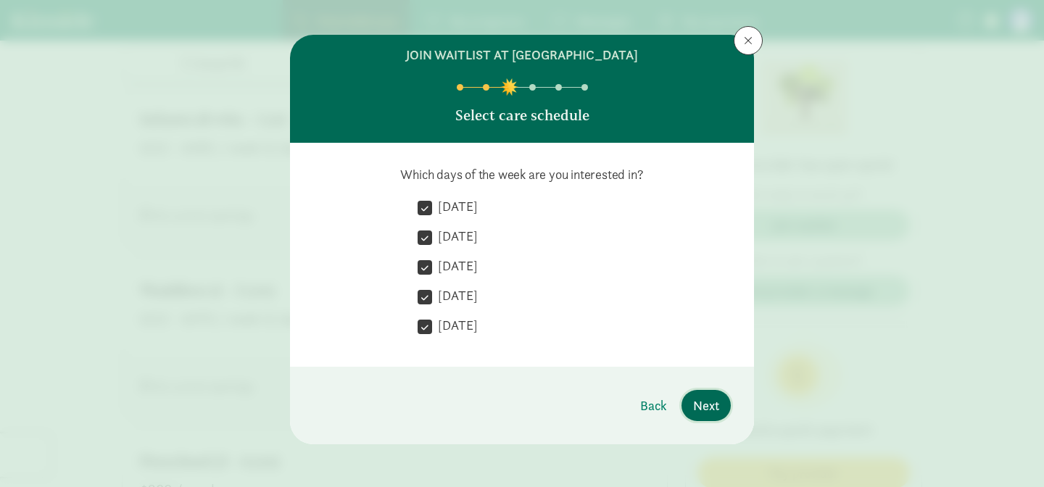
click at [700, 397] on span "Next" at bounding box center [706, 406] width 26 height 20
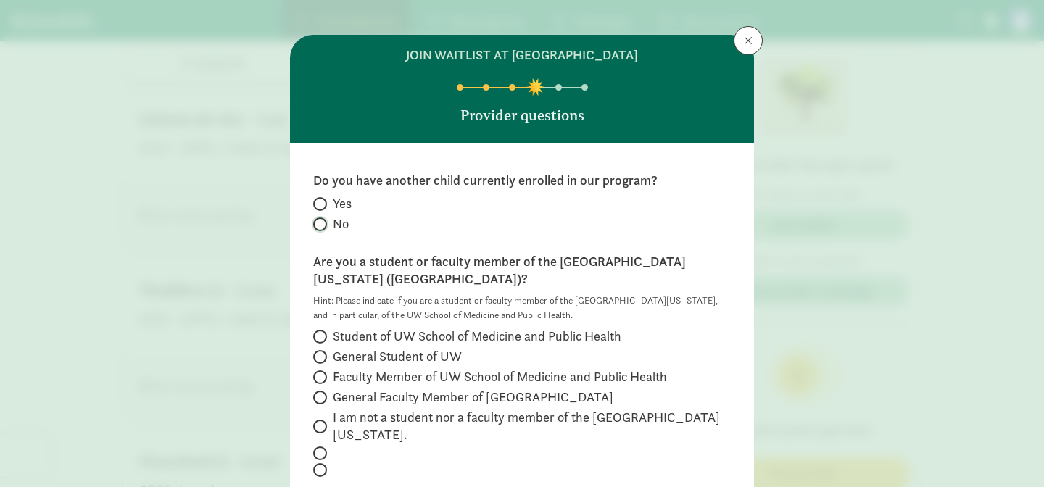
click at [320, 220] on input "No" at bounding box center [317, 224] width 9 height 9
radio input "true"
click at [320, 332] on input "Student of UW School of Medicine and Public Health" at bounding box center [317, 336] width 9 height 9
radio input "true"
click at [438, 348] on span "General Student of UW" at bounding box center [397, 356] width 129 height 17
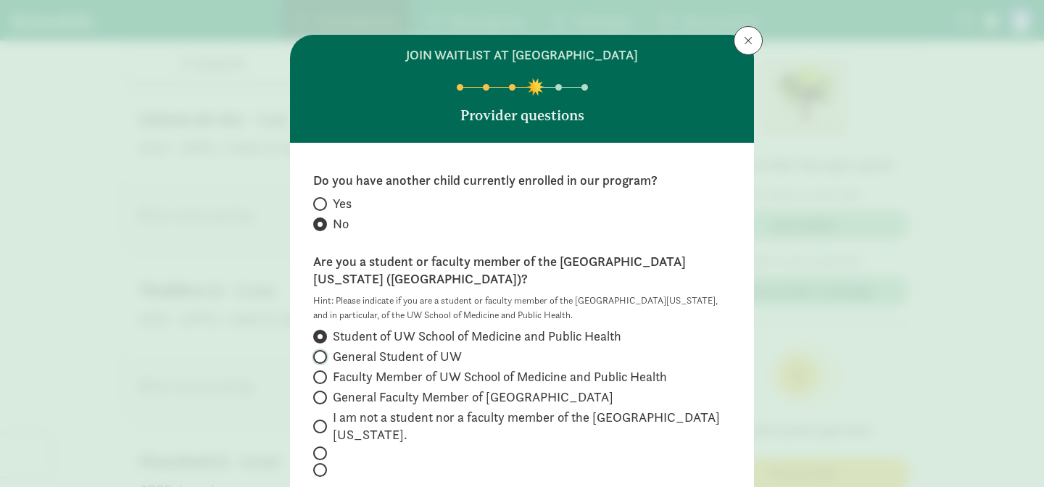
click at [323, 352] on input "General Student of UW" at bounding box center [317, 356] width 9 height 9
radio input "true"
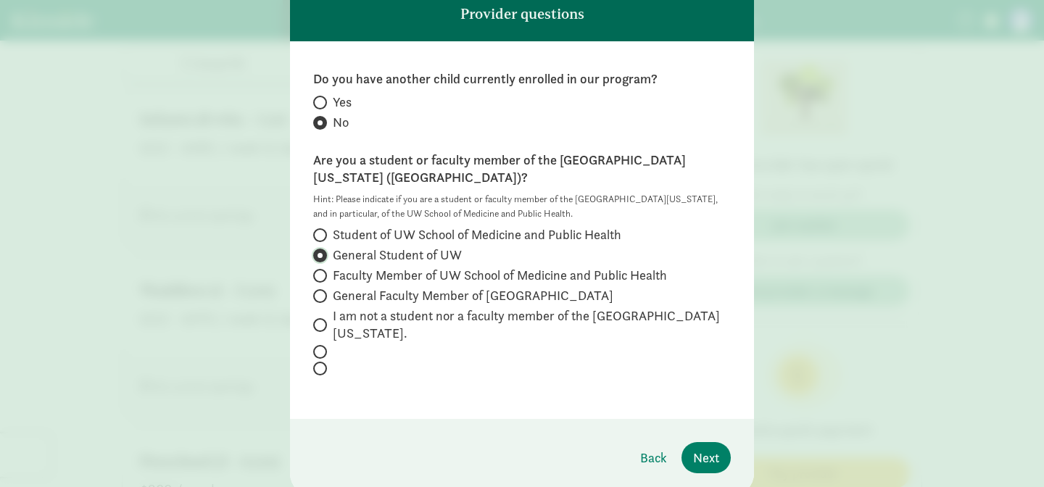
scroll to position [134, 0]
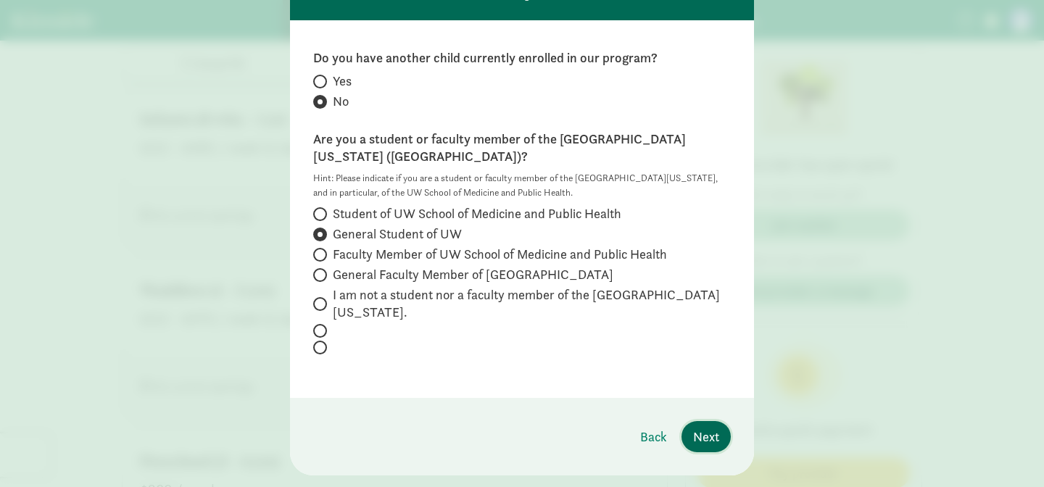
click at [716, 427] on span "Next" at bounding box center [706, 437] width 26 height 20
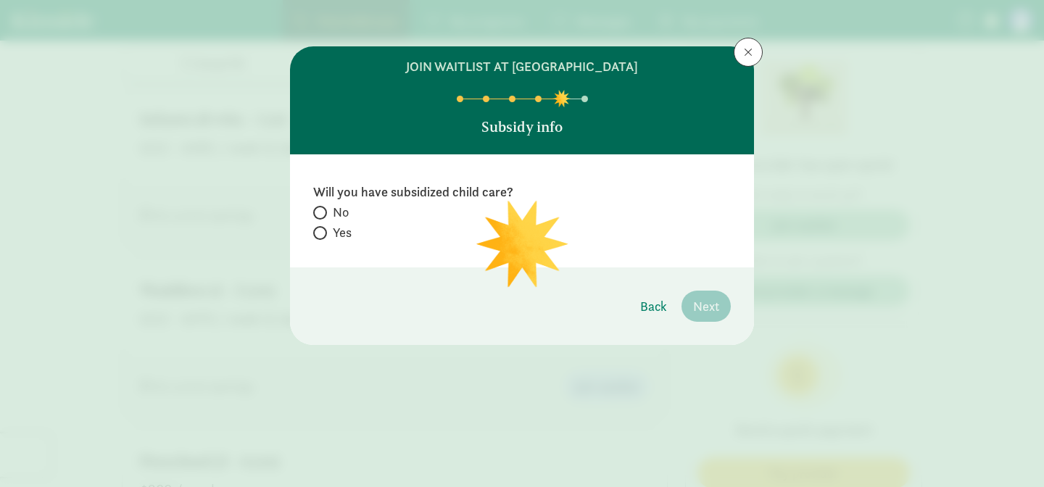
scroll to position [0, 0]
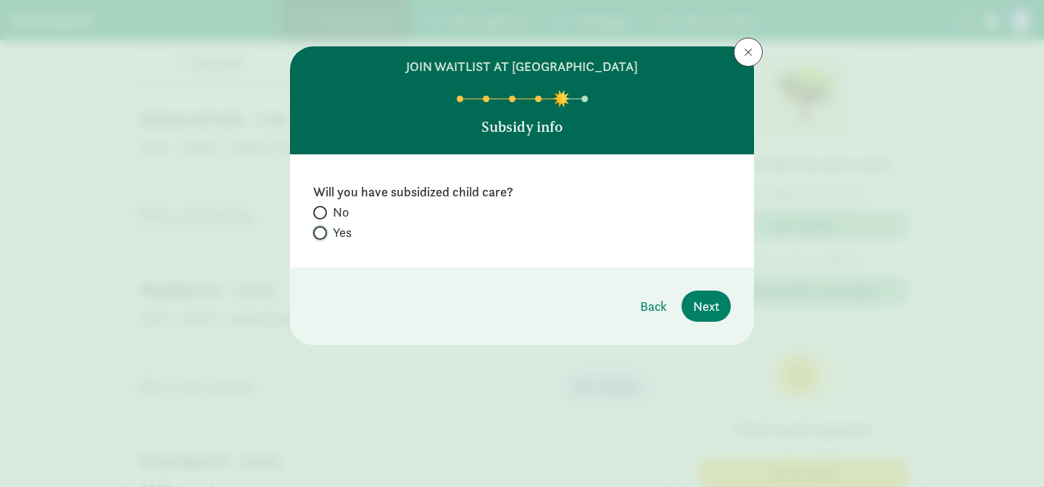
click at [318, 235] on input "Yes" at bounding box center [317, 232] width 9 height 9
radio input "true"
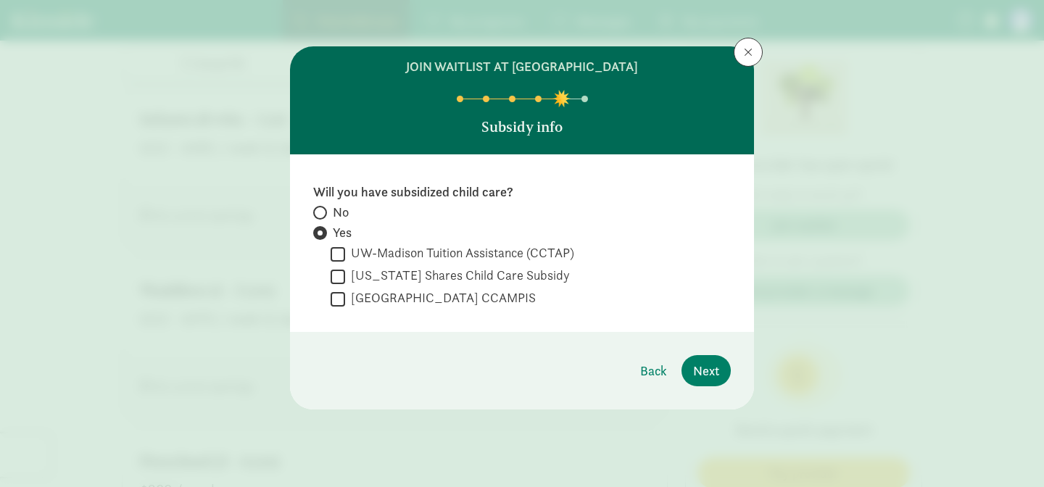
click at [333, 263] on input "UW-Madison Tuition Assistance (CCTAP)" at bounding box center [338, 254] width 15 height 20
checkbox input "true"
click at [714, 376] on span "Next" at bounding box center [706, 371] width 26 height 20
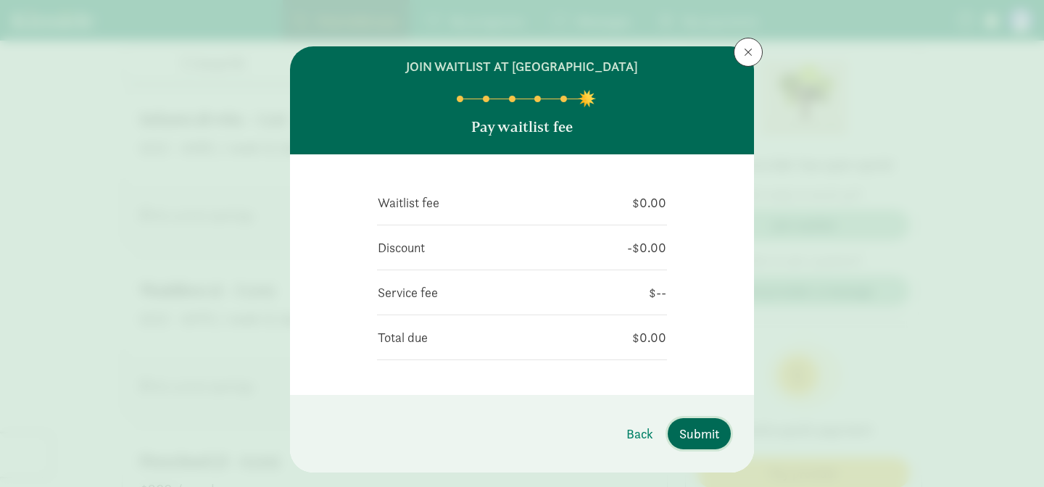
click at [710, 438] on span "Submit" at bounding box center [699, 434] width 40 height 20
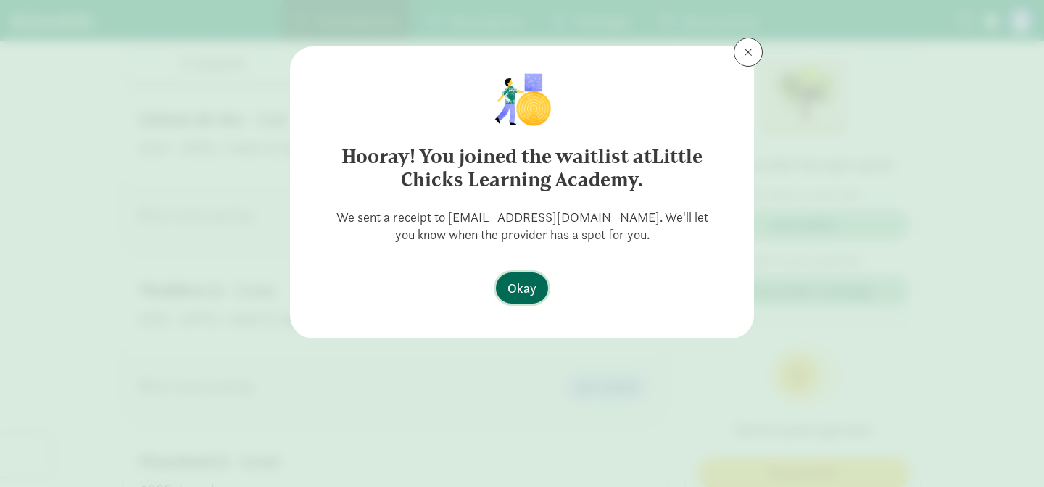
click at [529, 296] on span "Okay" at bounding box center [522, 288] width 29 height 20
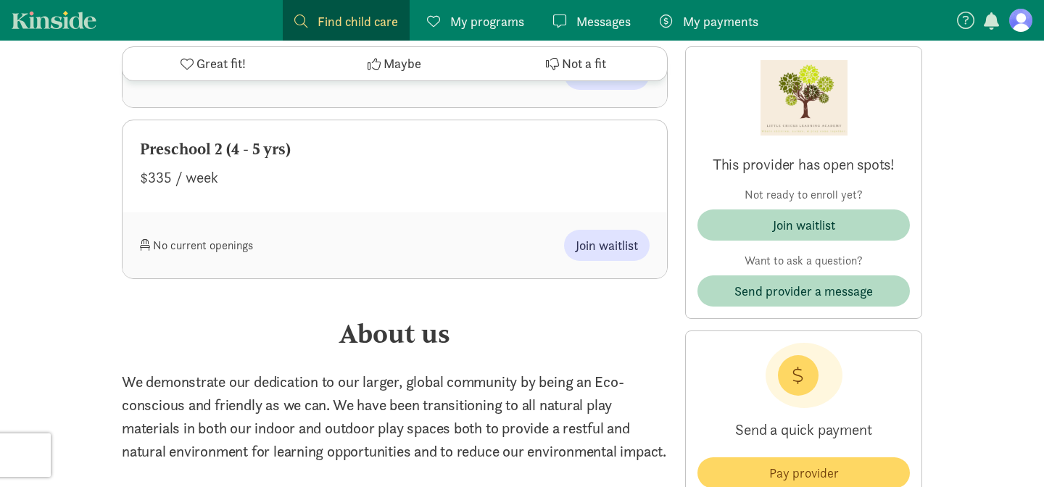
scroll to position [1628, 0]
